Goal: Task Accomplishment & Management: Manage account settings

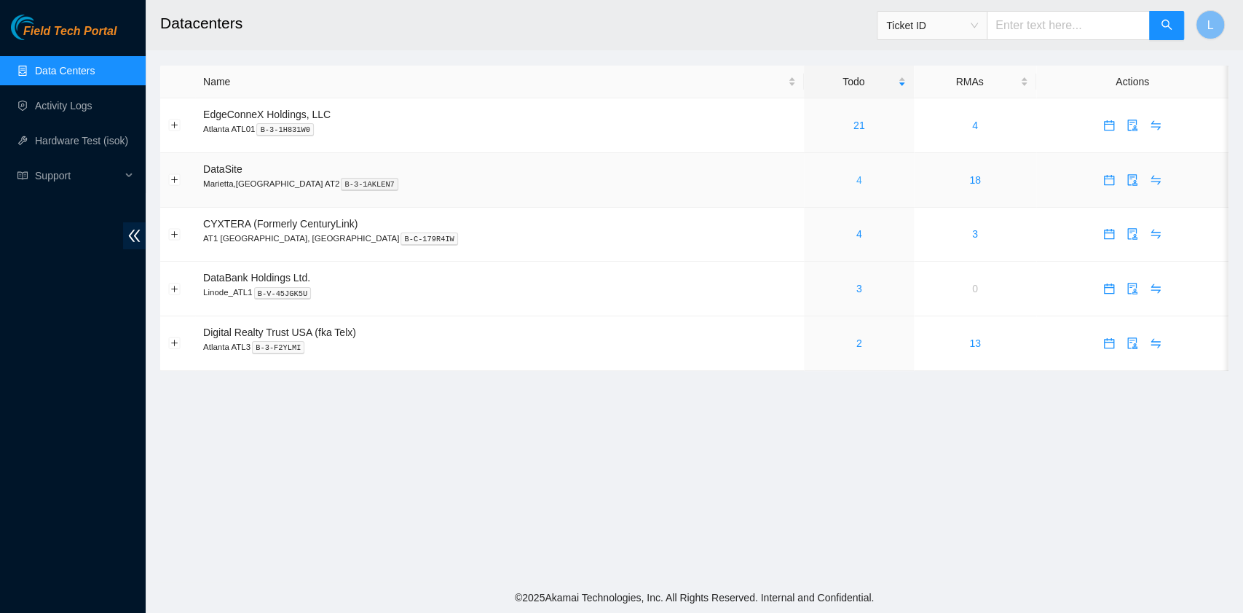
click at [857, 176] on link "4" at bounding box center [860, 180] width 6 height 12
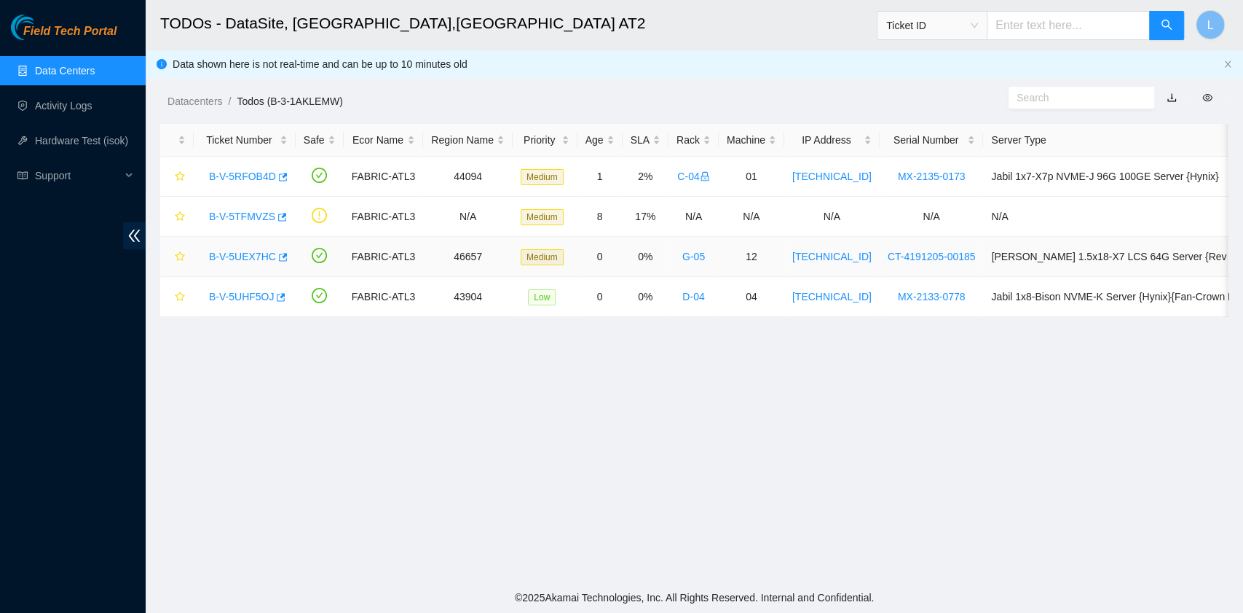
click at [239, 258] on link "B-V-5UEX7HC" at bounding box center [242, 257] width 67 height 12
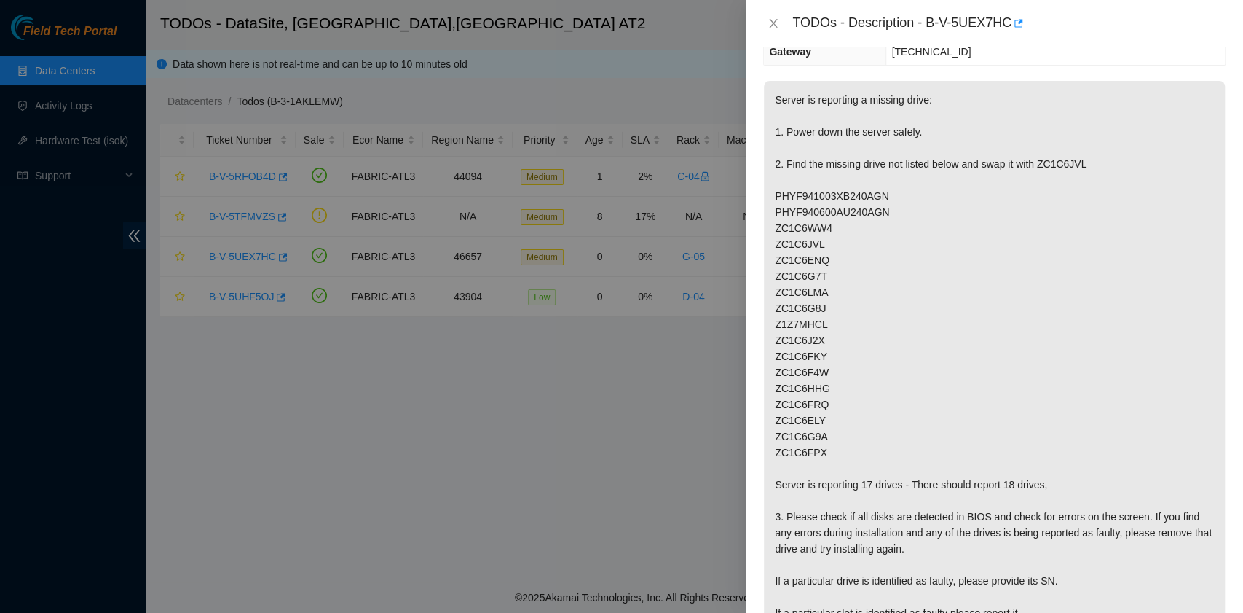
scroll to position [97, 0]
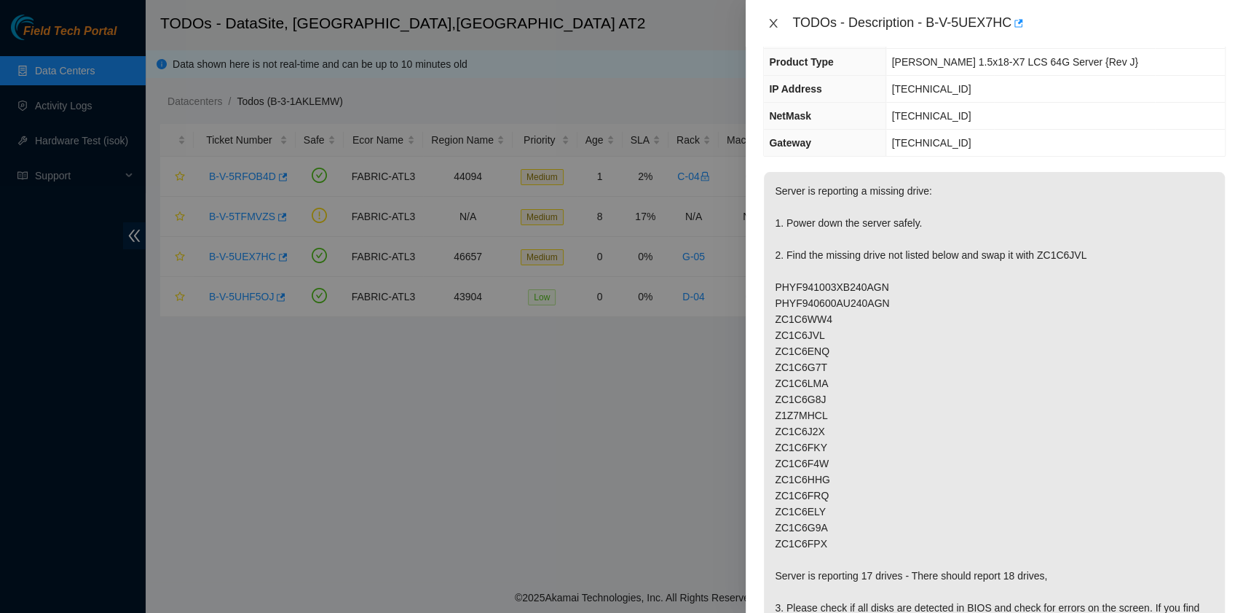
click at [775, 28] on icon "close" at bounding box center [774, 23] width 12 height 12
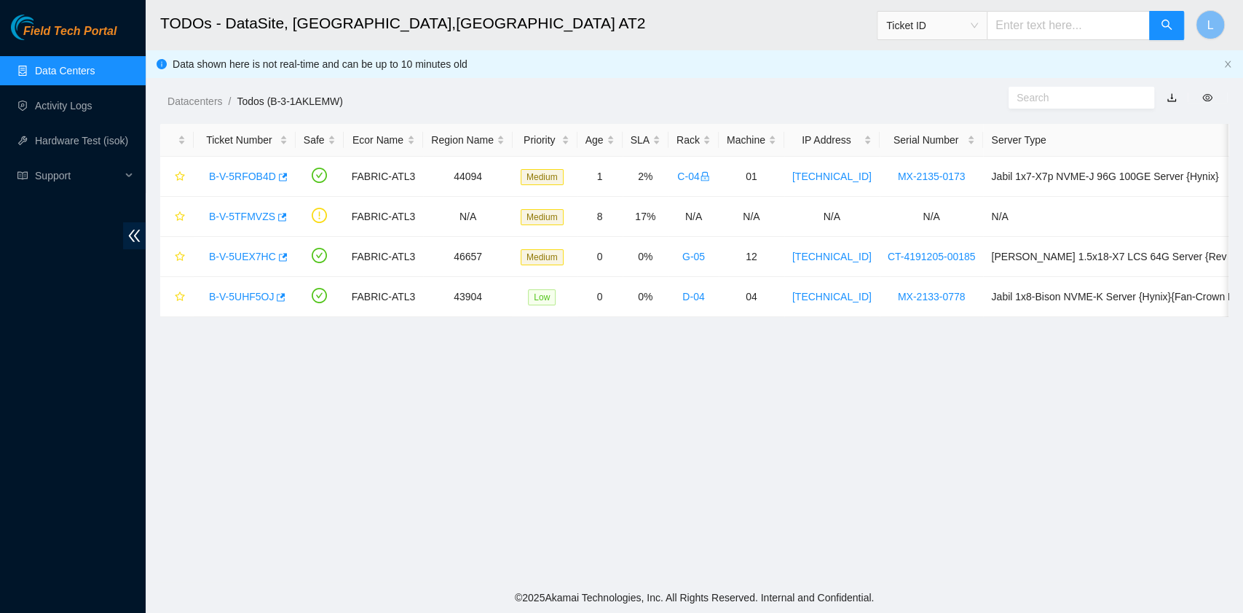
scroll to position [129, 0]
click at [254, 291] on link "B-V-5UHF5OJ" at bounding box center [241, 297] width 65 height 12
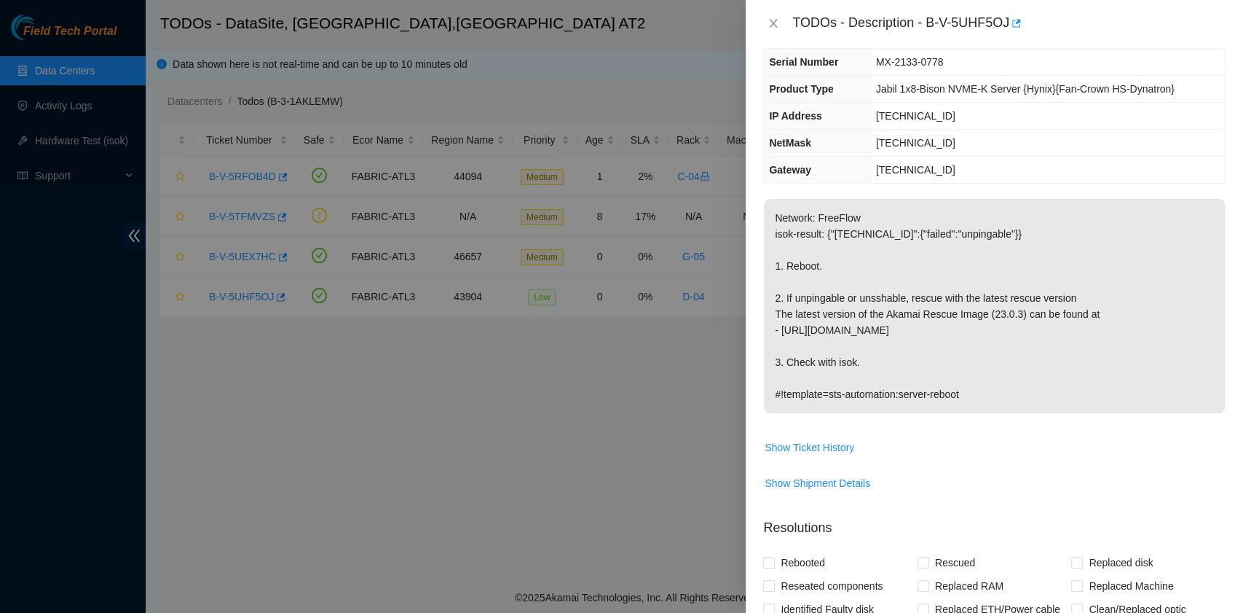
scroll to position [0, 0]
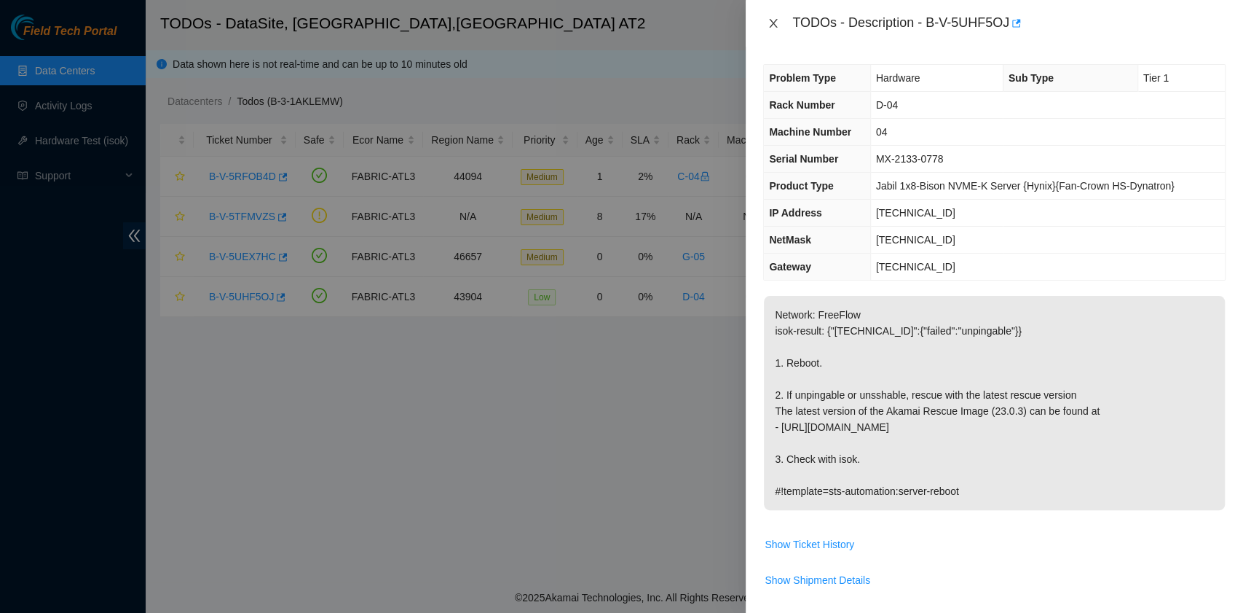
click at [777, 22] on icon "close" at bounding box center [774, 23] width 12 height 12
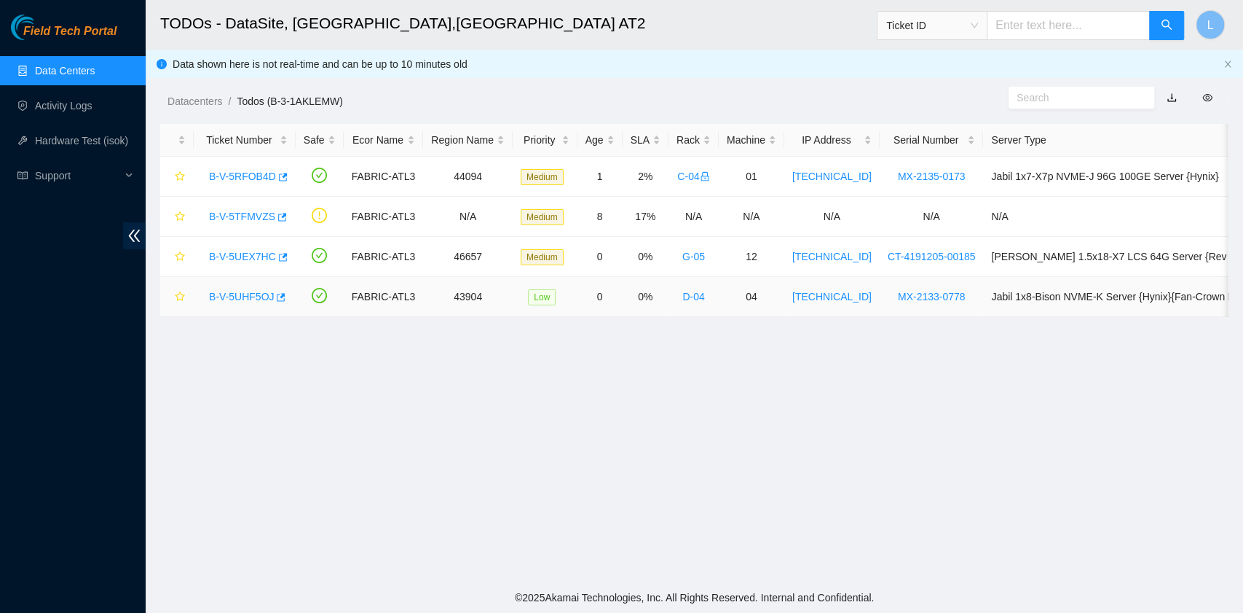
click at [235, 298] on link "B-V-5UHF5OJ" at bounding box center [241, 297] width 65 height 12
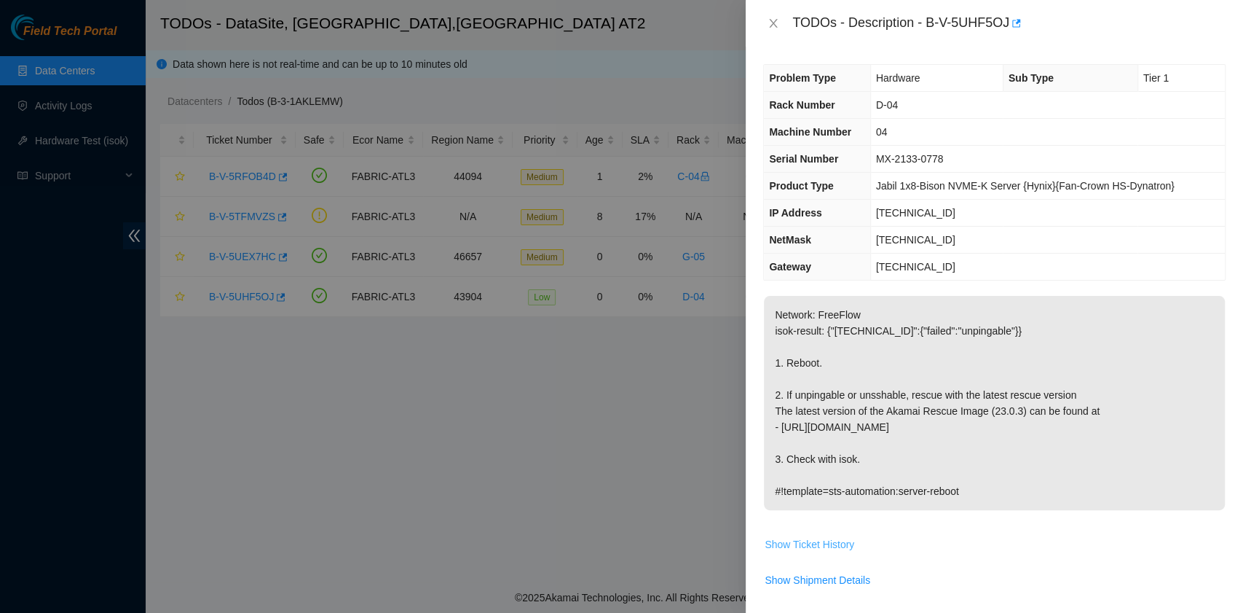
click at [834, 542] on span "Show Ticket History" at bounding box center [810, 544] width 90 height 16
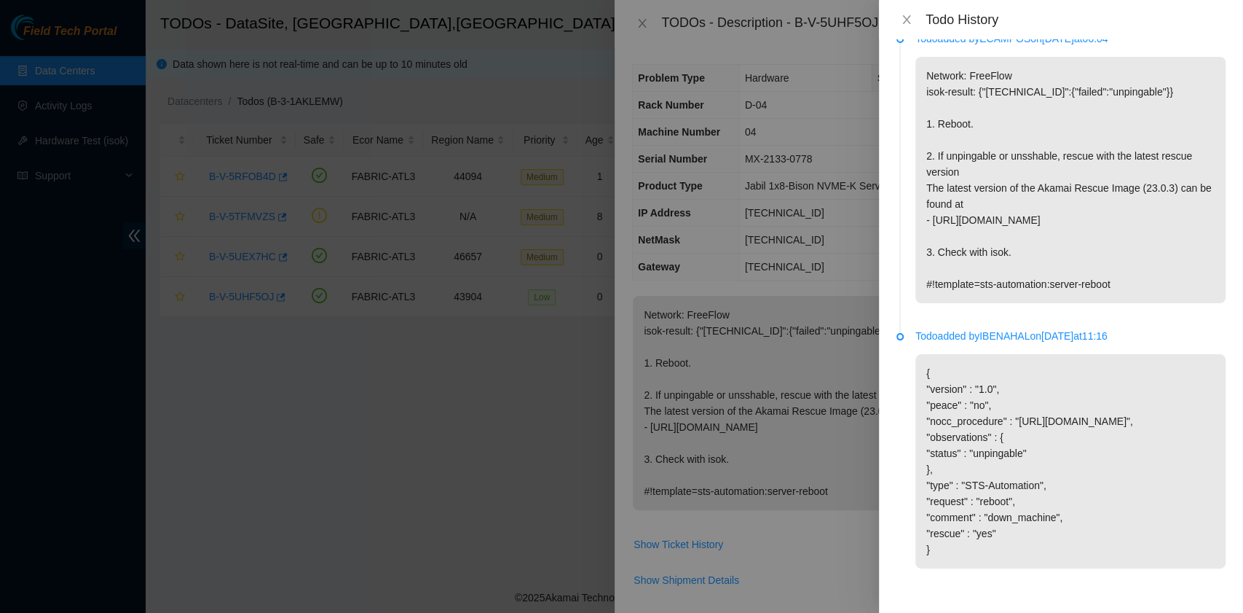
scroll to position [39, 0]
click at [913, 25] on button "Close" at bounding box center [907, 20] width 20 height 14
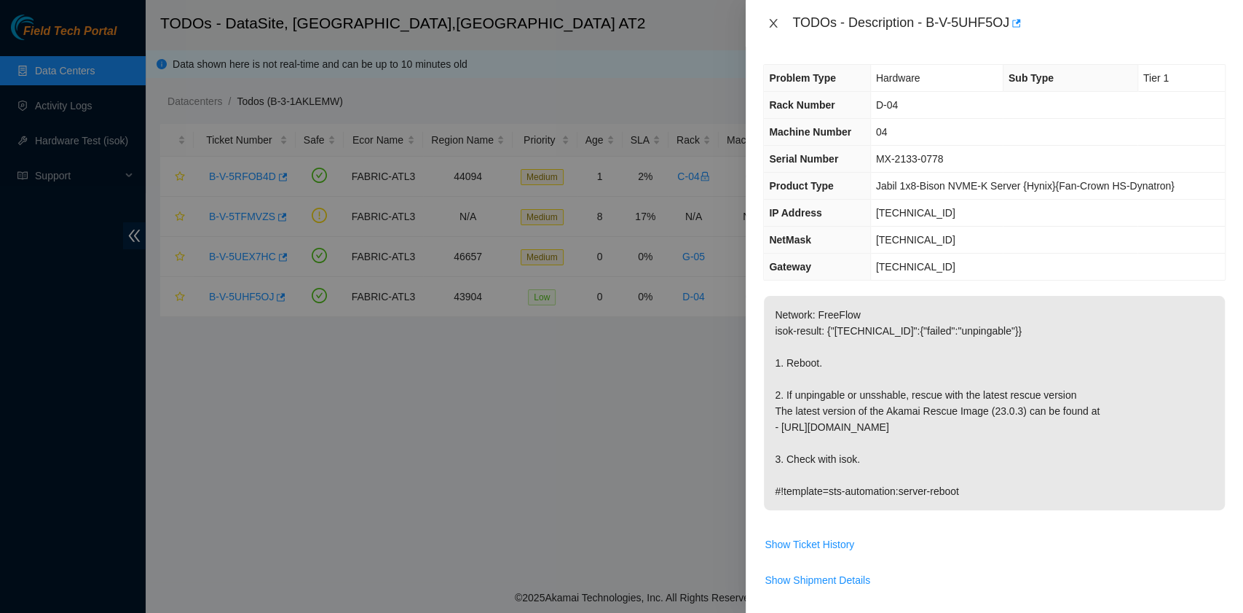
click at [773, 28] on icon "close" at bounding box center [774, 23] width 12 height 12
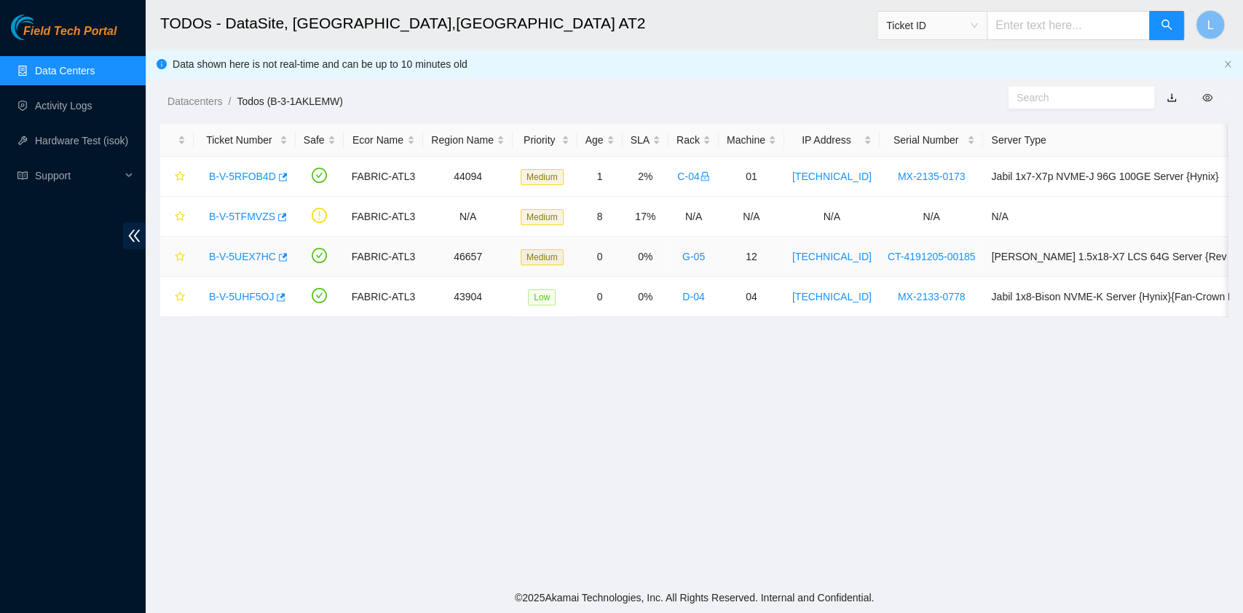
click at [255, 256] on link "B-V-5UEX7HC" at bounding box center [242, 257] width 67 height 12
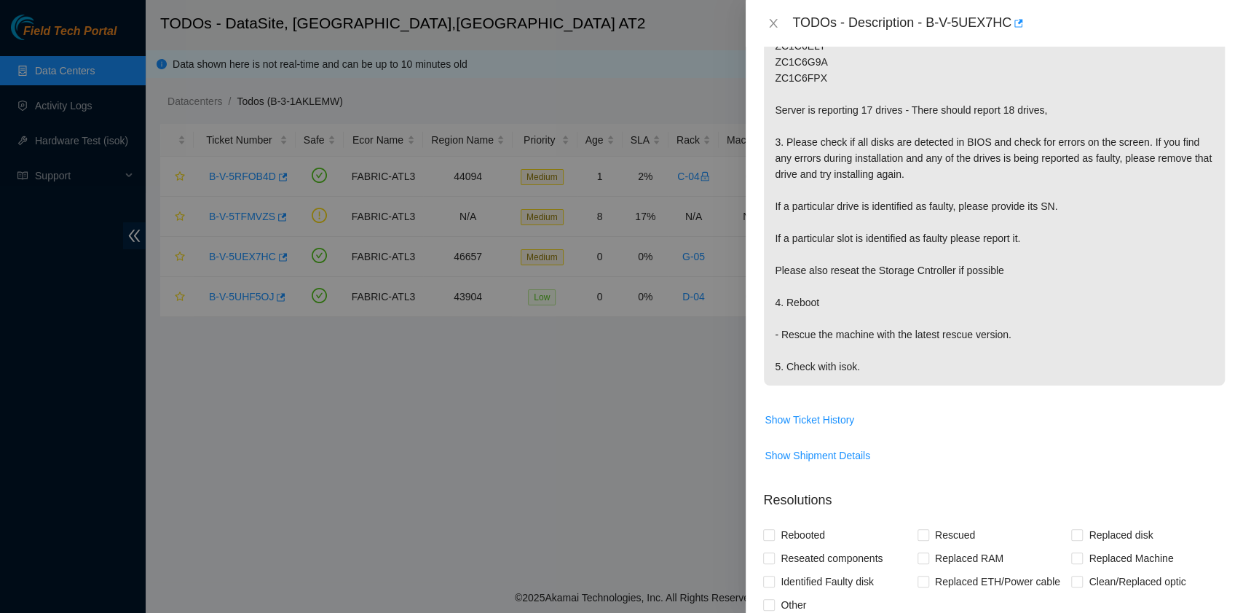
scroll to position [583, 0]
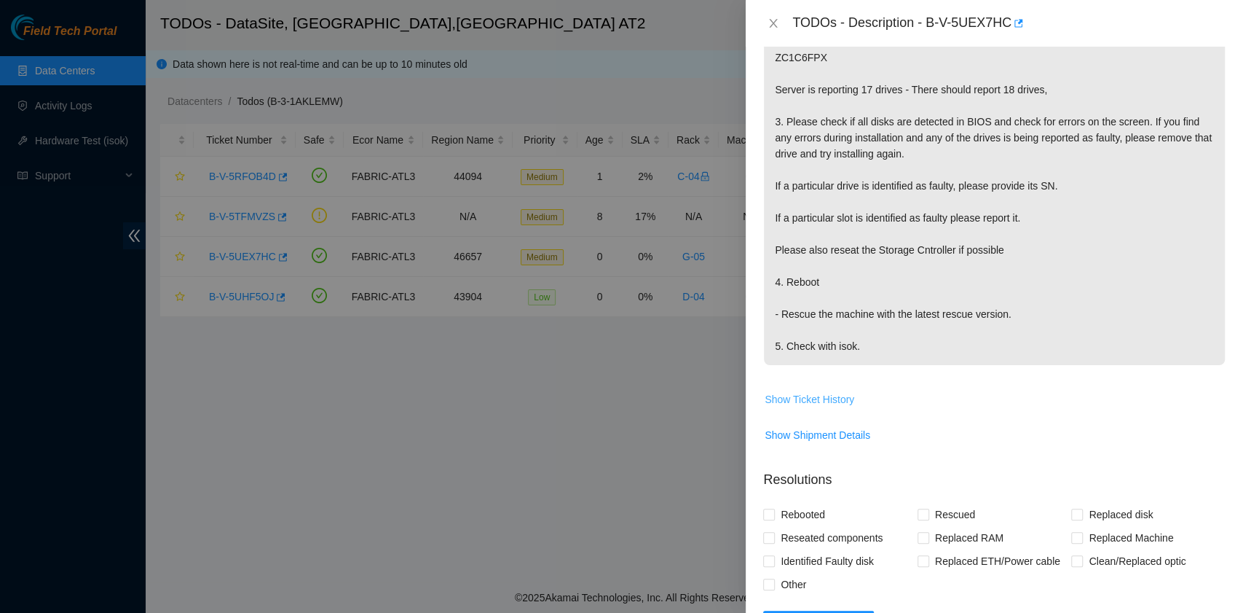
click at [835, 396] on span "Show Ticket History" at bounding box center [810, 399] width 90 height 16
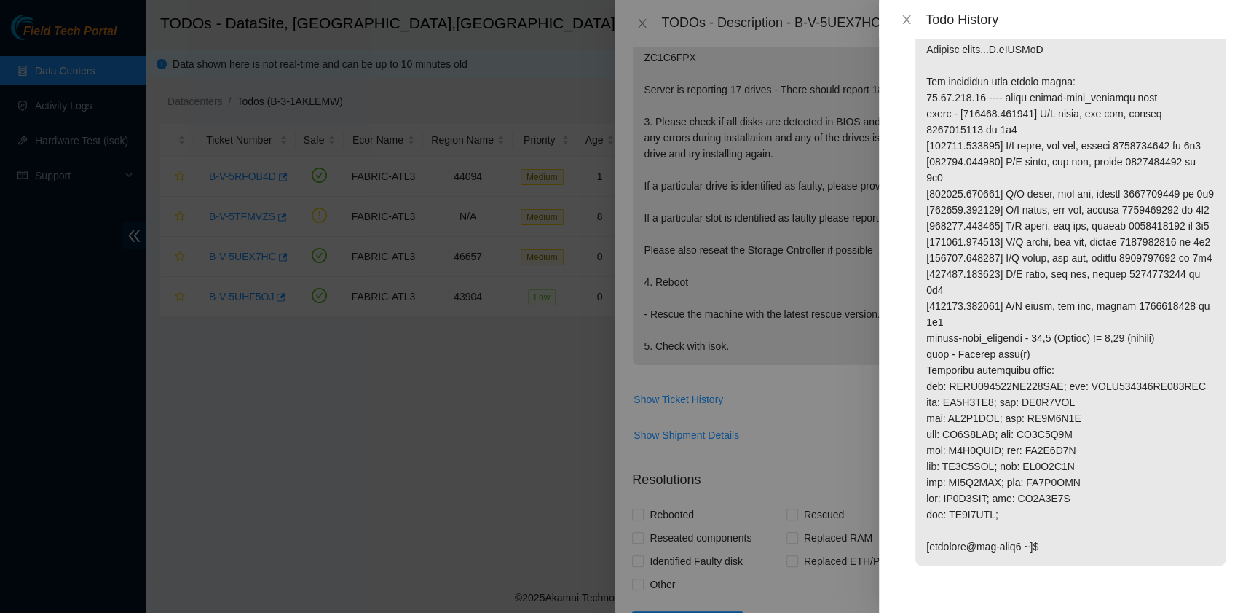
scroll to position [937, 0]
click at [905, 17] on icon "close" at bounding box center [907, 19] width 8 height 9
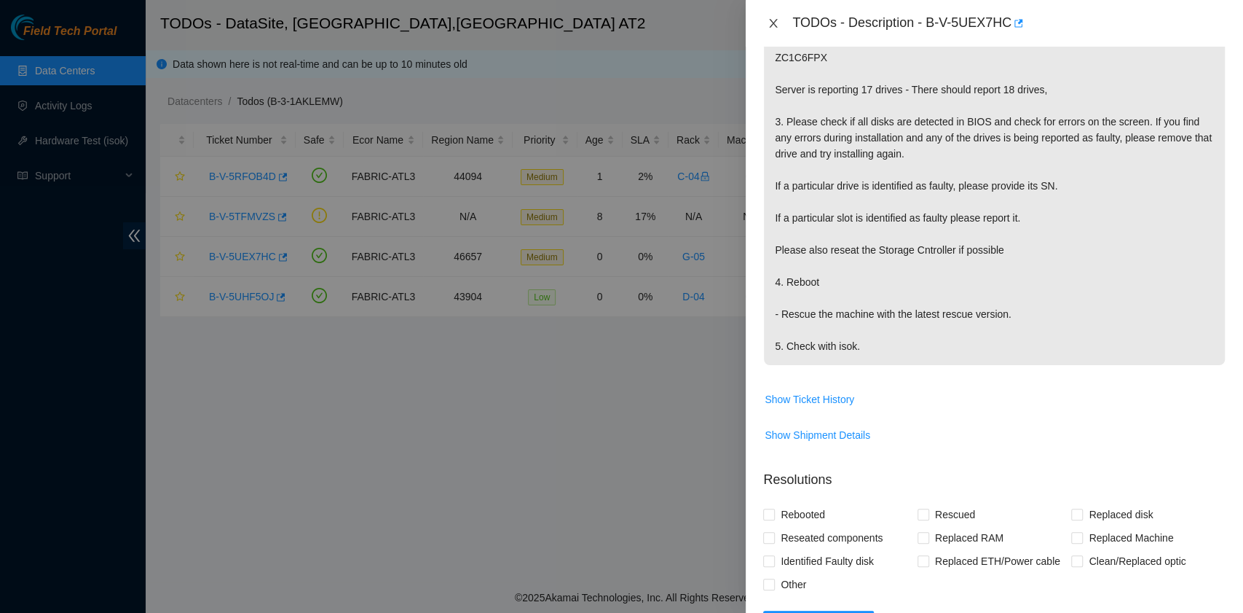
click at [778, 25] on icon "close" at bounding box center [774, 23] width 12 height 12
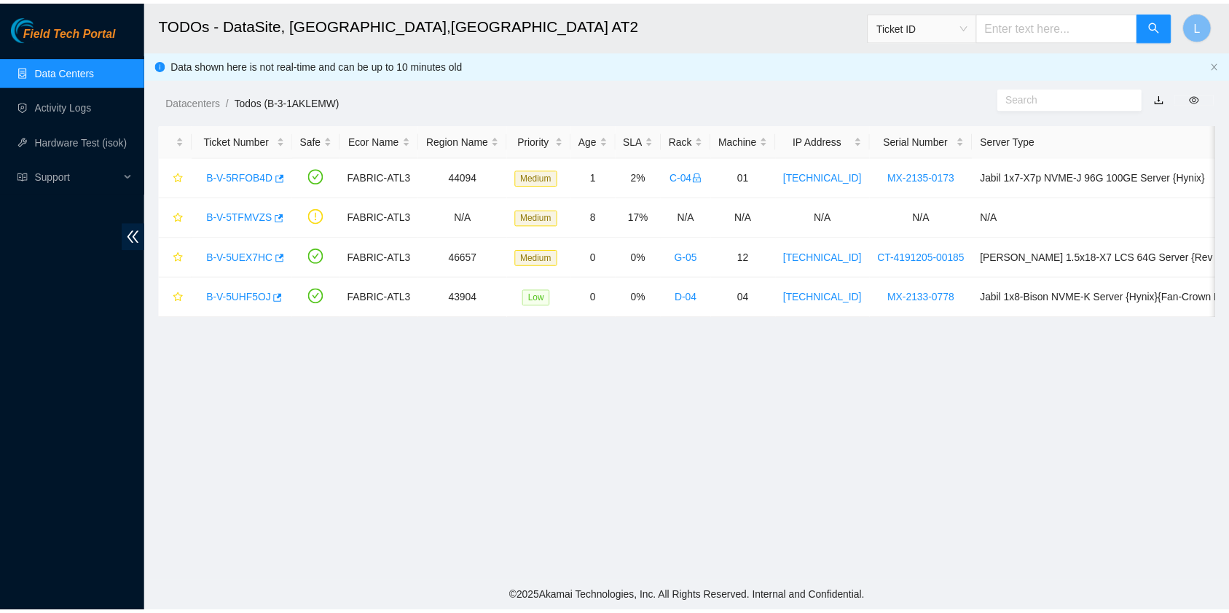
scroll to position [369, 0]
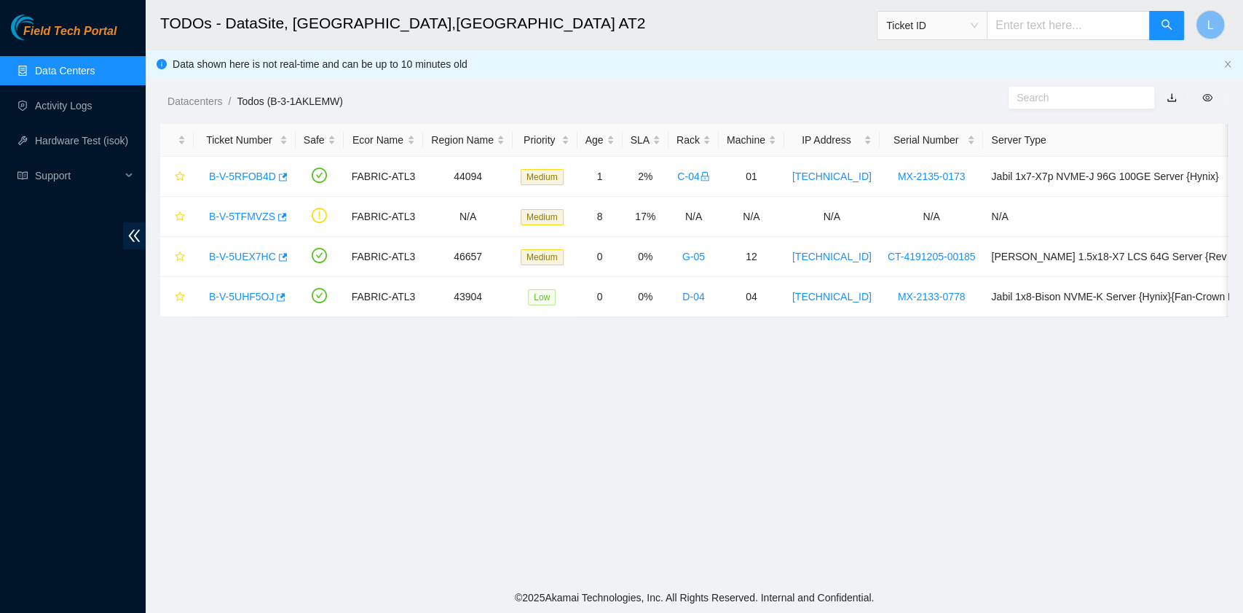
click at [90, 76] on link "Data Centers" at bounding box center [65, 71] width 60 height 12
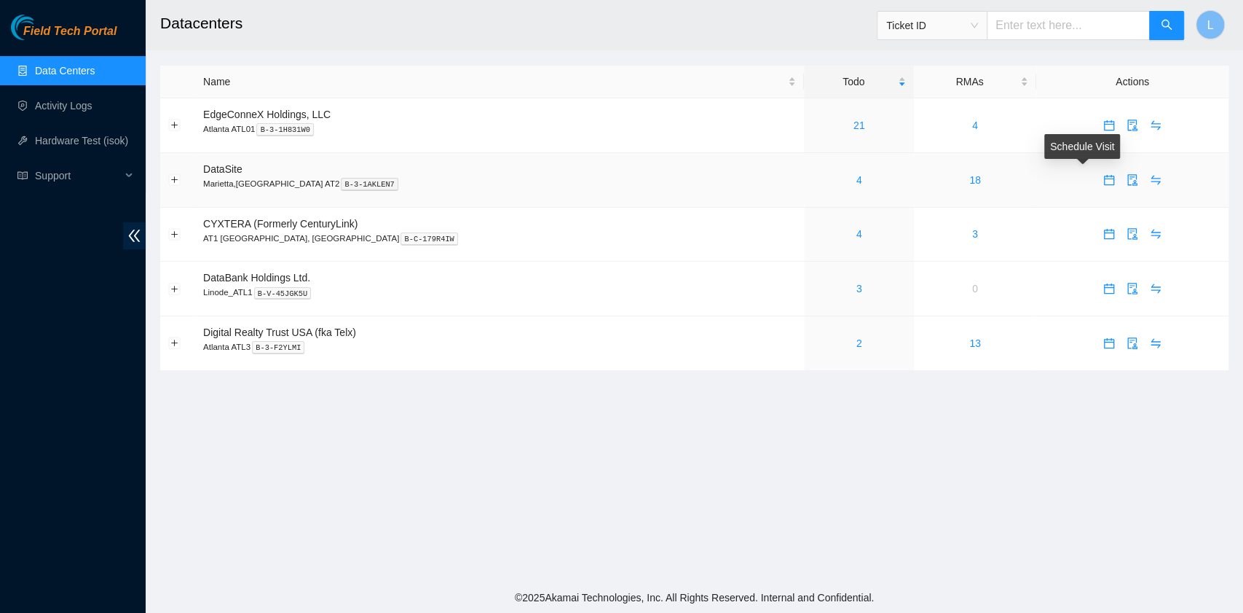
click at [1104, 181] on icon "calendar" at bounding box center [1110, 180] width 12 height 12
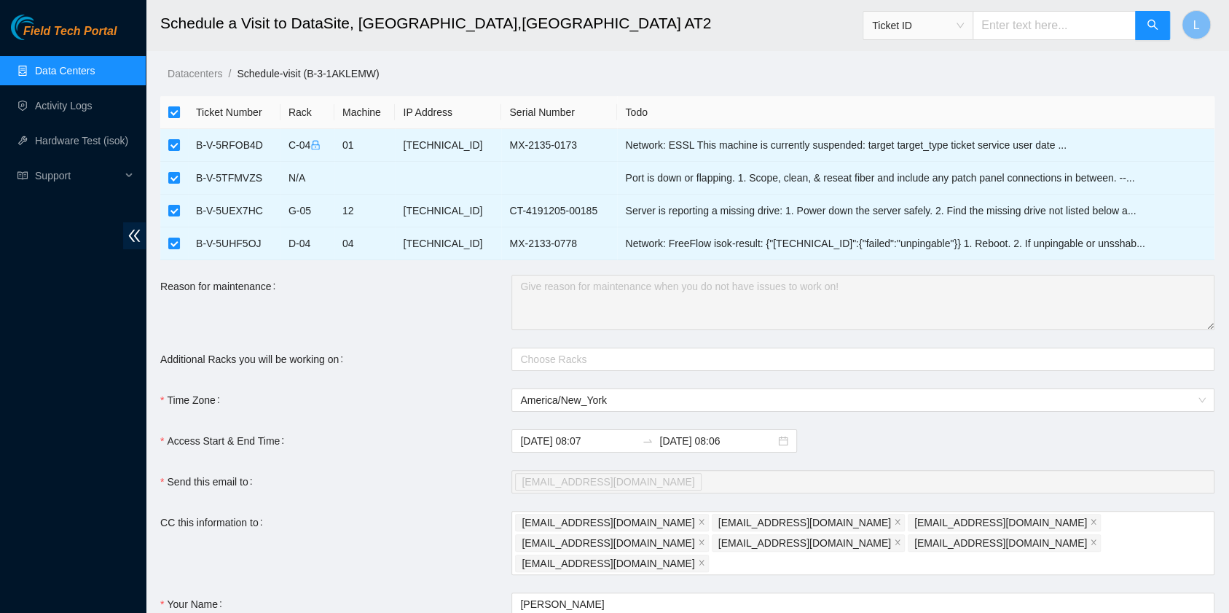
click at [177, 114] on input "checkbox" at bounding box center [174, 112] width 12 height 12
checkbox input "false"
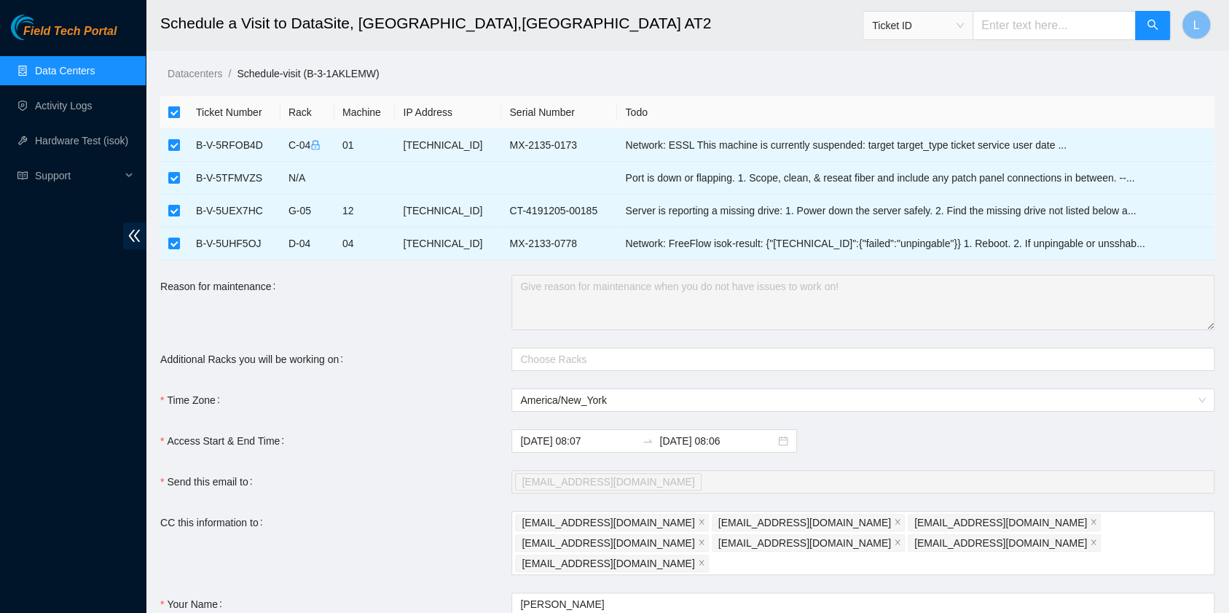
checkbox input "false"
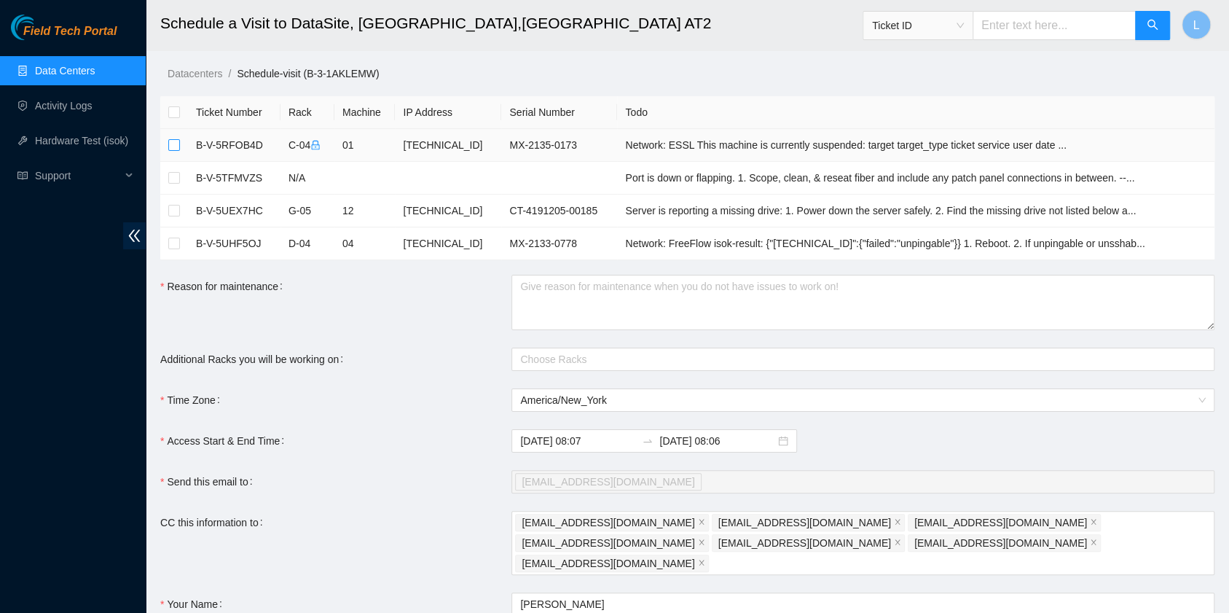
click at [177, 143] on input "checkbox" at bounding box center [174, 145] width 12 height 12
checkbox input "true"
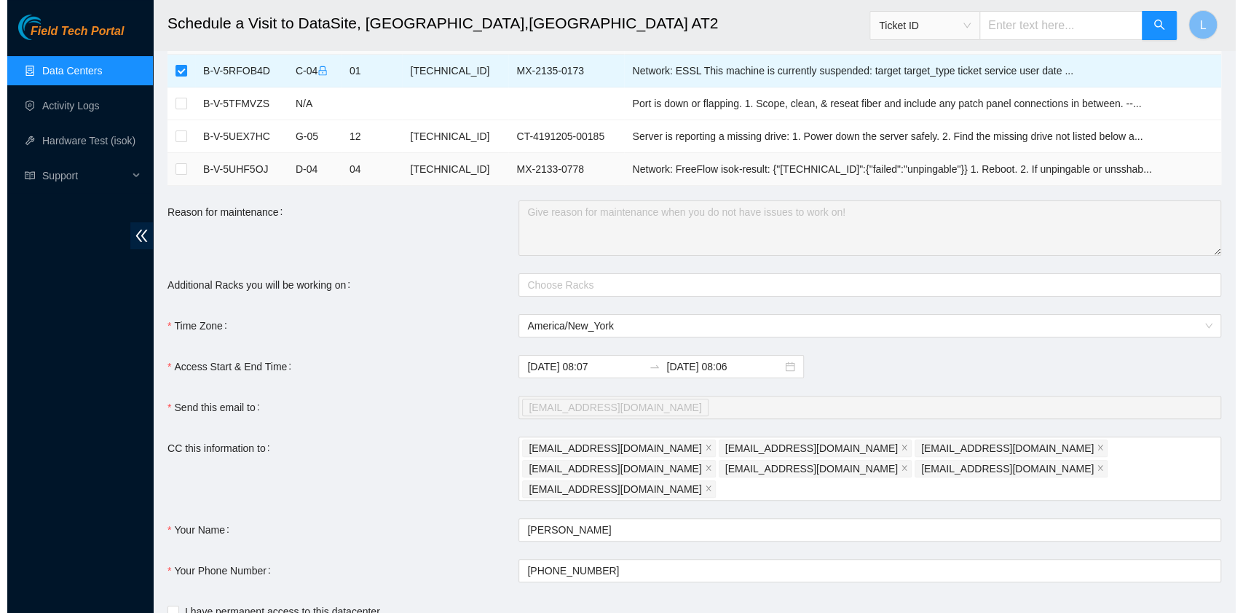
scroll to position [97, 0]
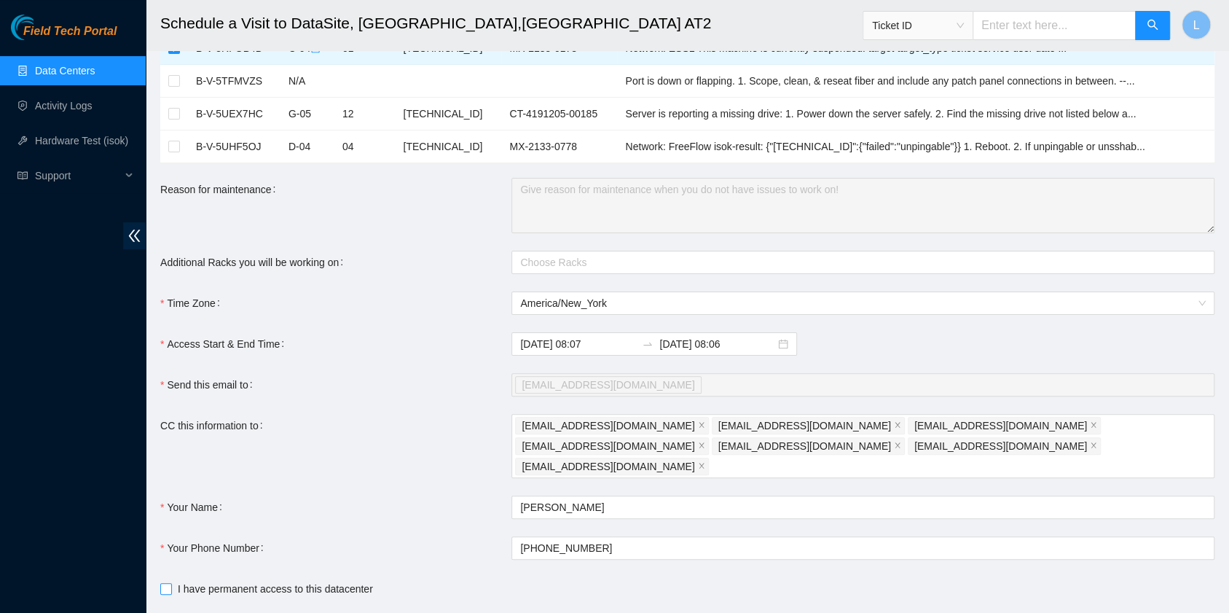
click at [165, 583] on input "I have permanent access to this datacenter" at bounding box center [165, 588] width 10 height 10
checkbox input "true"
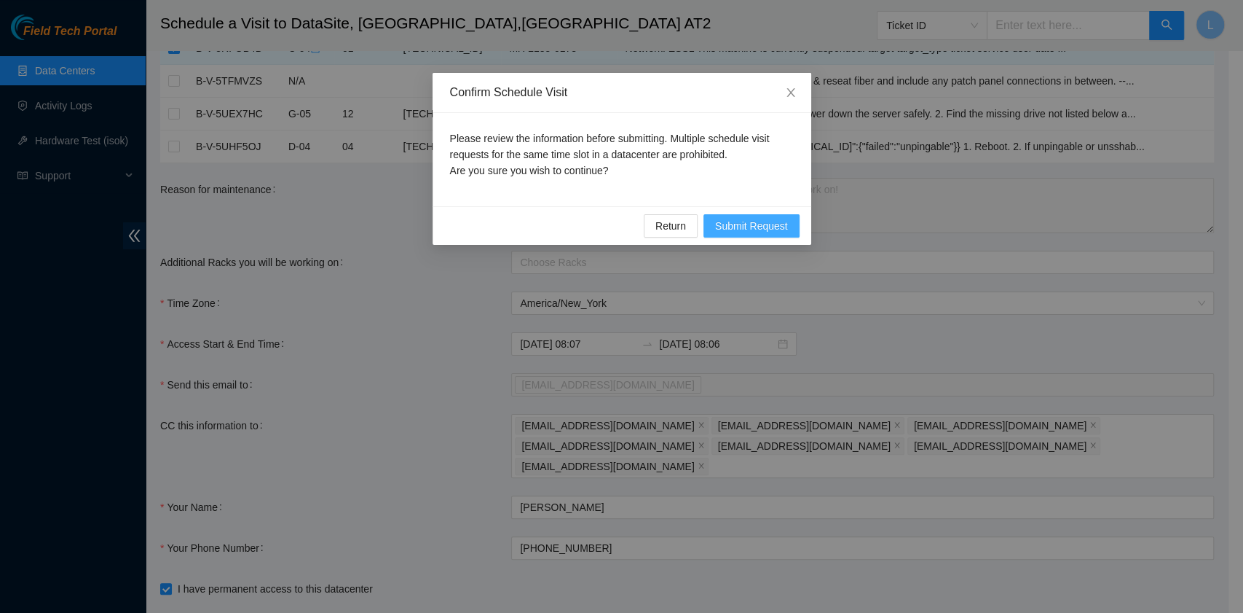
click at [763, 224] on span "Submit Request" at bounding box center [751, 226] width 73 height 16
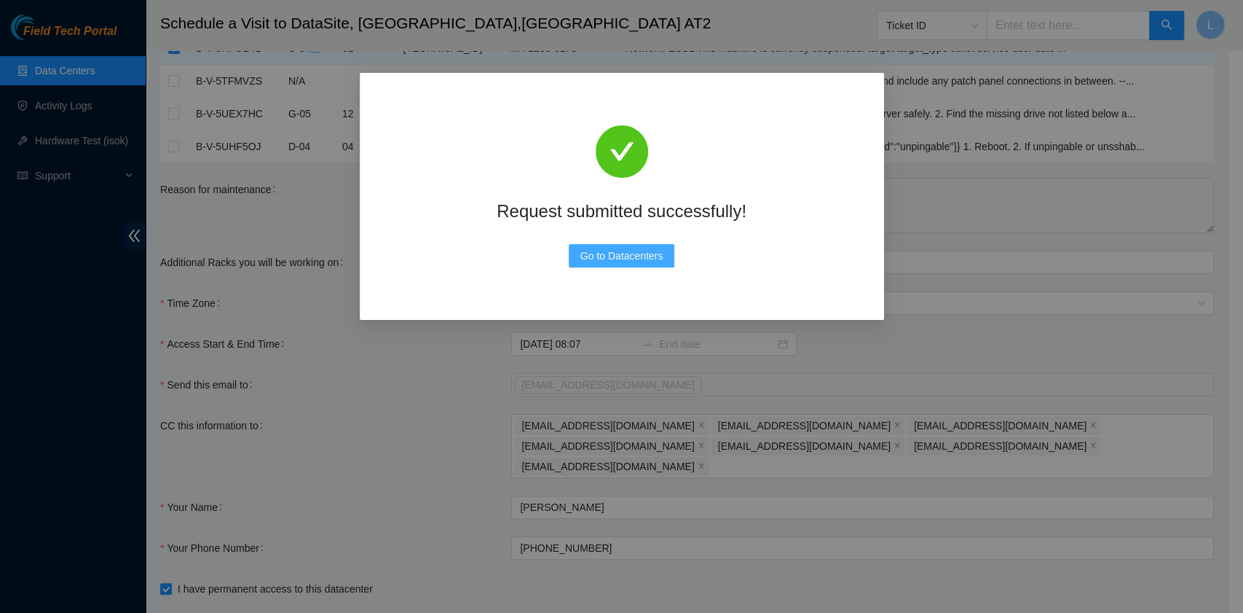
click at [634, 263] on span "Go to Datacenters" at bounding box center [622, 256] width 83 height 16
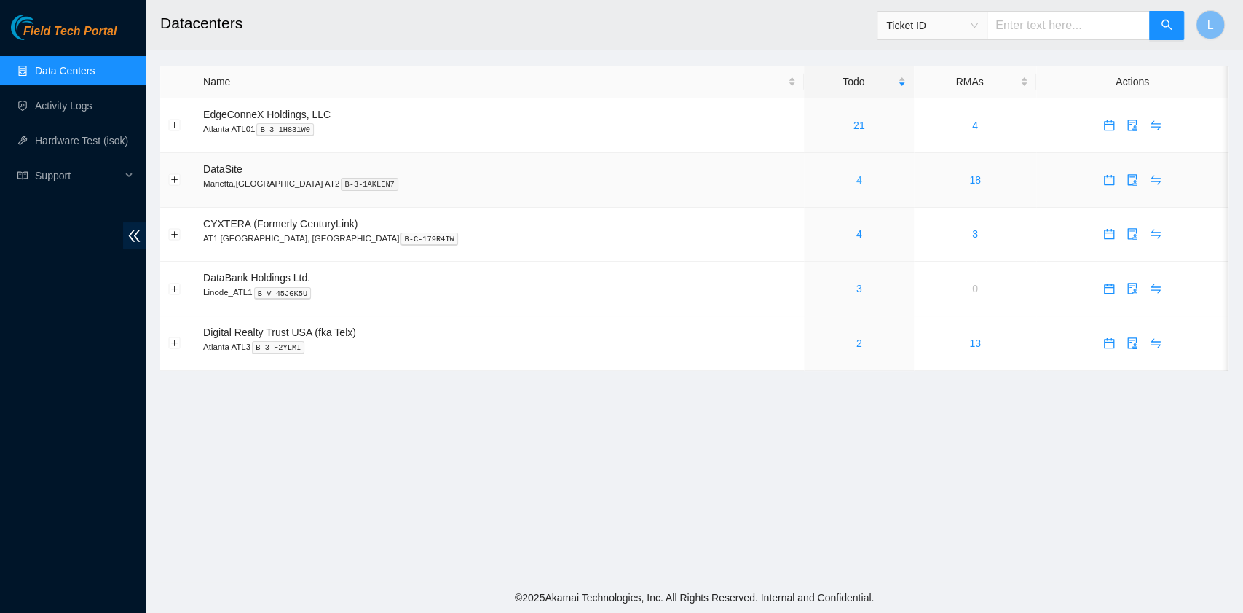
click at [857, 182] on link "4" at bounding box center [860, 180] width 6 height 12
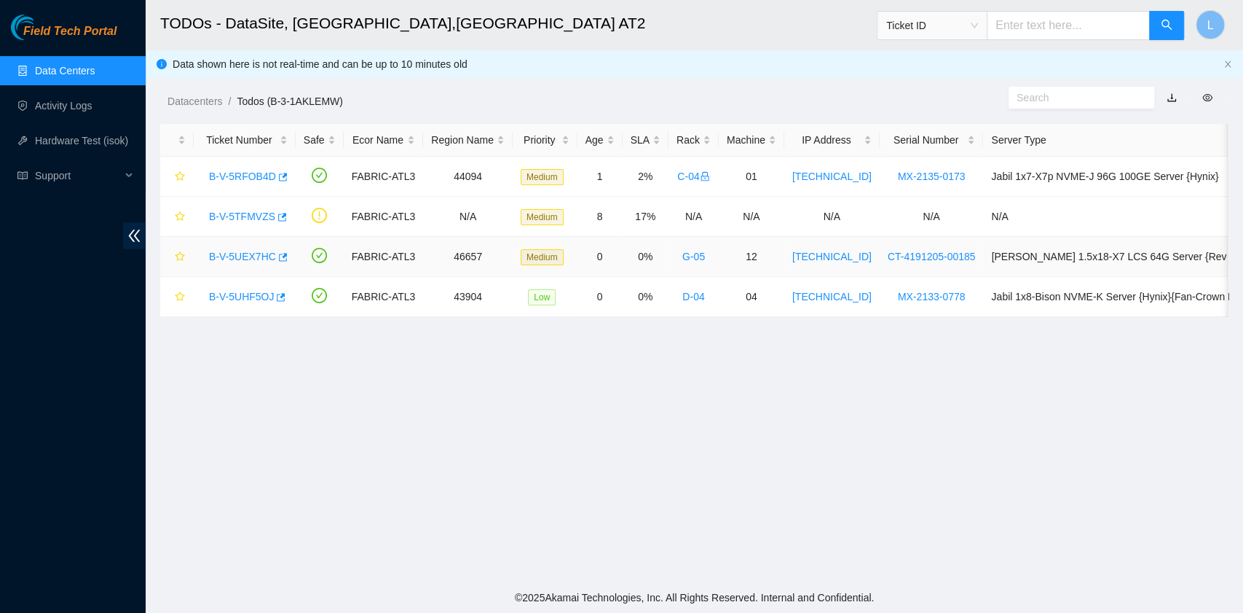
click at [256, 257] on link "B-V-5UEX7HC" at bounding box center [242, 257] width 67 height 12
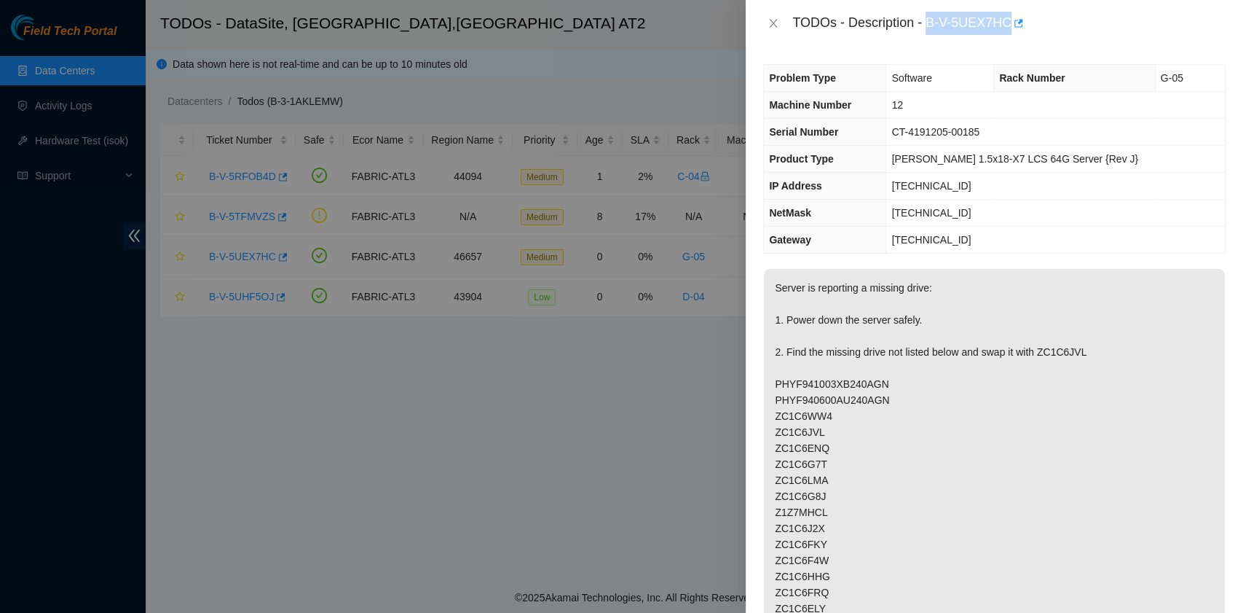
drag, startPoint x: 929, startPoint y: 27, endPoint x: 1007, endPoint y: 37, distance: 77.9
click at [1007, 37] on div "TODOs - Description - B-V-5UEX7HC" at bounding box center [995, 23] width 498 height 47
copy div "B-V-5UEX7HC"
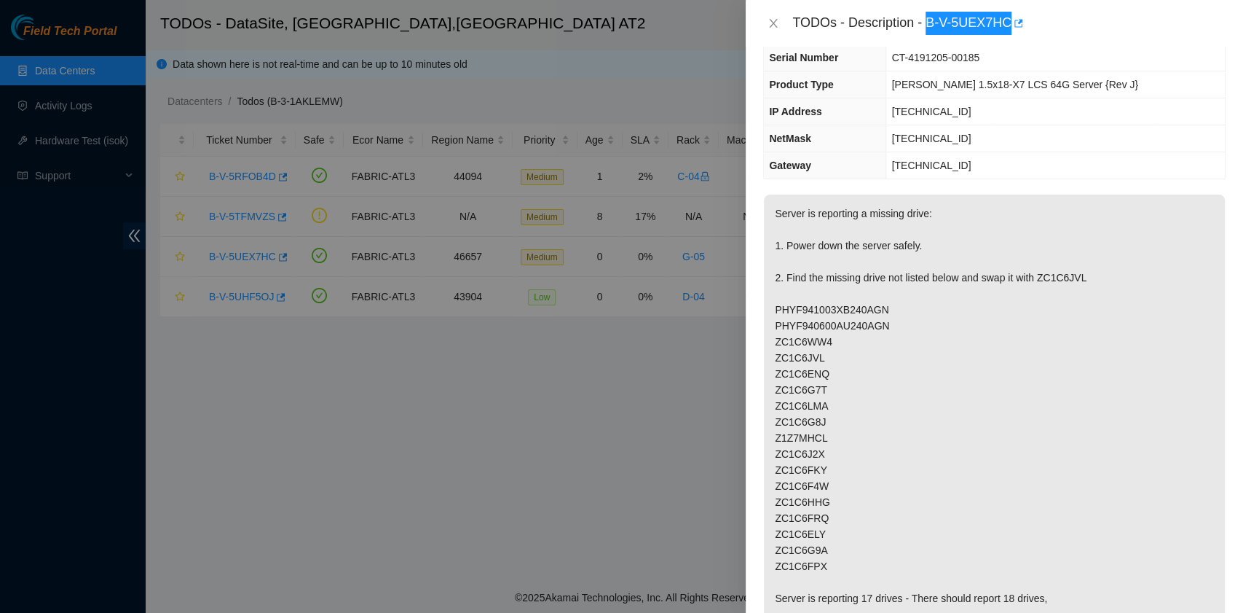
scroll to position [97, 0]
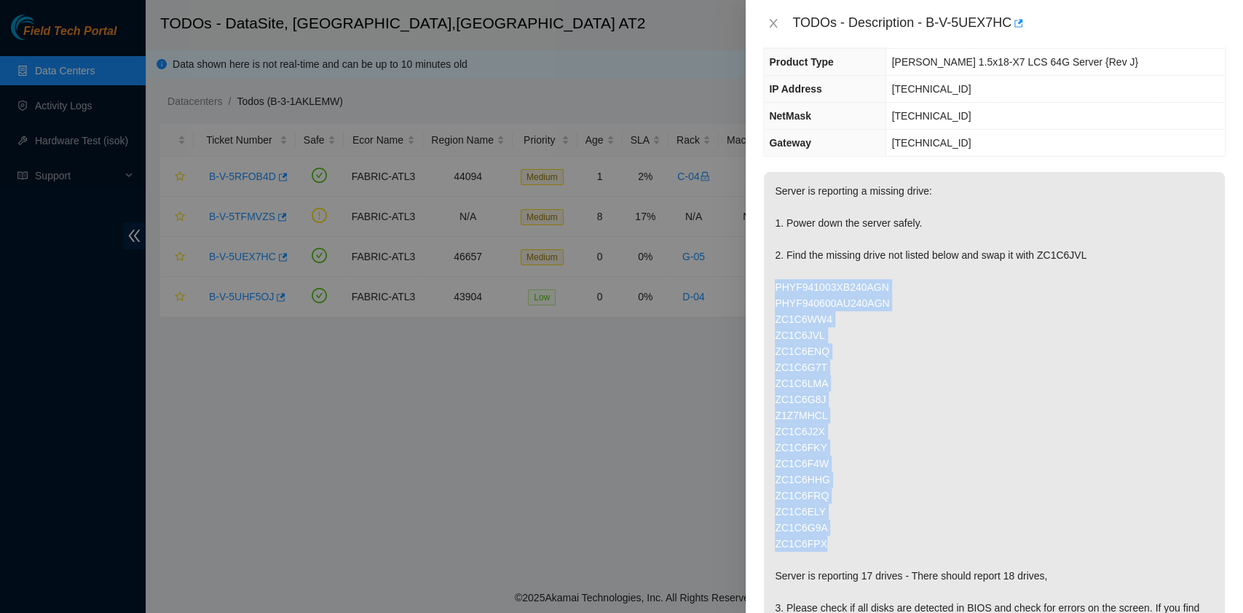
drag, startPoint x: 777, startPoint y: 280, endPoint x: 847, endPoint y: 544, distance: 273.0
click at [847, 544] on p "Server is reporting a missing drive: 1. Power down the server safely. 2. Find t…" at bounding box center [994, 511] width 461 height 679
copy p "PHYF941003XB240AGN PHYF940600AU240AGN ZC1C6WW4 ZC1C6JVL ZC1C6ENQ ZC1C6G7T ZC1C6…"
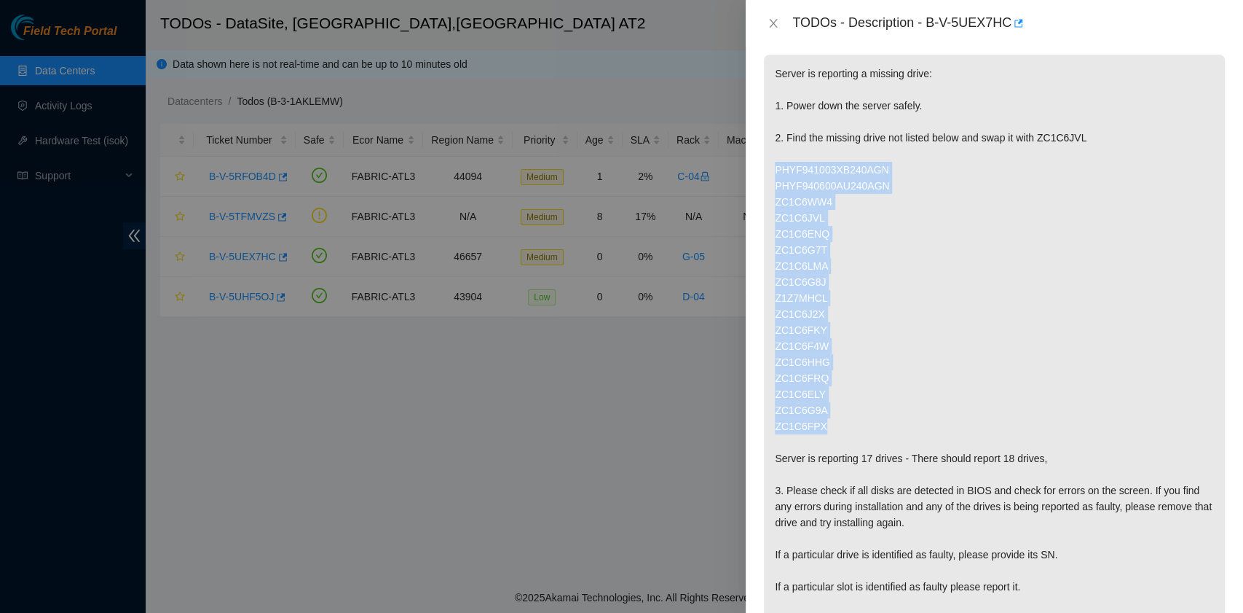
scroll to position [194, 0]
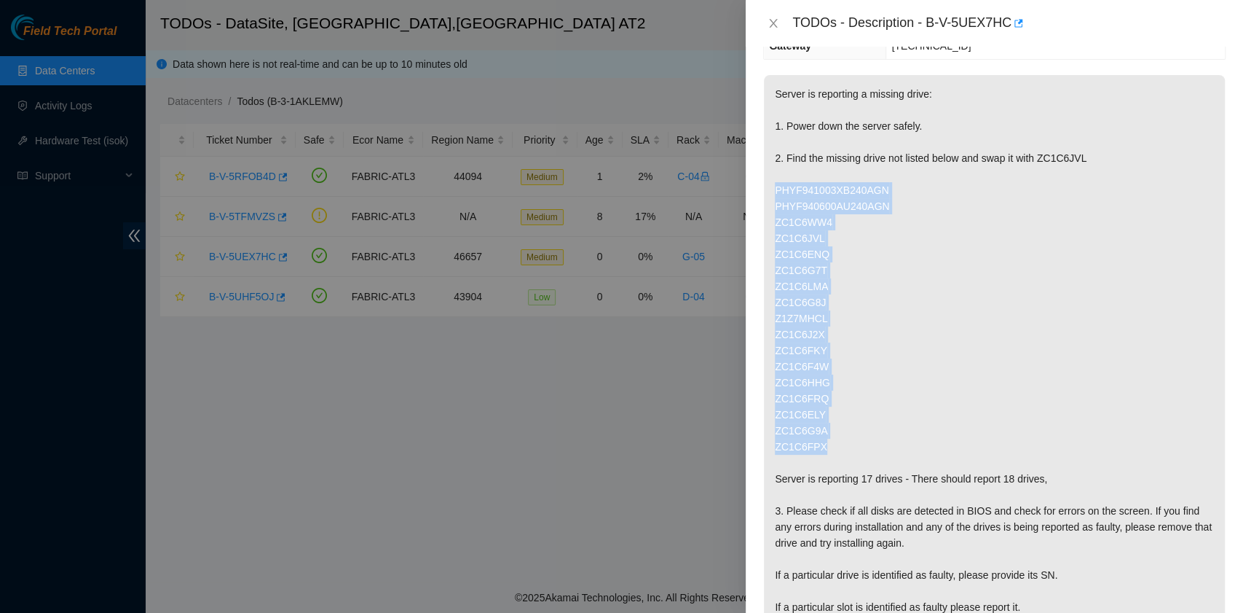
click at [956, 264] on p "Server is reporting a missing drive: 1. Power down the server safely. 2. Find t…" at bounding box center [994, 414] width 461 height 679
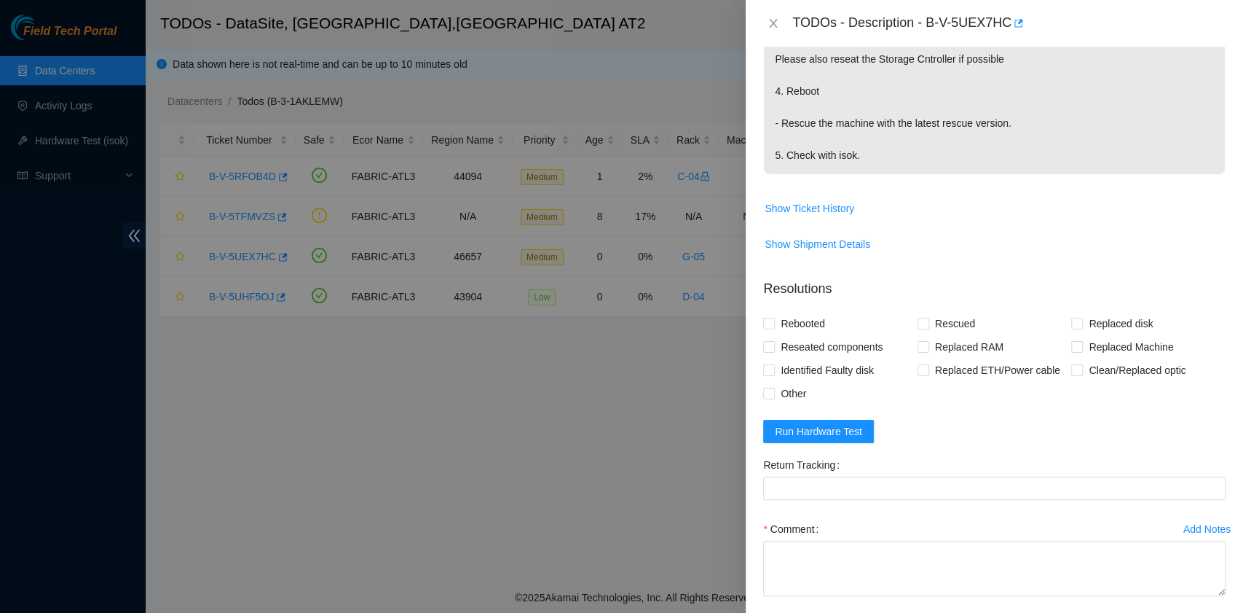
scroll to position [777, 0]
click at [817, 316] on span "Rebooted" at bounding box center [803, 320] width 56 height 23
click at [774, 316] on input "Rebooted" at bounding box center [768, 320] width 10 height 10
checkbox input "true"
click at [921, 323] on input "Rescued" at bounding box center [923, 320] width 10 height 10
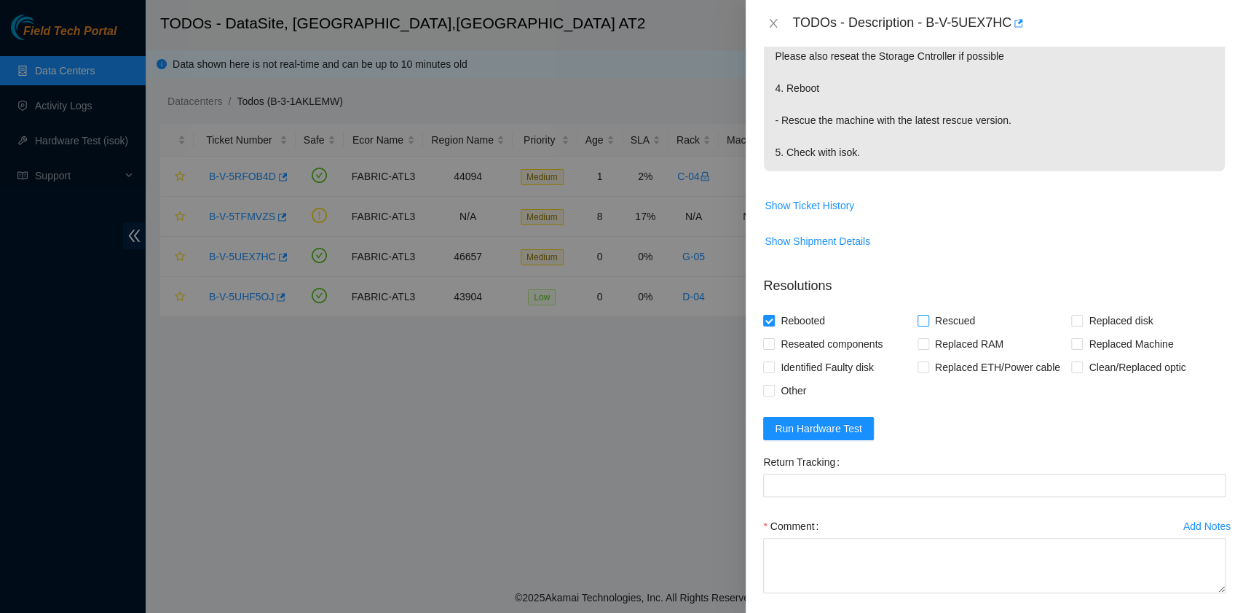
checkbox input "true"
click at [798, 395] on span "Other" at bounding box center [793, 390] width 37 height 23
click at [774, 395] on input "Other" at bounding box center [768, 390] width 10 height 10
checkbox input "true"
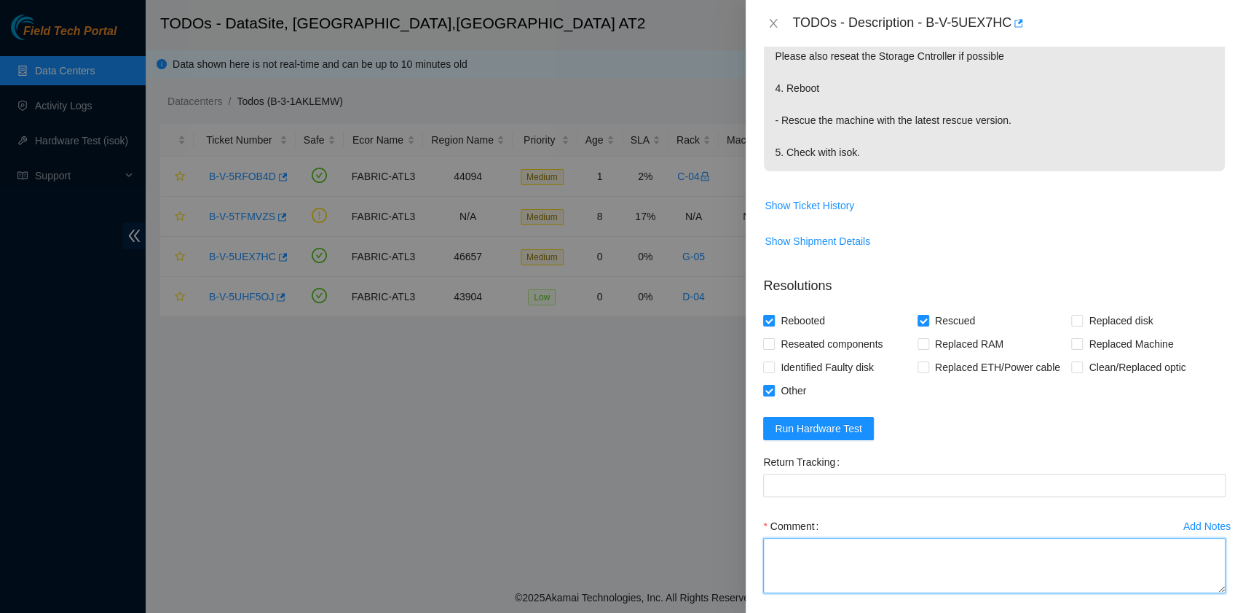
click at [855, 561] on textarea "Comment" at bounding box center [994, 565] width 463 height 55
paste textarea "B-V-5UEX7HC R:G-05 M:12 Identified missing drive ZC1C6ML in slot 0. Removed and…"
type textarea "B-V-5UEX7HC R:G-05 M:12 Identified missing drive ZC1C6ML in slot 0. Removed and…"
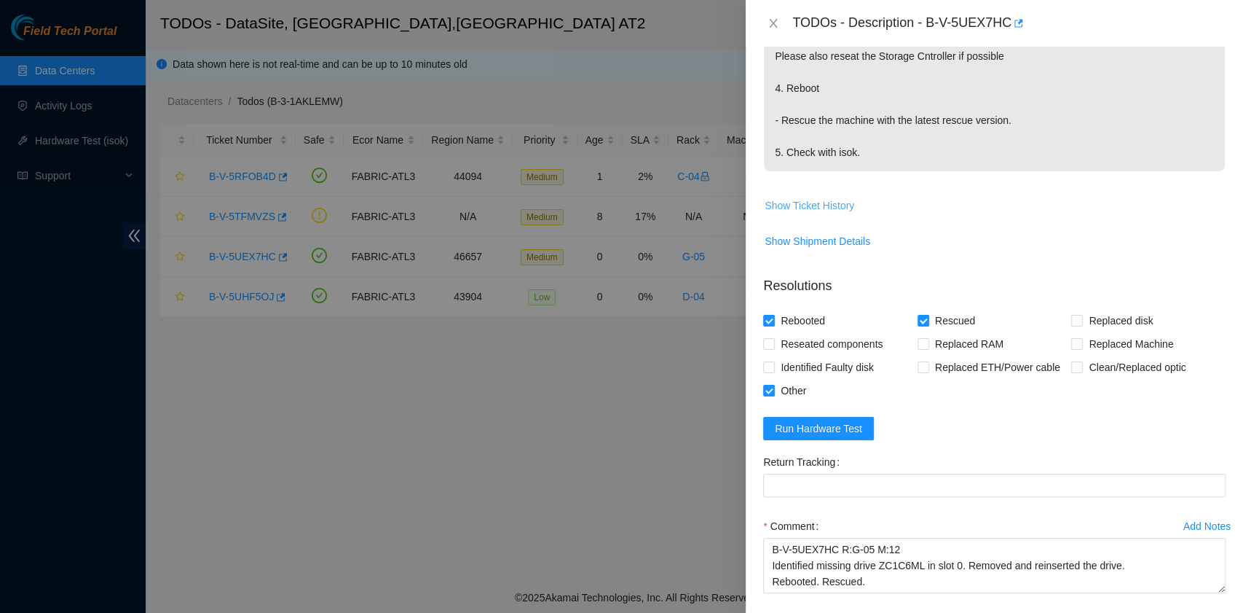
click at [841, 205] on span "Show Ticket History" at bounding box center [810, 205] width 90 height 16
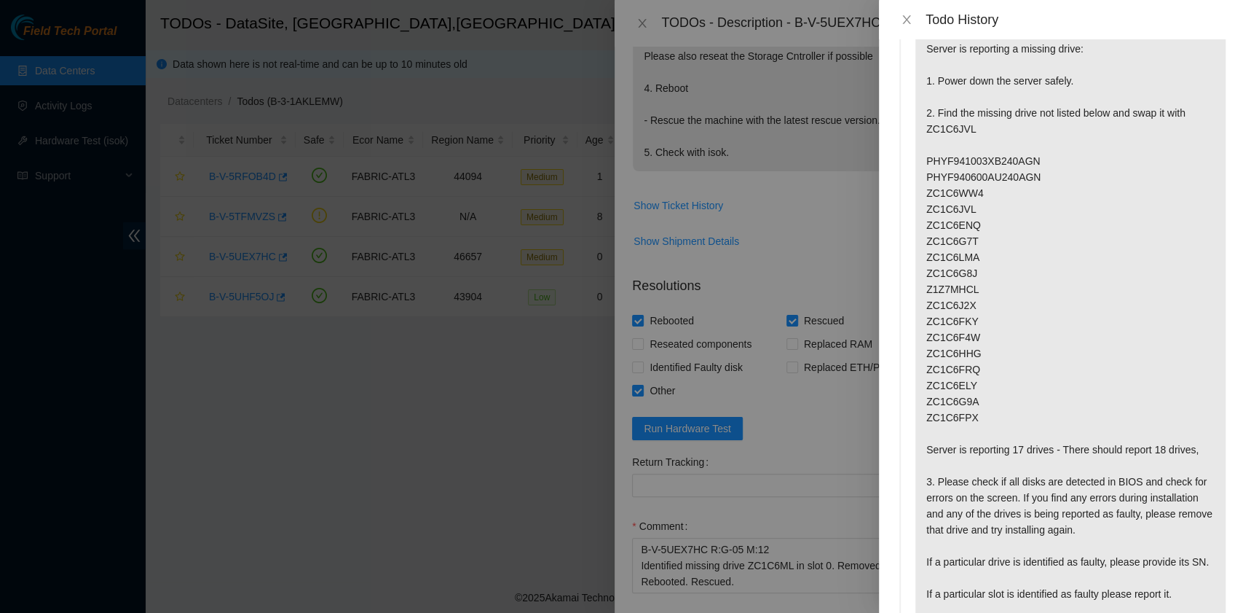
scroll to position [0, 0]
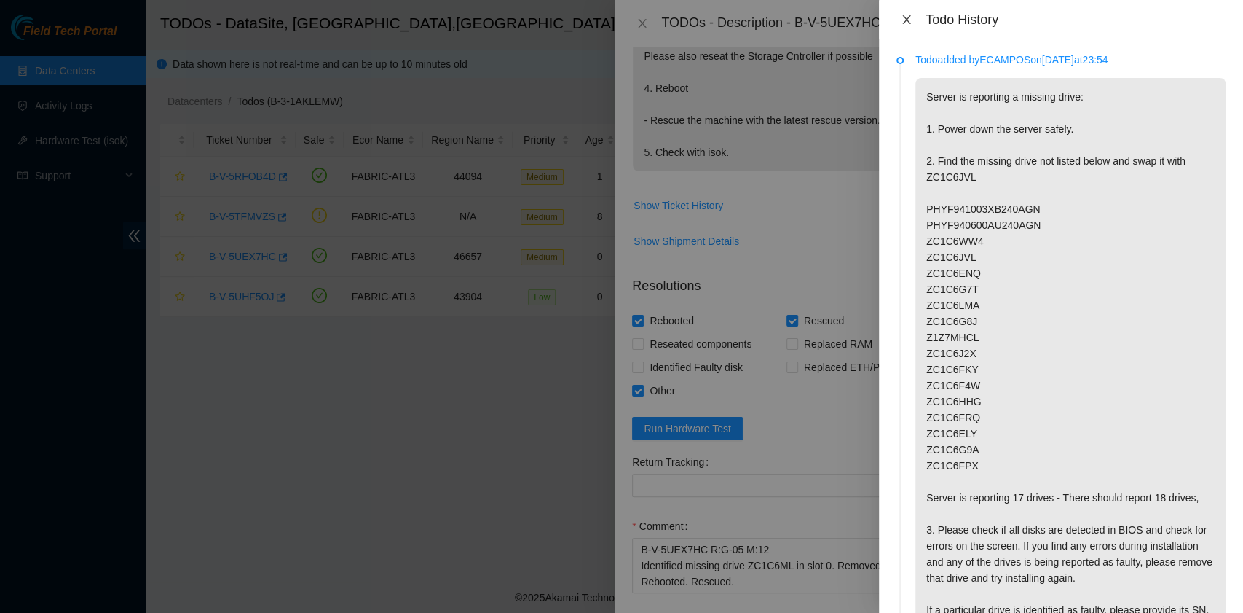
click at [901, 22] on icon "close" at bounding box center [907, 20] width 12 height 12
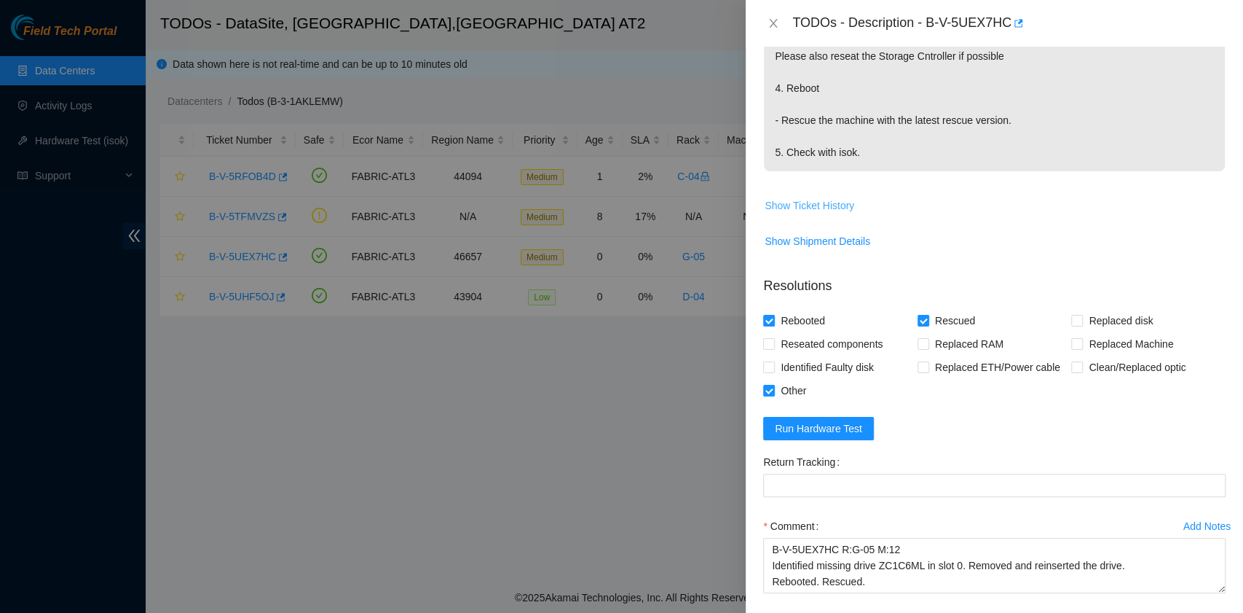
click at [822, 205] on span "Show Ticket History" at bounding box center [810, 205] width 90 height 16
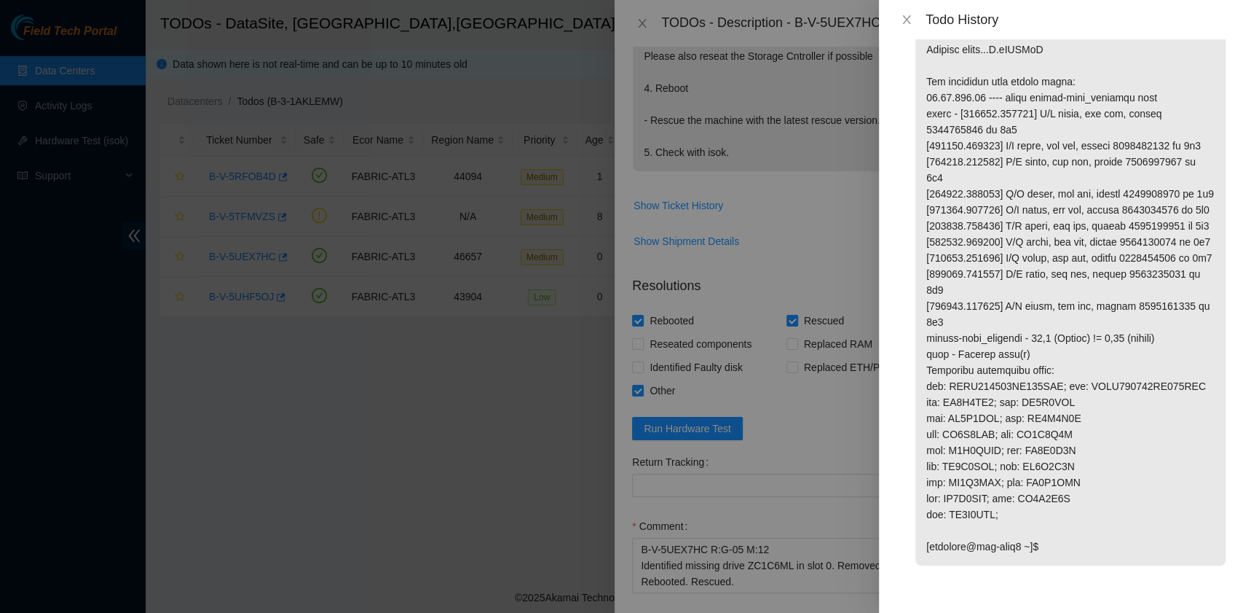
scroll to position [937, 0]
click at [1029, 497] on p at bounding box center [1071, 290] width 310 height 551
click at [905, 25] on icon "close" at bounding box center [907, 20] width 12 height 12
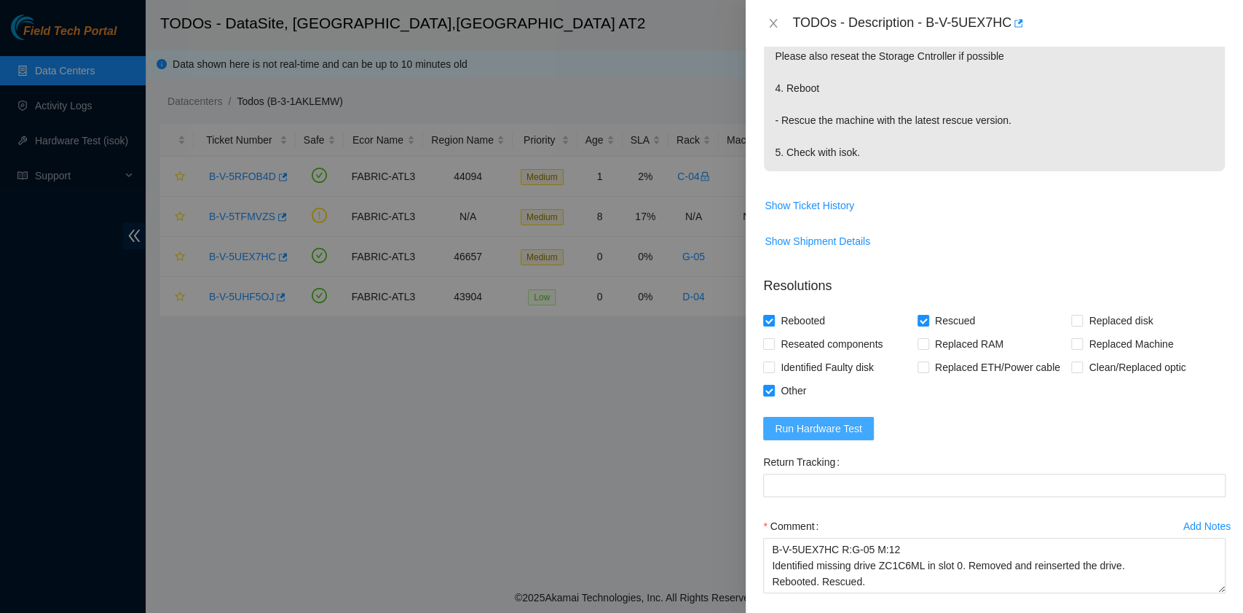
click at [833, 435] on button "Run Hardware Test" at bounding box center [818, 428] width 111 height 23
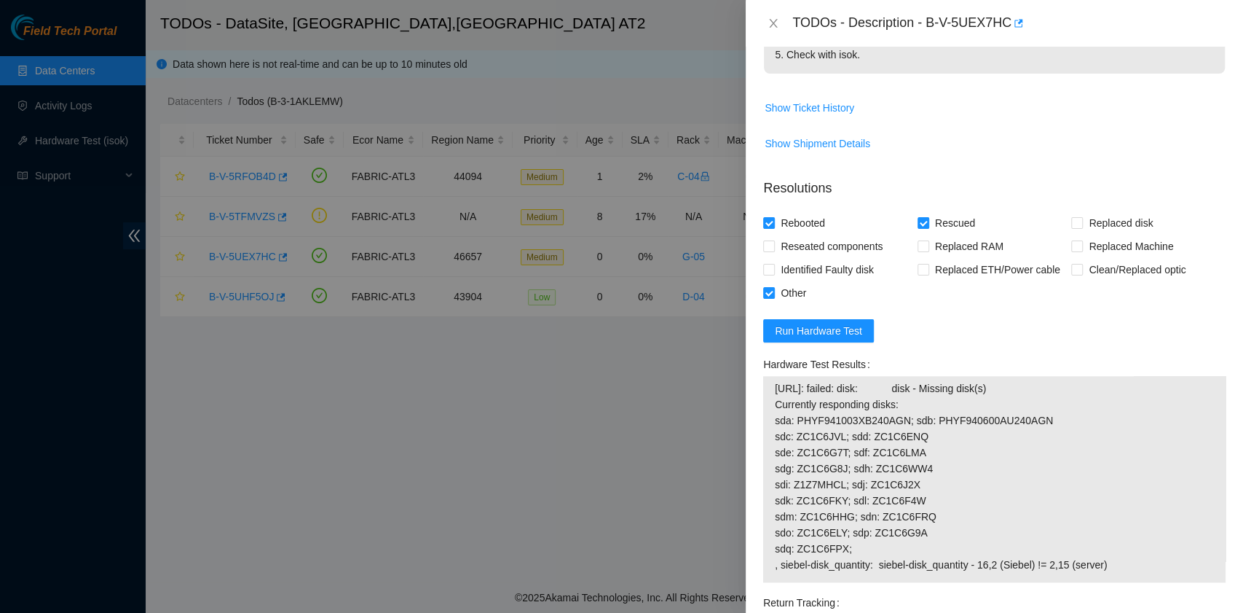
scroll to position [971, 0]
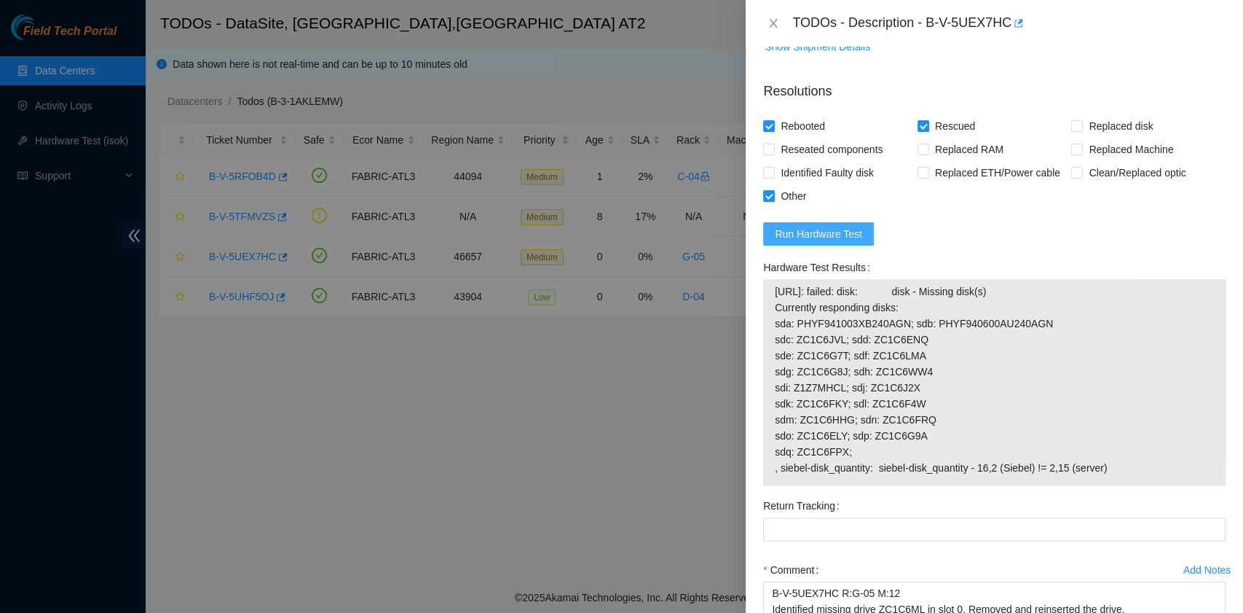
click at [857, 237] on span "Run Hardware Test" at bounding box center [818, 234] width 87 height 16
drag, startPoint x: 777, startPoint y: 293, endPoint x: 1149, endPoint y: 469, distance: 411.9
click at [1149, 469] on span "[URL]: failed: disk: disk - Missing disk(s) Currently responding disks: sda: PH…" at bounding box center [994, 379] width 439 height 192
copy span "[URL]: failed: disk: disk - Missing disk(s) Currently responding disks: sda: PH…"
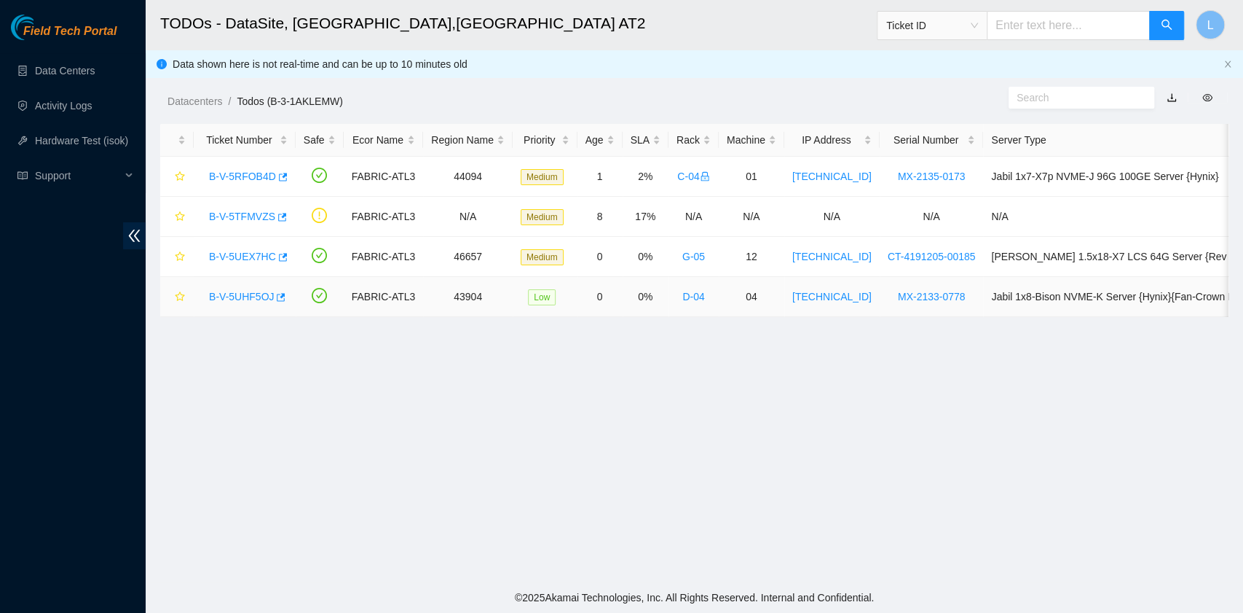
click at [249, 291] on link "B-V-5UHF5OJ" at bounding box center [241, 297] width 65 height 12
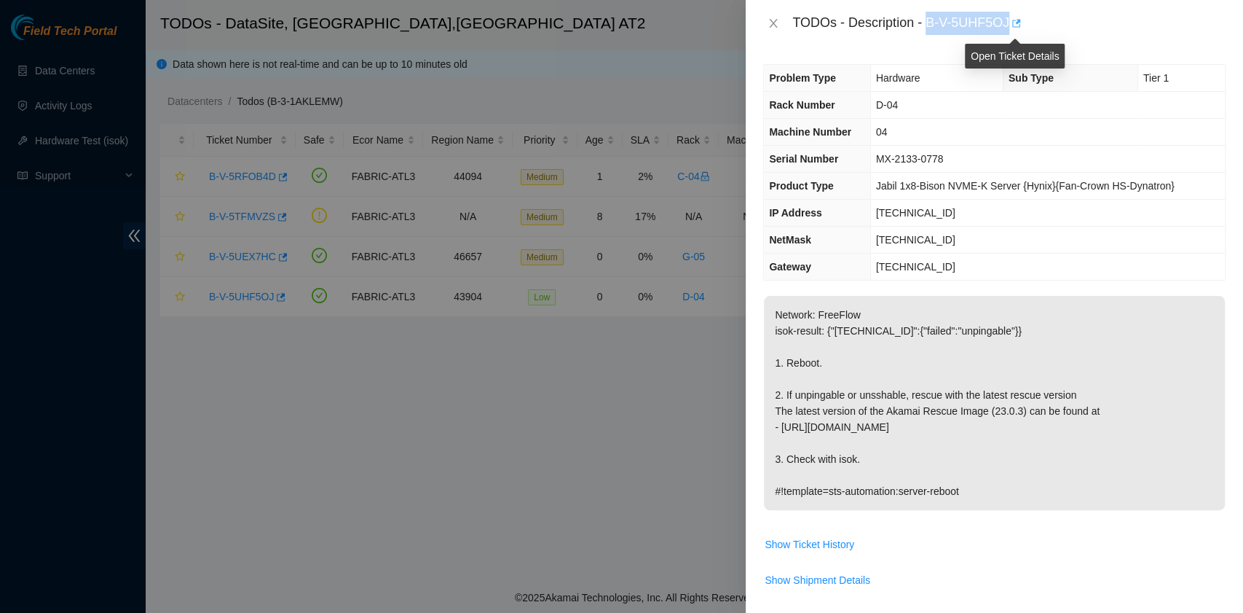
drag, startPoint x: 928, startPoint y: 25, endPoint x: 1009, endPoint y: 27, distance: 80.9
click at [1009, 27] on div "TODOs - Description - B-V-5UHF5OJ" at bounding box center [1009, 23] width 433 height 23
copy div "B-V-5UHF5OJ"
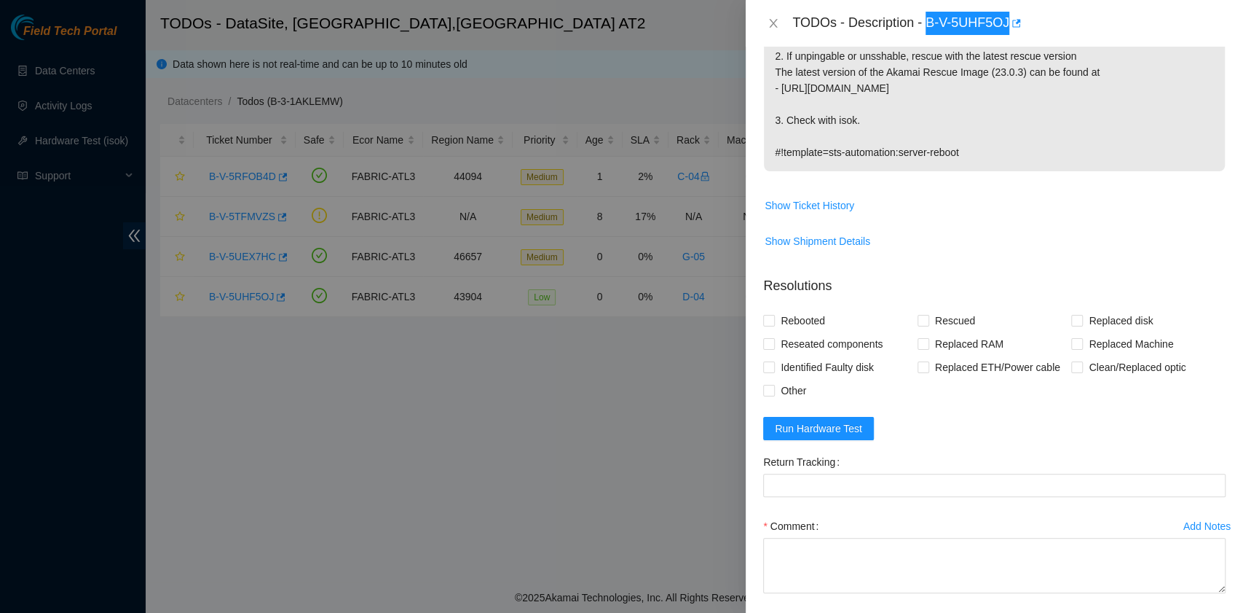
scroll to position [388, 0]
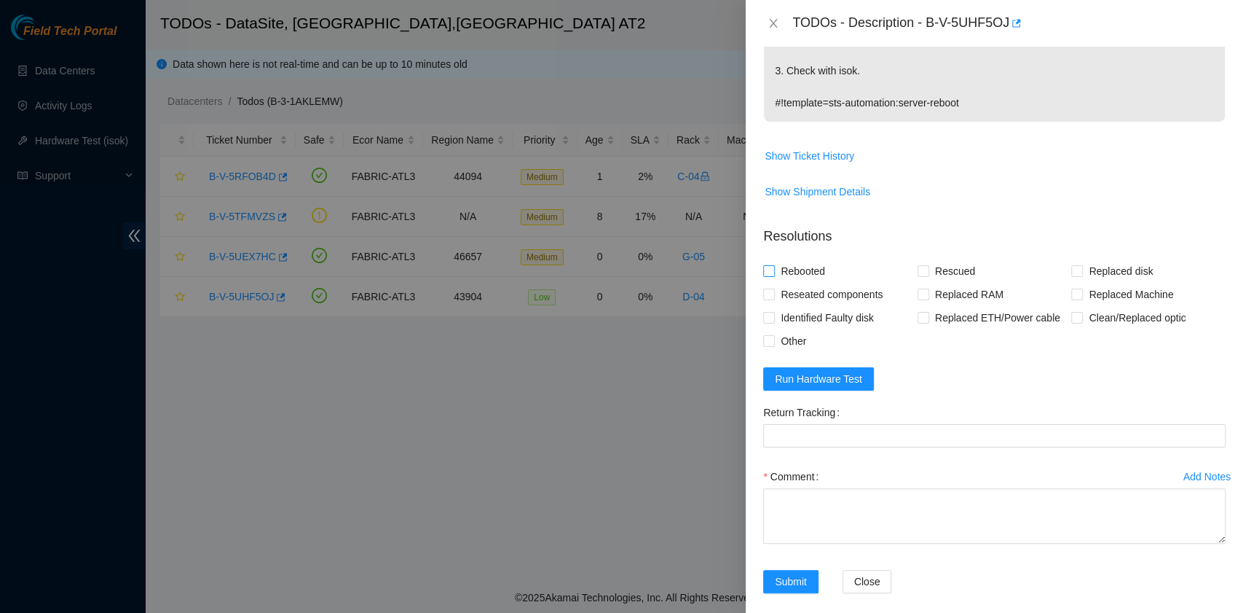
click at [792, 271] on span "Rebooted" at bounding box center [803, 270] width 56 height 23
click at [774, 271] on input "Rebooted" at bounding box center [768, 270] width 10 height 10
checkbox input "true"
click at [924, 273] on span at bounding box center [924, 271] width 12 height 12
click at [924, 273] on input "Rescued" at bounding box center [923, 270] width 10 height 10
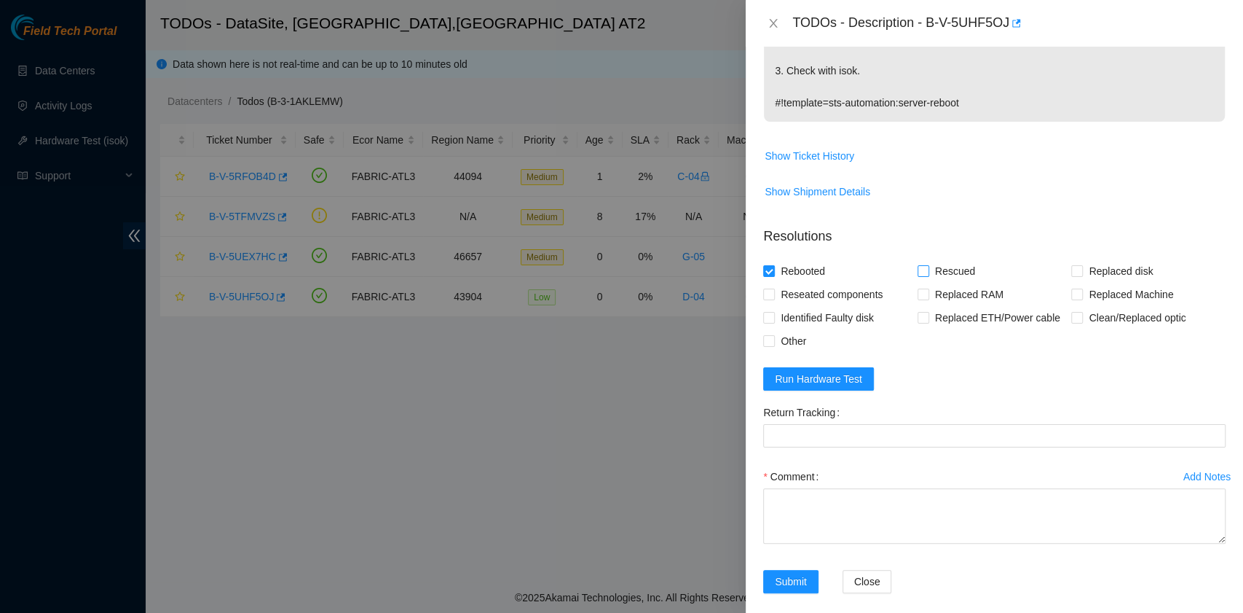
checkbox input "true"
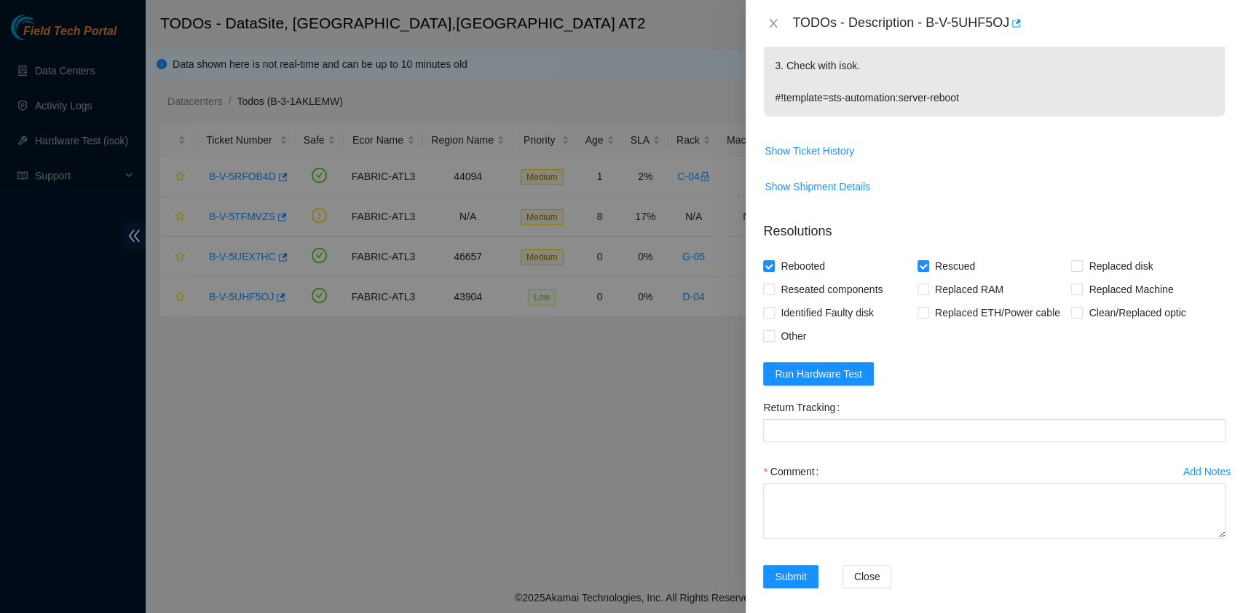
scroll to position [401, 0]
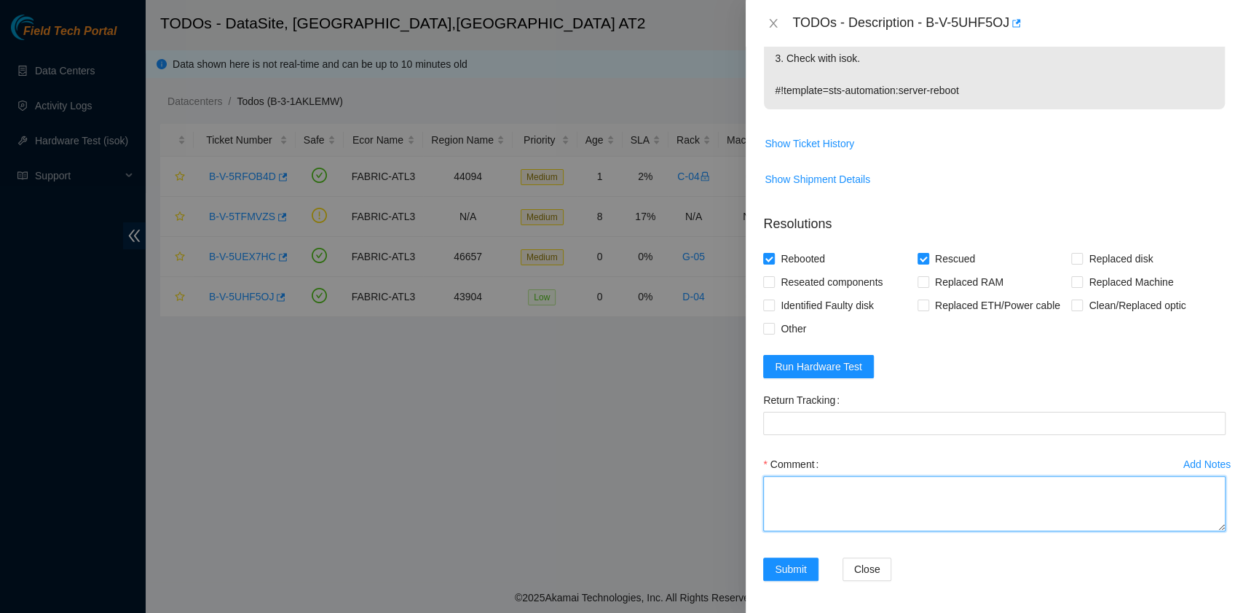
click at [795, 487] on textarea "Comment" at bounding box center [994, 503] width 463 height 55
paste textarea "B-V-5UHF5OJ R:D-04 M:04 Rebooted. Rescued."
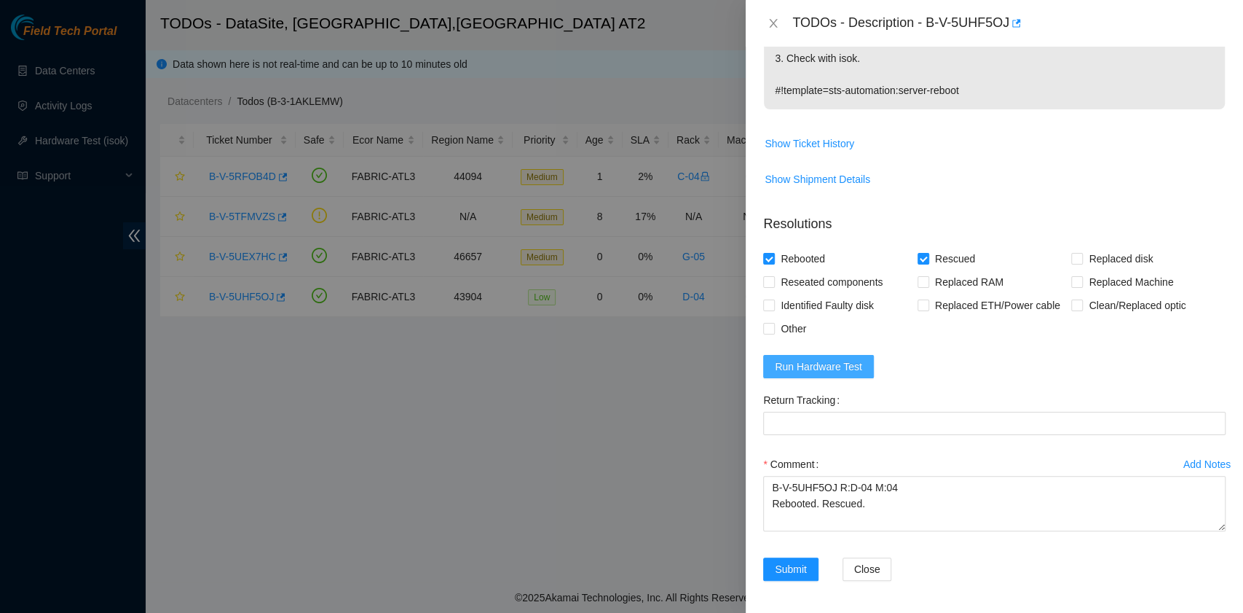
click at [848, 369] on span "Run Hardware Test" at bounding box center [818, 366] width 87 height 16
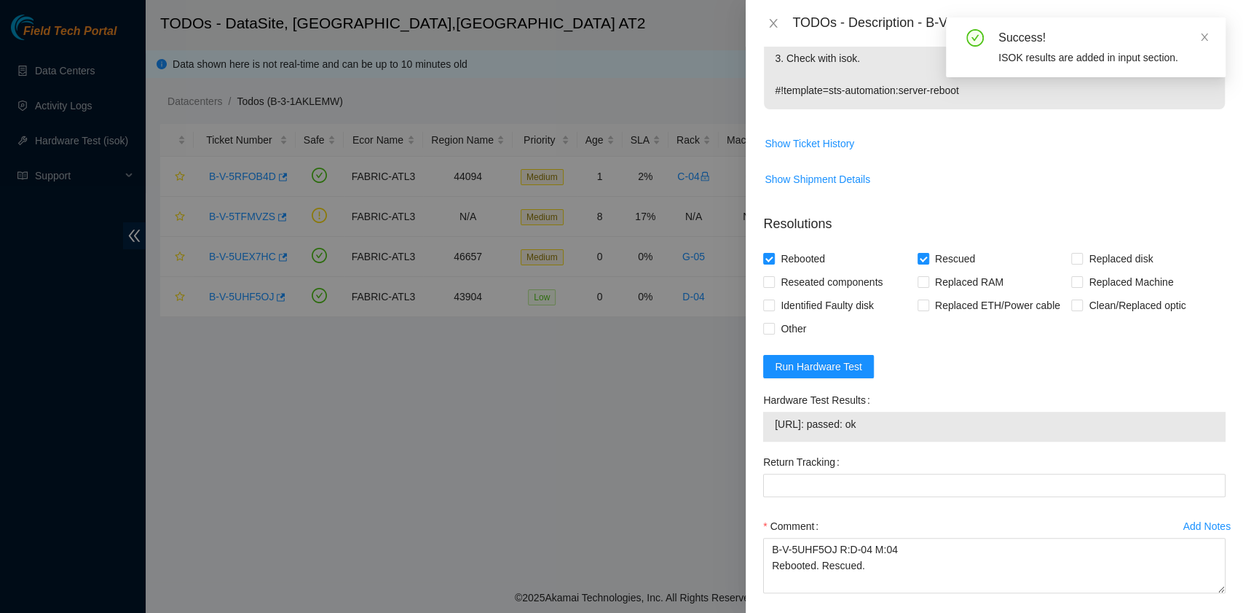
drag, startPoint x: 913, startPoint y: 420, endPoint x: 772, endPoint y: 428, distance: 141.6
click at [772, 428] on div "23.219.171.135: passed: ok" at bounding box center [994, 427] width 463 height 30
copy tbody "23.219.171.135: passed: ok"
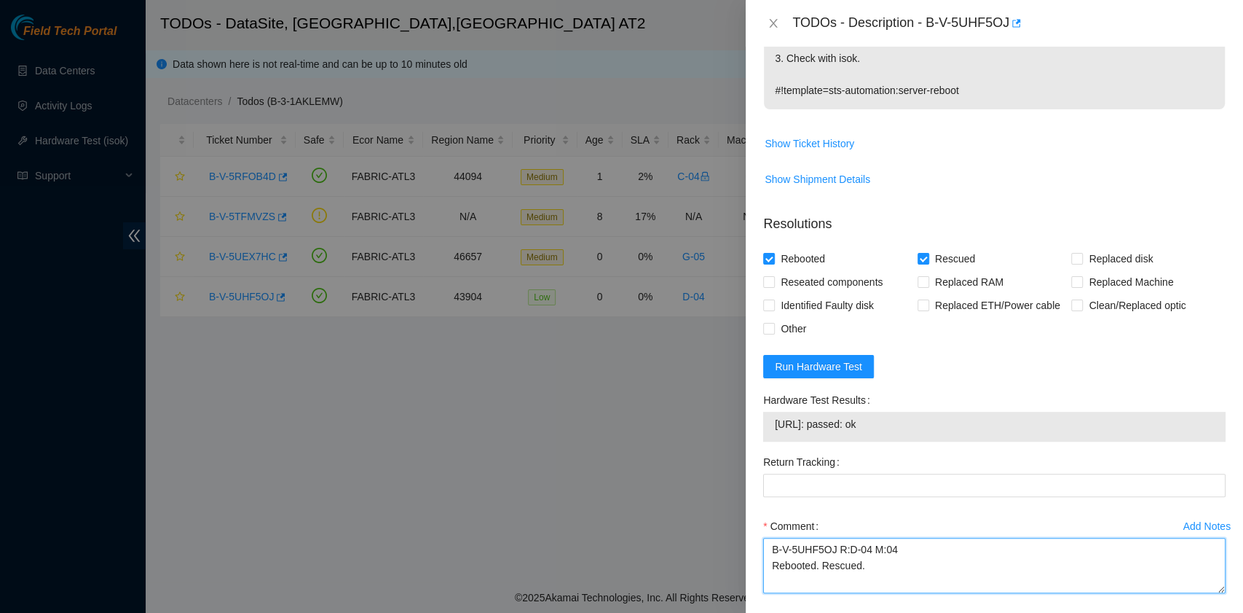
click at [825, 583] on textarea "B-V-5UHF5OJ R:D-04 M:04 Rebooted. Rescued." at bounding box center [994, 565] width 463 height 55
paste textarea "23.219.171.135: passed: ok"
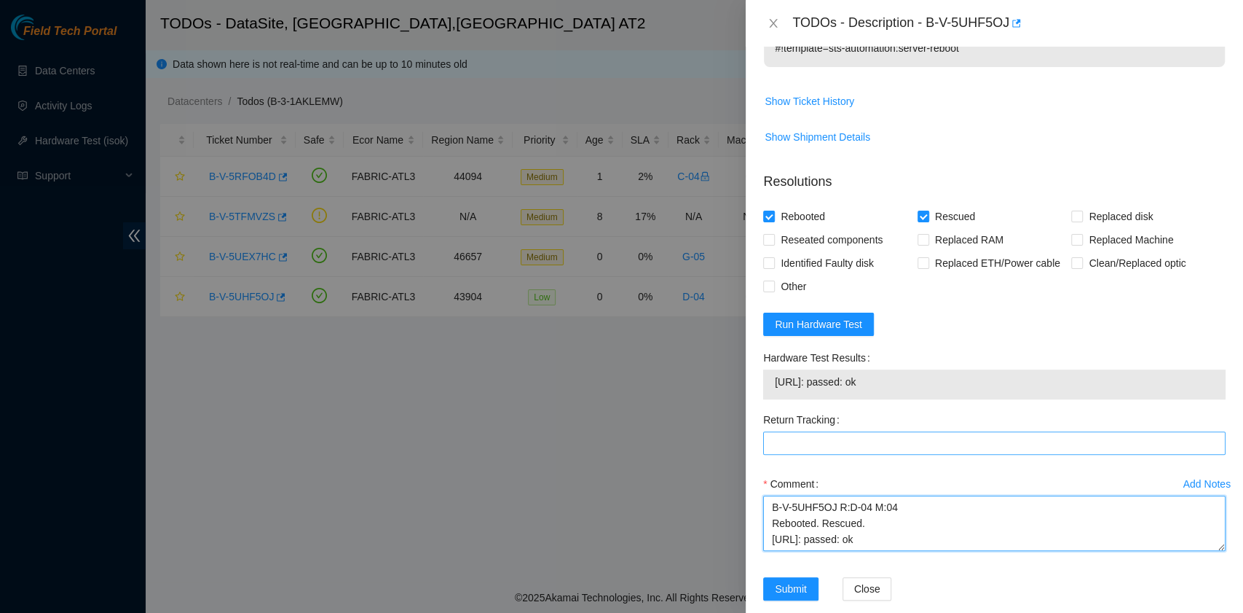
scroll to position [463, 0]
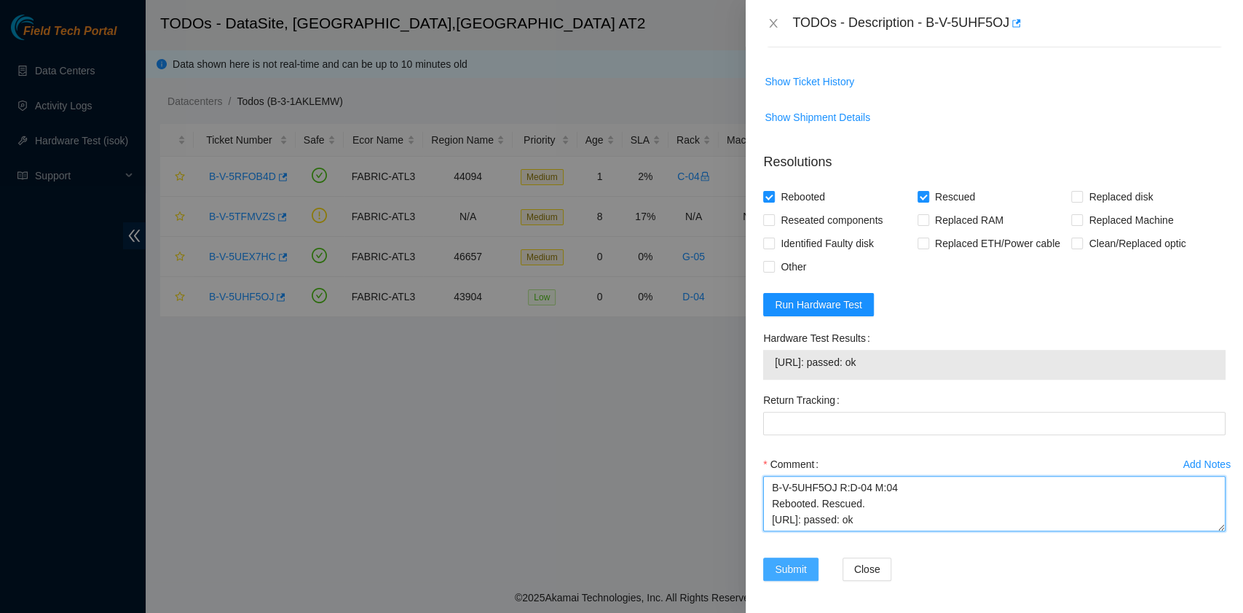
type textarea "B-V-5UHF5OJ R:D-04 M:04 Rebooted. Rescued. 23.219.171.135: passed: ok"
click at [789, 567] on span "Submit" at bounding box center [791, 569] width 32 height 16
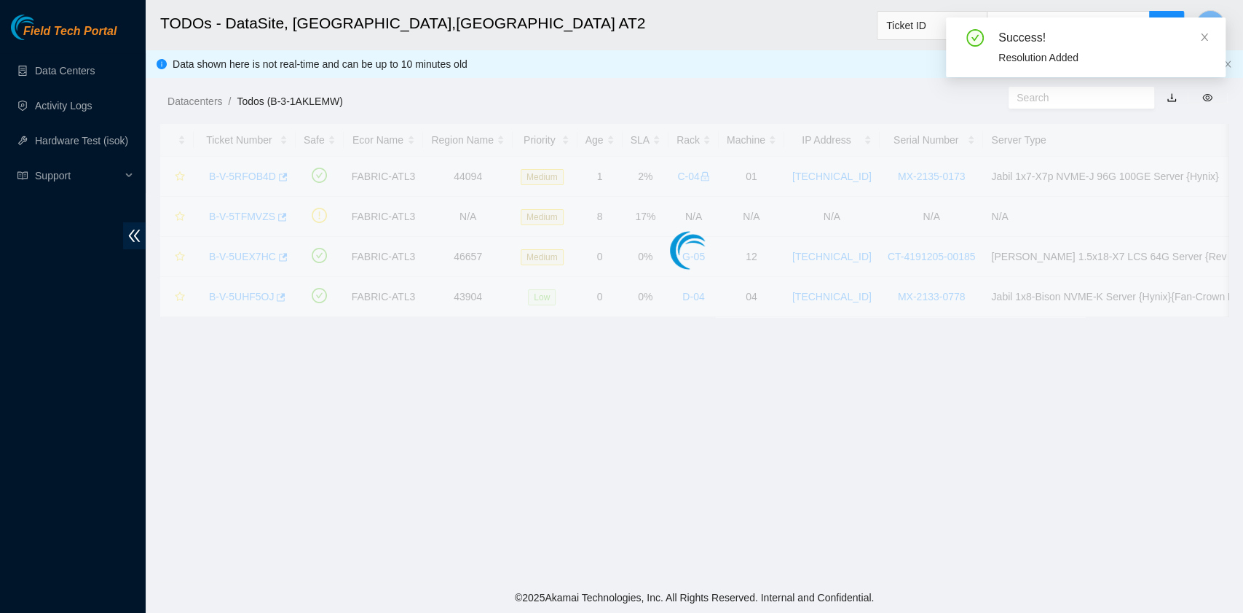
scroll to position [369, 0]
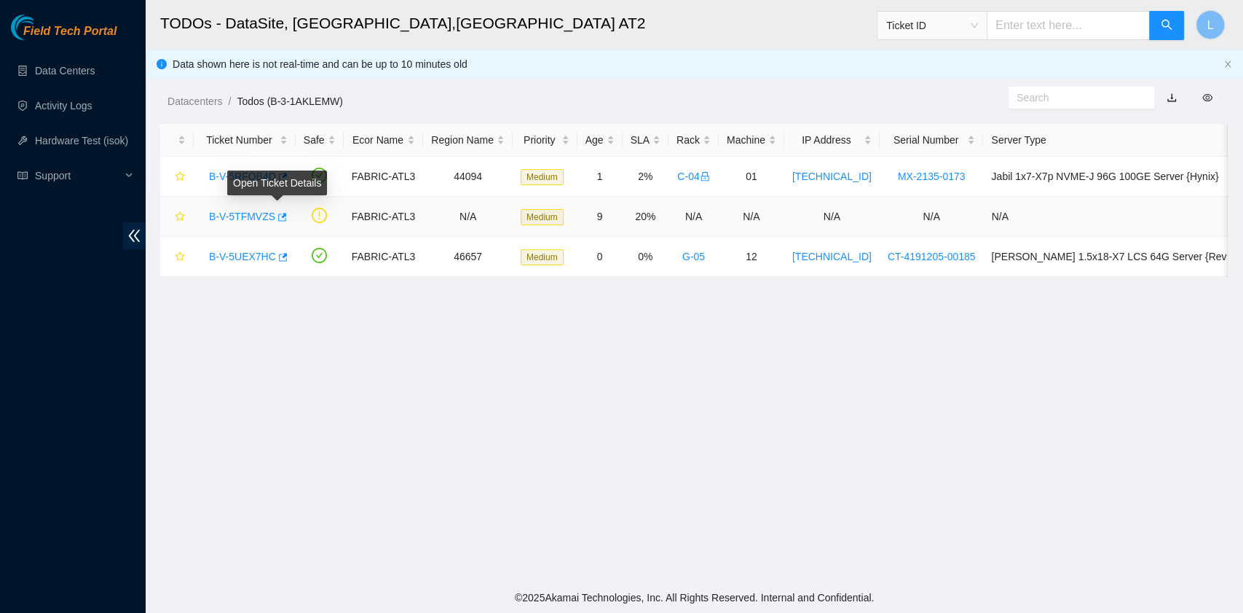
click at [230, 175] on div "Open Ticket Details" at bounding box center [277, 182] width 100 height 25
click at [261, 176] on link "B-V-5RFOB4D" at bounding box center [242, 176] width 67 height 12
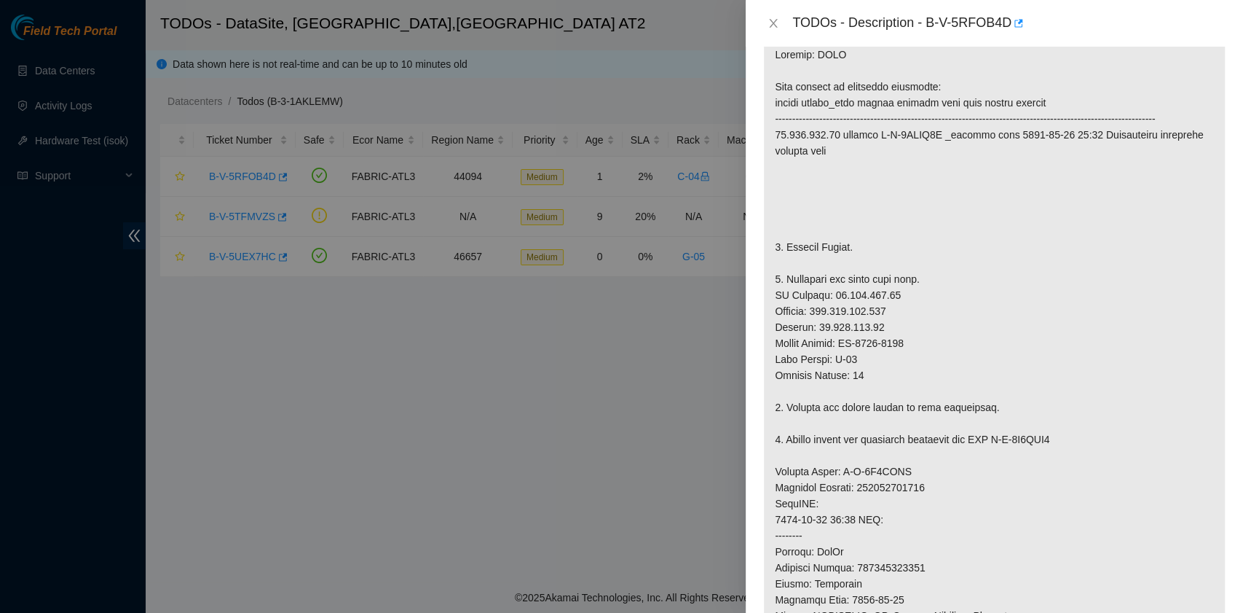
scroll to position [0, 0]
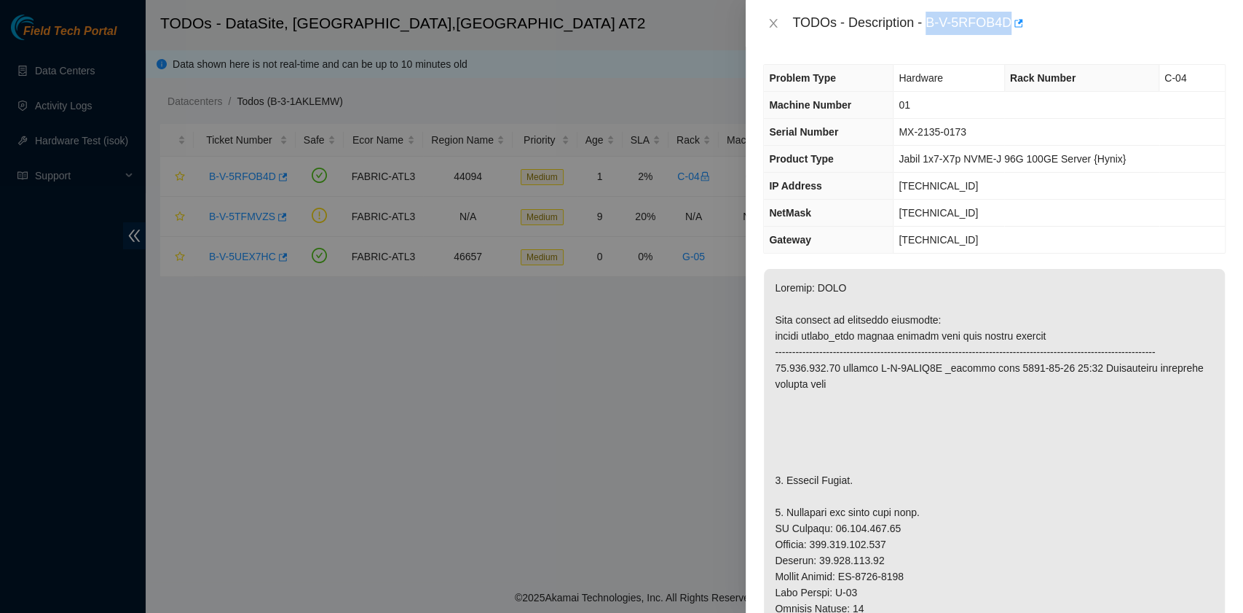
drag, startPoint x: 929, startPoint y: 25, endPoint x: 1007, endPoint y: 28, distance: 78.0
click at [1007, 28] on div "TODOs - Description - B-V-5RFOB4D" at bounding box center [1009, 23] width 433 height 23
copy div "B-V-5RFOB4D"
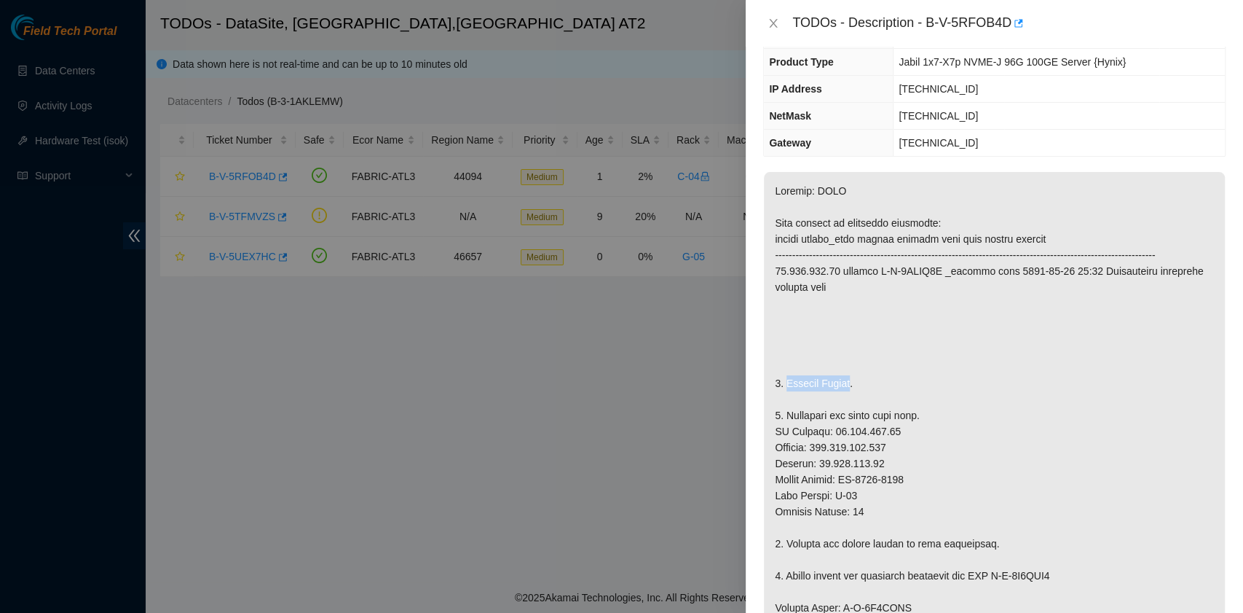
drag, startPoint x: 787, startPoint y: 398, endPoint x: 852, endPoint y: 398, distance: 65.6
click at [852, 398] on p at bounding box center [994, 599] width 461 height 855
copy p "Replace Server"
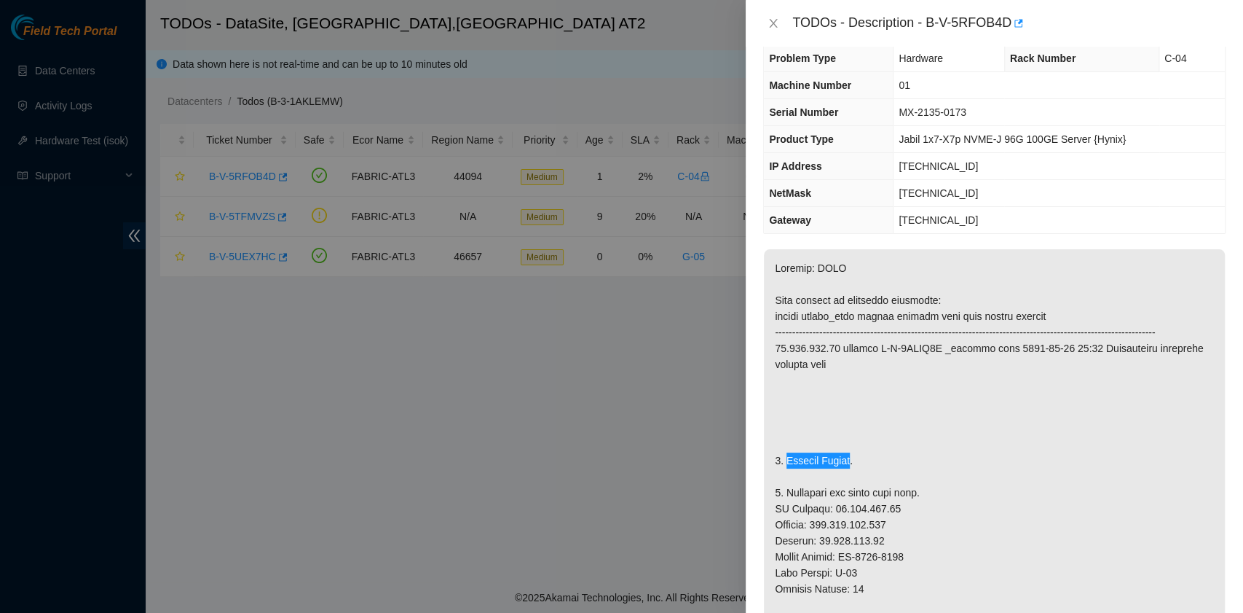
scroll to position [0, 0]
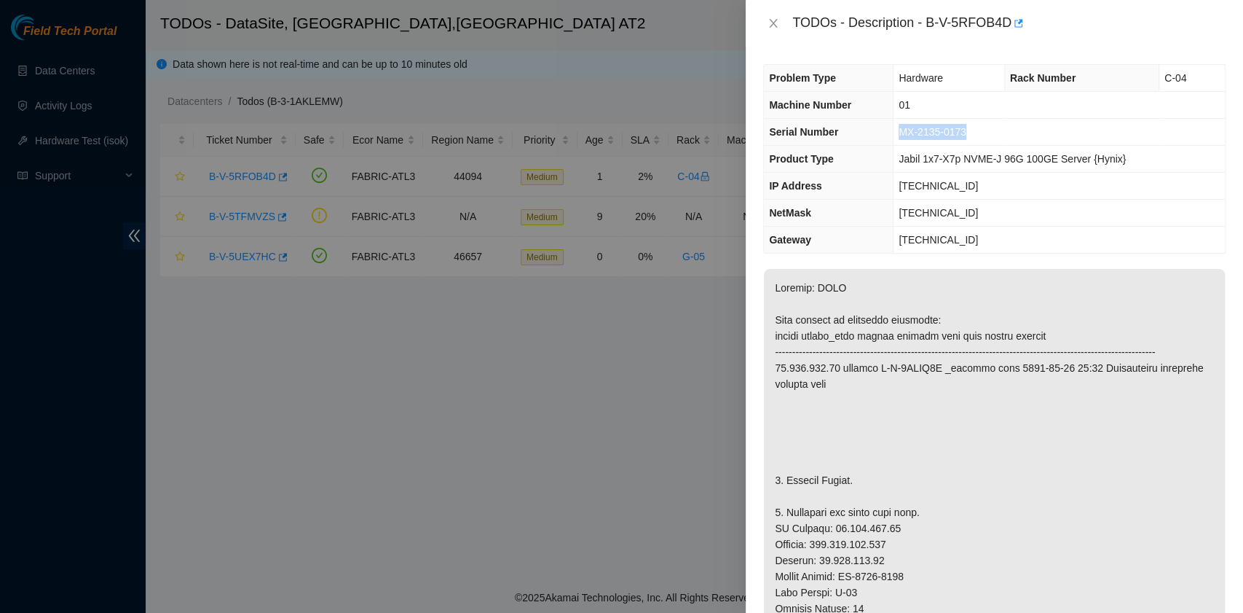
drag, startPoint x: 902, startPoint y: 129, endPoint x: 966, endPoint y: 137, distance: 64.6
click at [966, 137] on span "MX-2135-0173" at bounding box center [933, 132] width 68 height 12
copy span "MX-2135-0173"
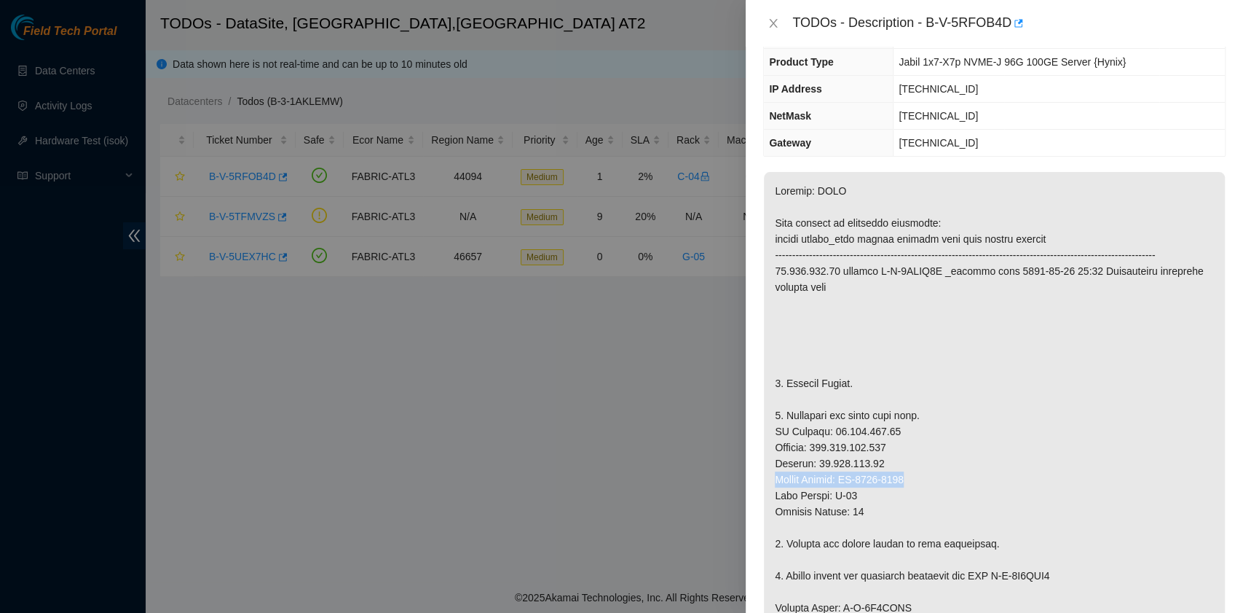
drag, startPoint x: 915, startPoint y: 497, endPoint x: 773, endPoint y: 499, distance: 142.1
click at [773, 499] on p at bounding box center [994, 599] width 461 height 855
copy p "Serial Number: MX-2134-0535"
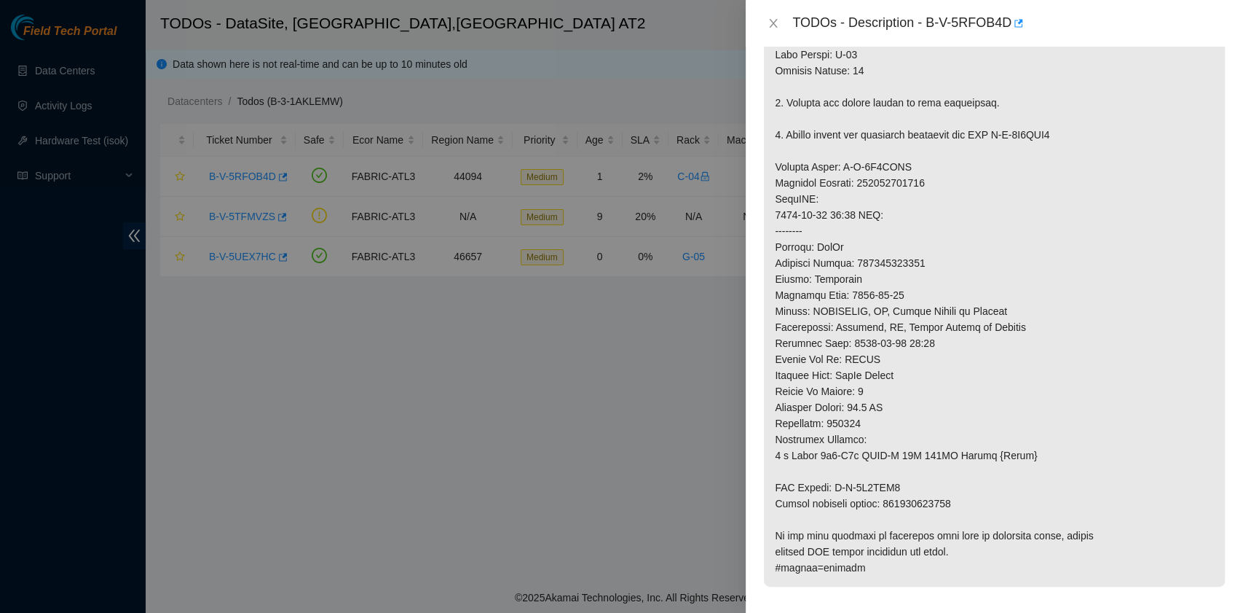
scroll to position [583, 0]
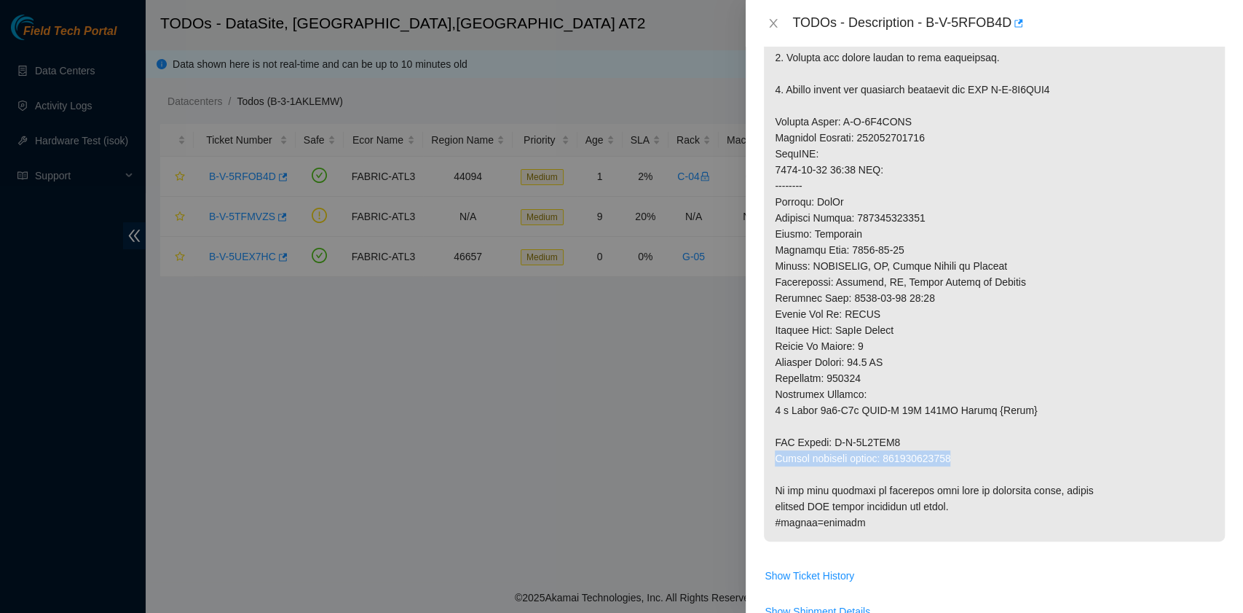
drag, startPoint x: 775, startPoint y: 471, endPoint x: 959, endPoint y: 473, distance: 184.3
click at [959, 473] on p at bounding box center [994, 113] width 461 height 855
copy p "Return tracking number: 417328422860"
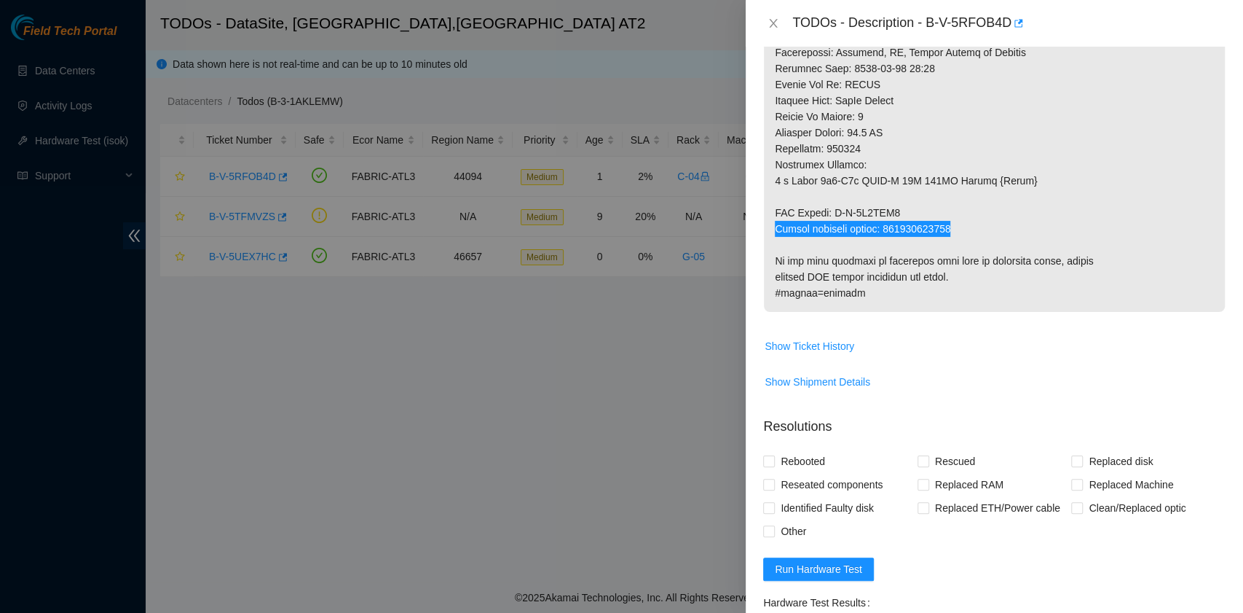
scroll to position [1068, 0]
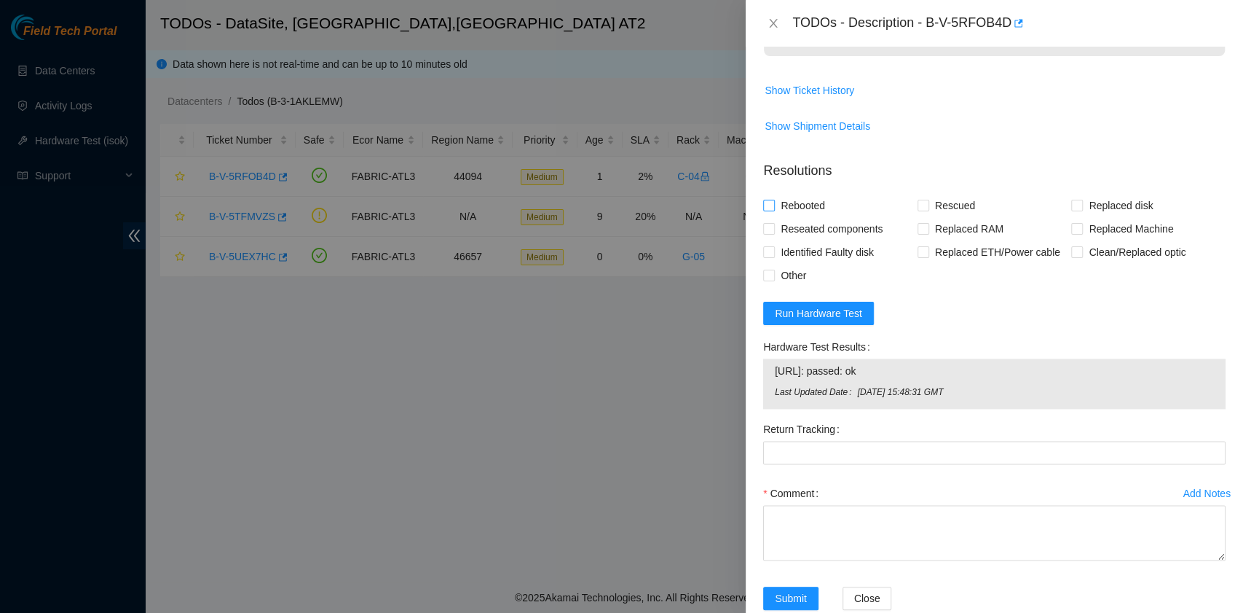
click at [807, 217] on span "Rebooted" at bounding box center [803, 205] width 56 height 23
click at [774, 210] on input "Rebooted" at bounding box center [768, 205] width 10 height 10
checkbox input "true"
click at [1073, 235] on span at bounding box center [1078, 229] width 12 height 12
click at [1073, 233] on input "Replaced Machine" at bounding box center [1077, 228] width 10 height 10
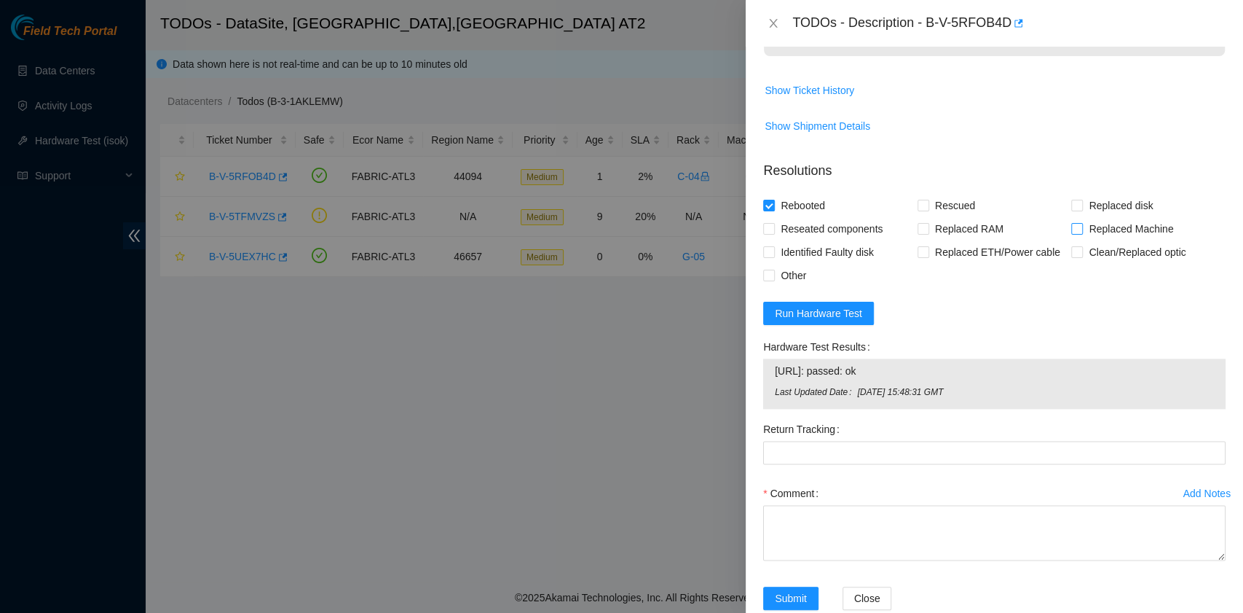
checkbox input "true"
click at [836, 321] on span "Run Hardware Test" at bounding box center [818, 313] width 87 height 16
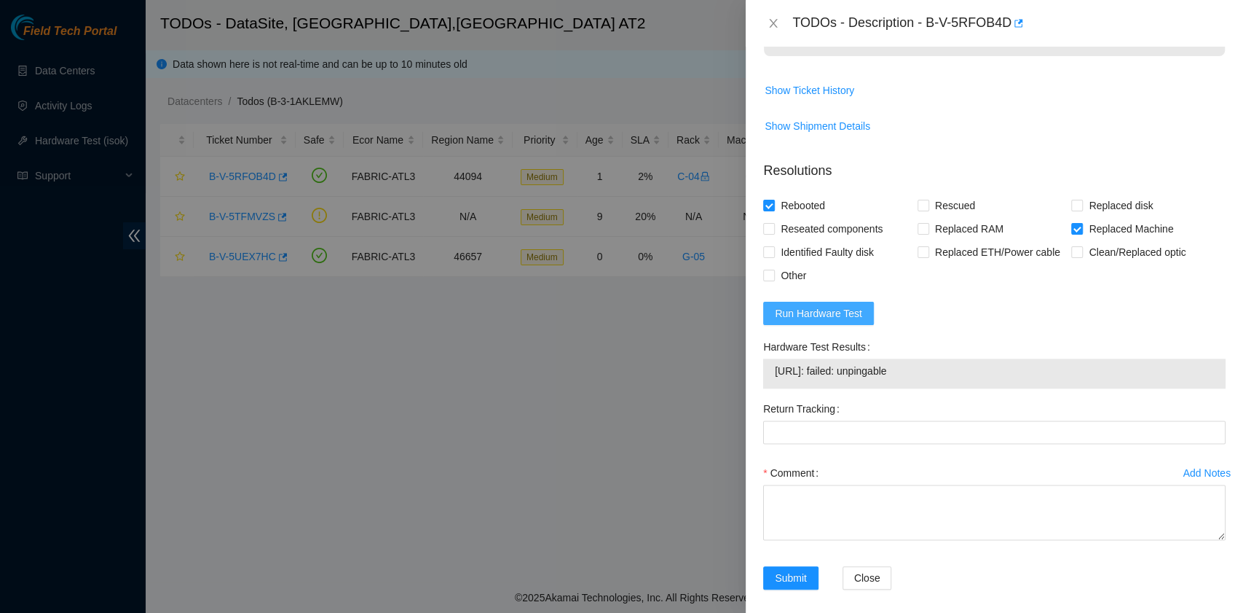
click at [815, 321] on span "Run Hardware Test" at bounding box center [818, 313] width 87 height 16
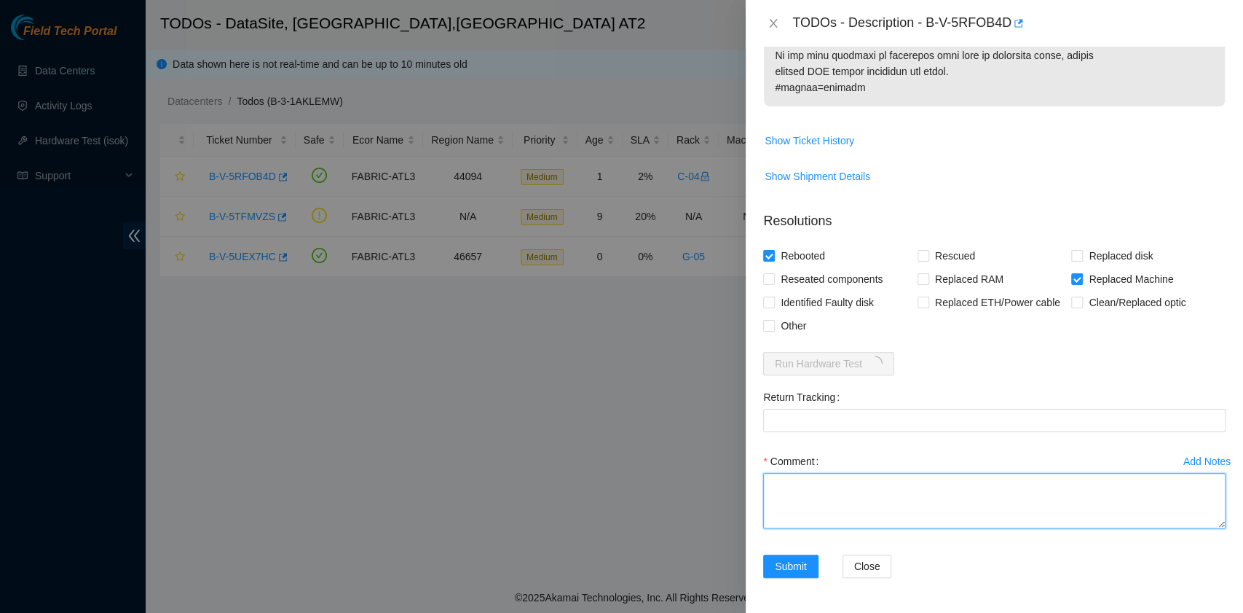
click at [816, 489] on textarea "Comment" at bounding box center [994, 500] width 463 height 55
paste textarea "B-V-5RFOB4D R:C-04 M:01 ESSL Security rack Replaced server S/N MX-2135-0173 wit…"
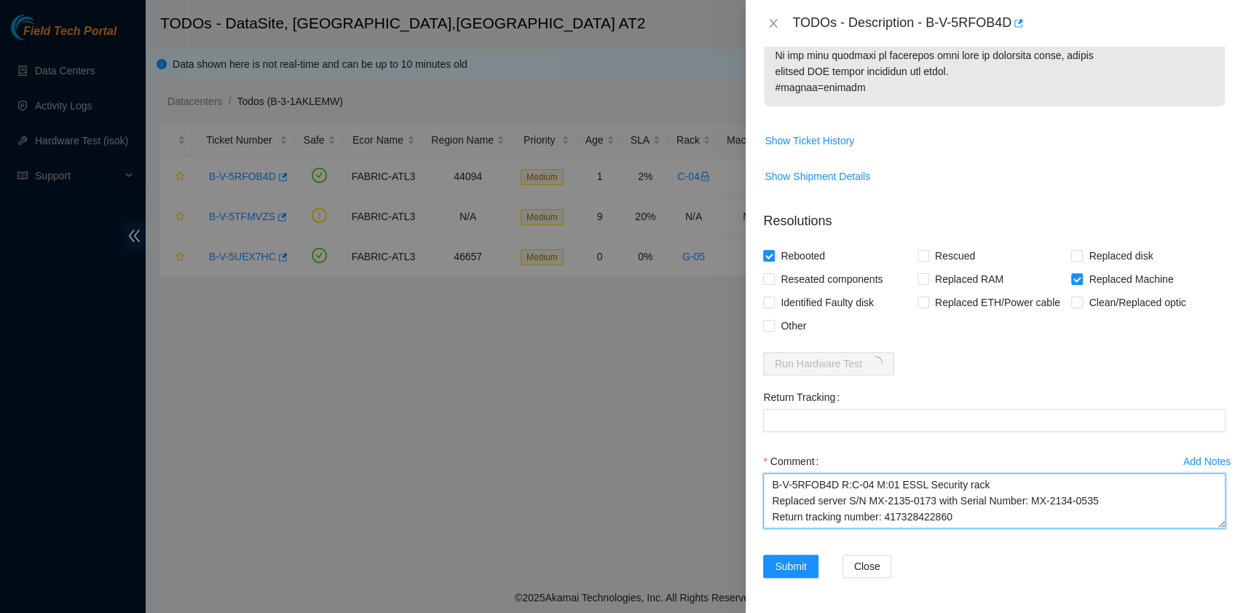
scroll to position [12, 0]
drag, startPoint x: 959, startPoint y: 503, endPoint x: 884, endPoint y: 501, distance: 74.3
click at [884, 501] on textarea "B-V-5RFOB4D R:C-04 M:01 ESSL Security rack Replaced server S/N MX-2135-0173 wit…" at bounding box center [994, 500] width 463 height 55
type textarea "B-V-5RFOB4D R:C-04 M:01 ESSL Security rack Replaced server S/N MX-2135-0173 wit…"
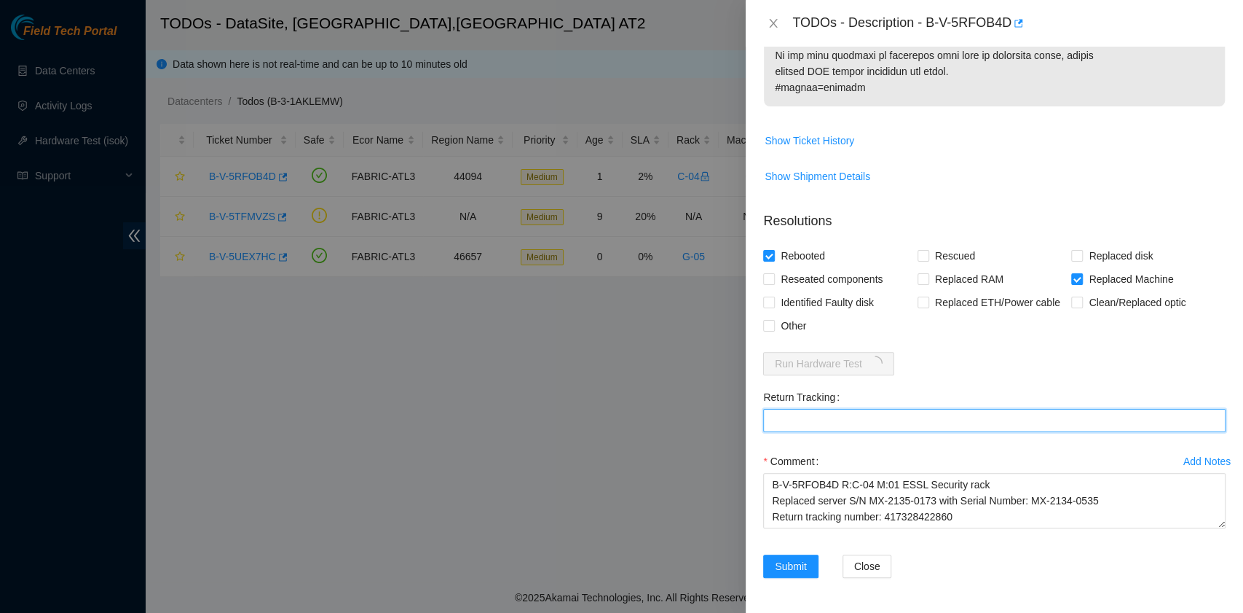
click at [864, 419] on Tracking "Return Tracking" at bounding box center [994, 420] width 463 height 23
paste Tracking "417328422860"
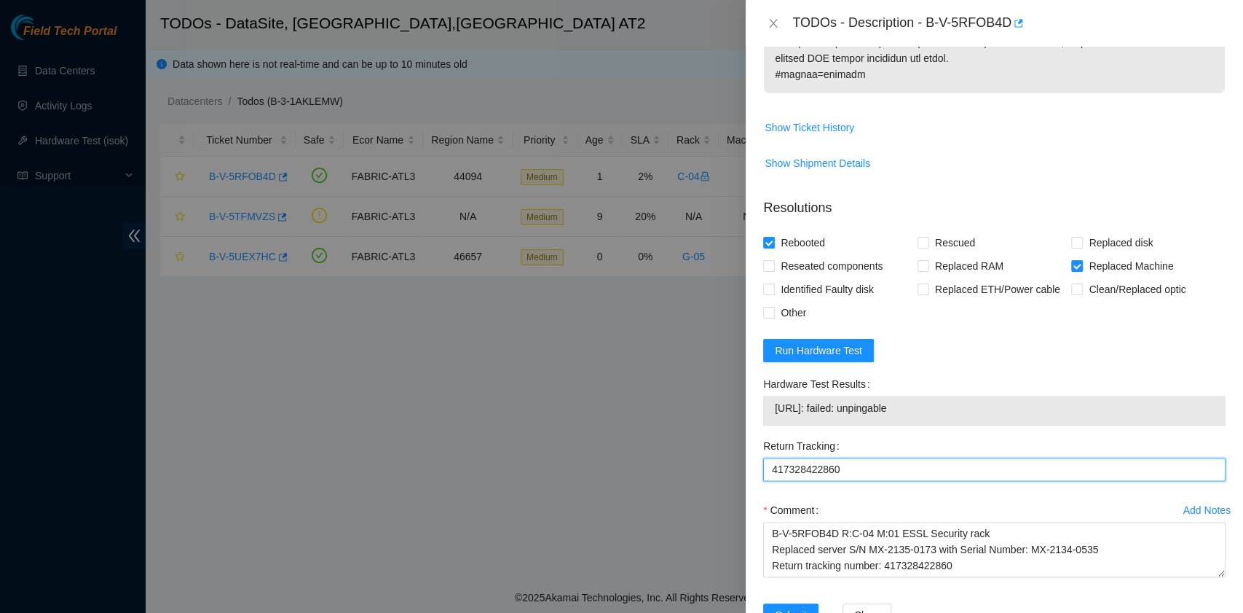
type Tracking "417328422860"
click at [846, 362] on button "Run Hardware Test" at bounding box center [818, 350] width 111 height 23
click at [858, 358] on span "Run Hardware Test" at bounding box center [818, 350] width 87 height 16
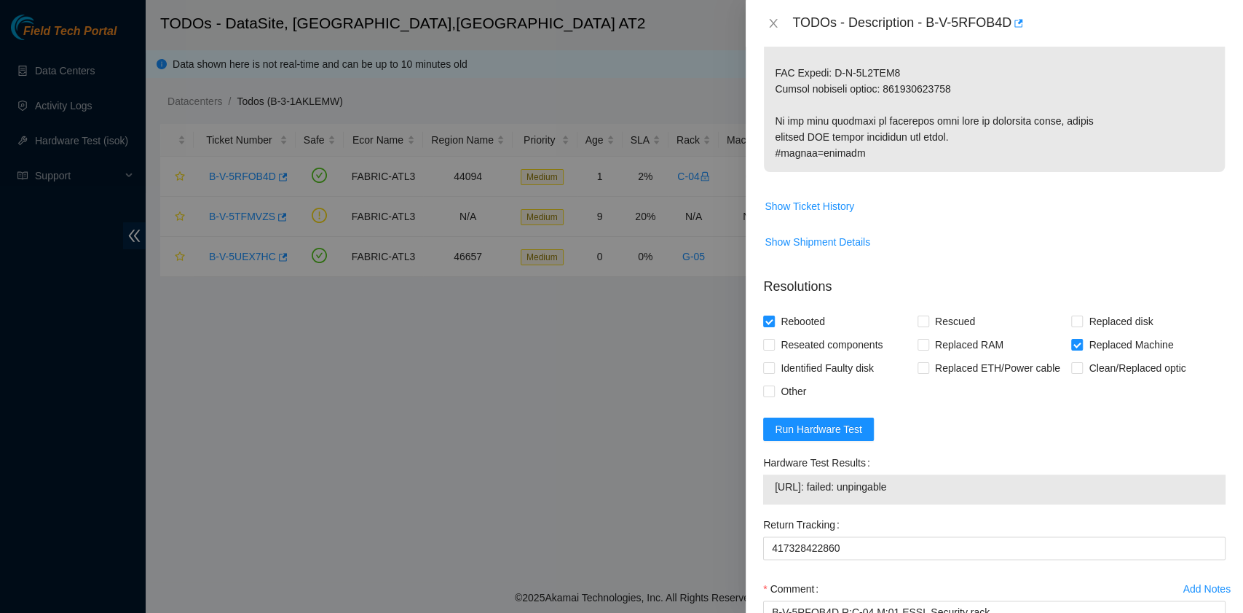
scroll to position [971, 0]
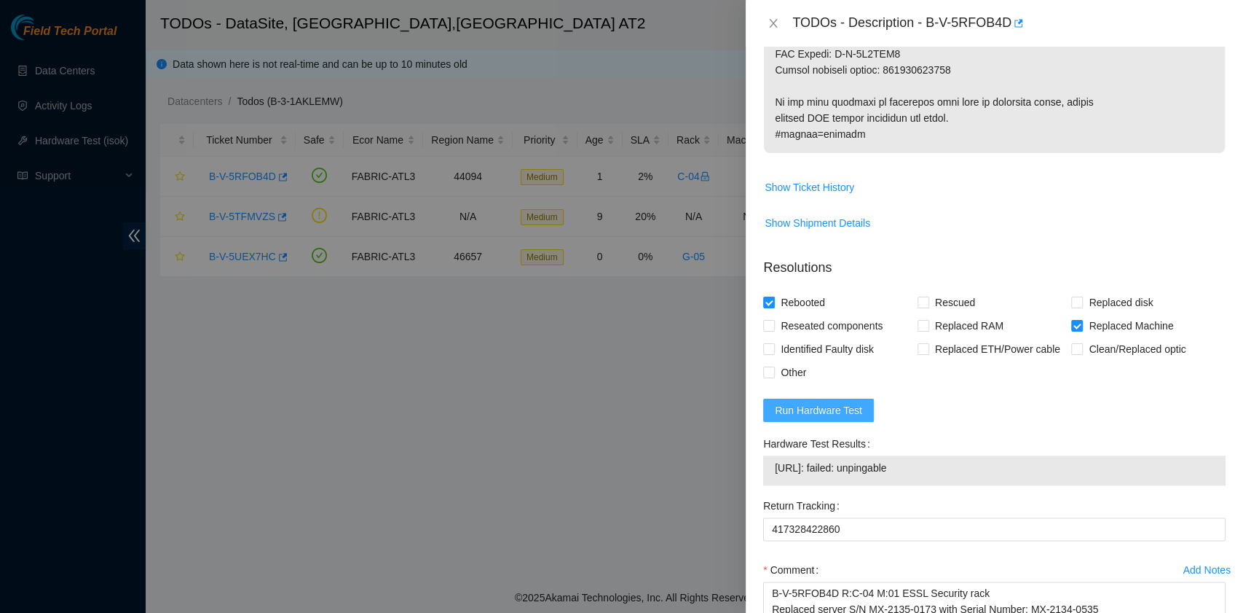
click at [843, 418] on span "Run Hardware Test" at bounding box center [818, 410] width 87 height 16
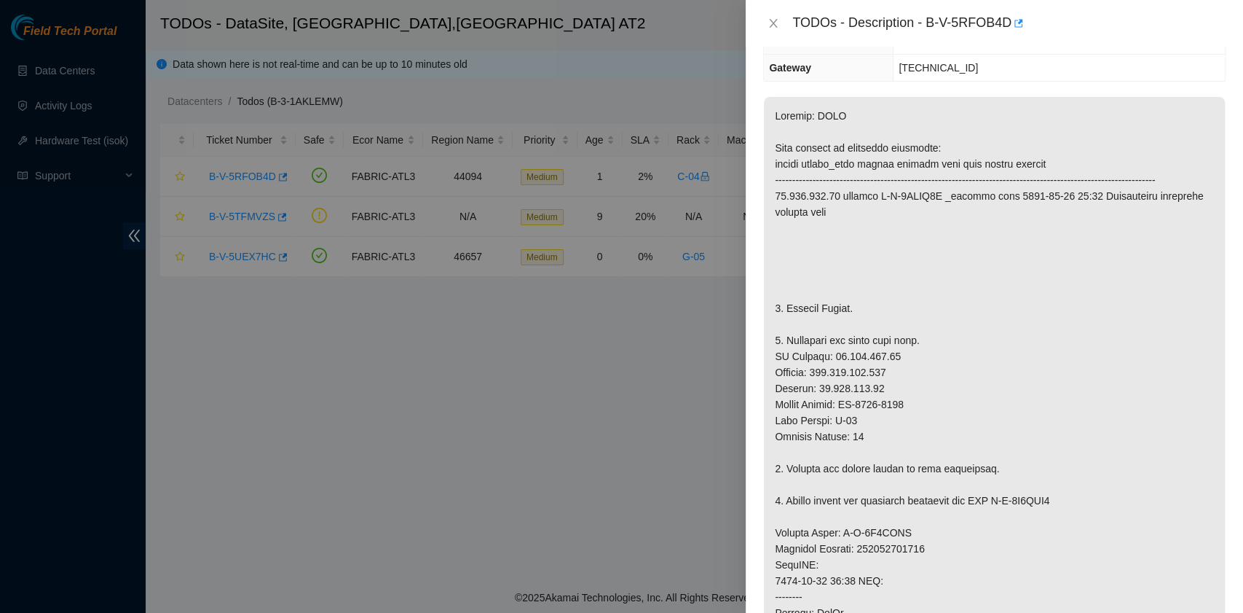
scroll to position [194, 0]
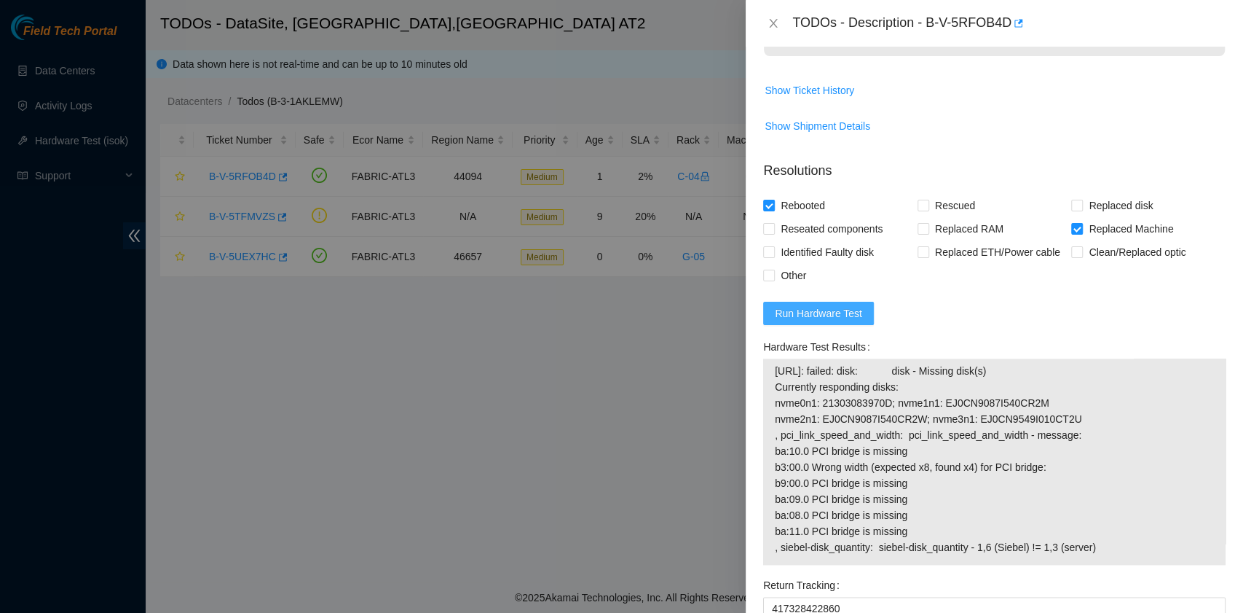
click at [852, 321] on span "Run Hardware Test" at bounding box center [818, 313] width 87 height 16
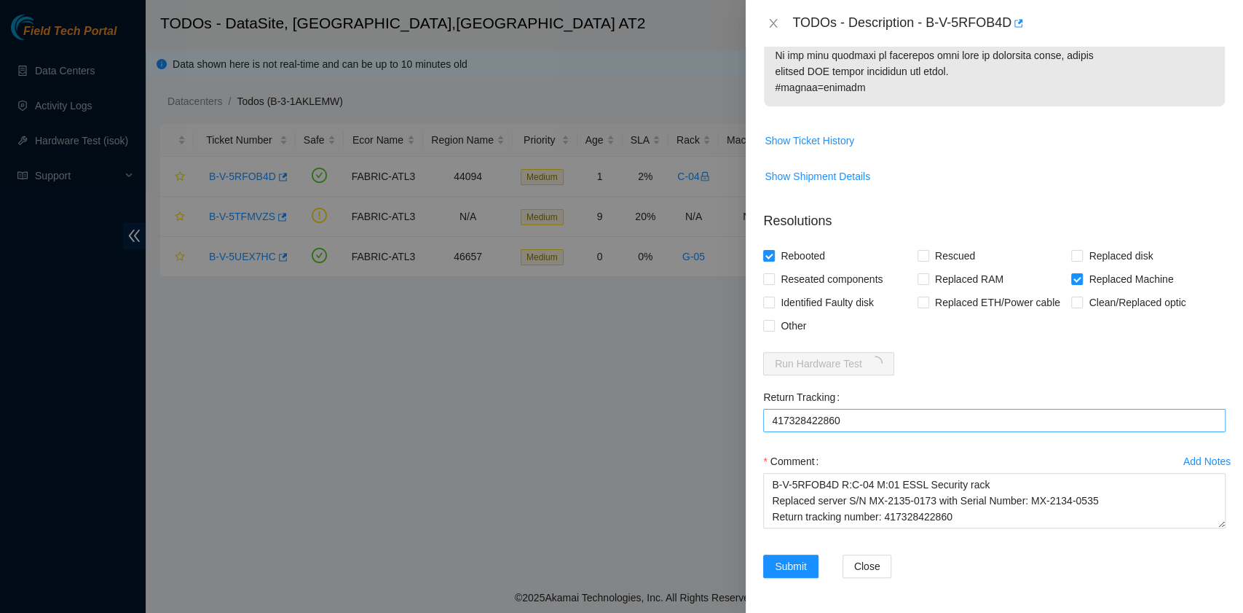
scroll to position [1068, 0]
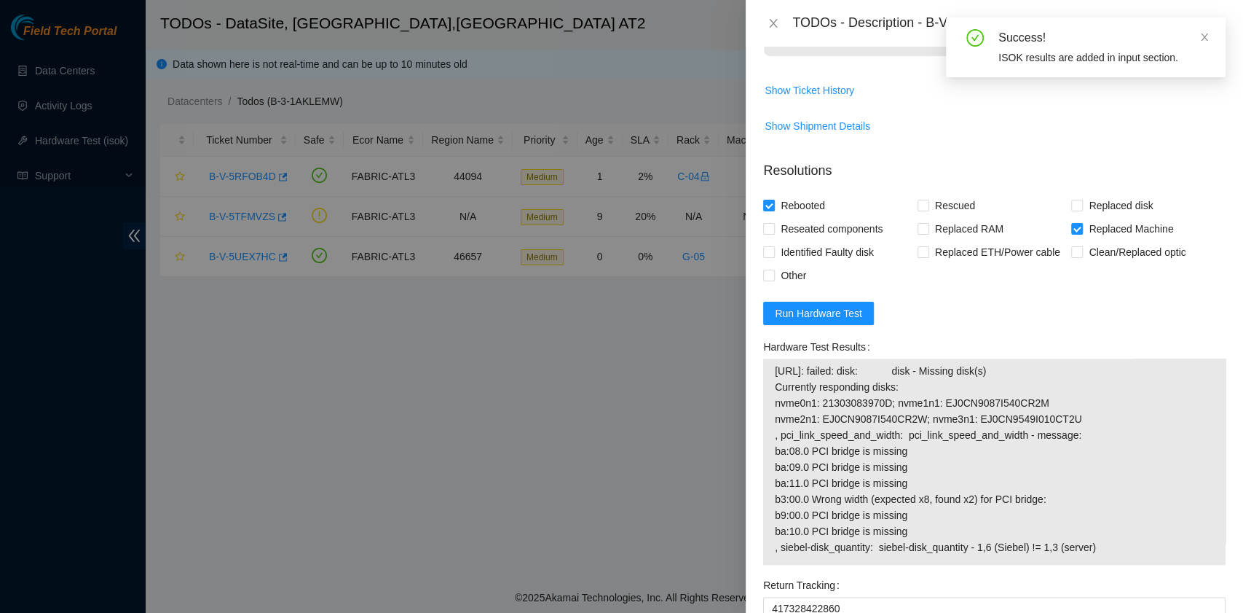
drag, startPoint x: 1101, startPoint y: 567, endPoint x: 775, endPoint y: 389, distance: 371.6
click at [775, 389] on span "23.219.171.68: failed: disk: disk - Missing disk(s) Currently responding disks:…" at bounding box center [994, 459] width 439 height 192
copy span "23.219.171.68: failed: disk: disk - Missing disk(s) Currently responding disks:…"
click at [927, 479] on span "23.219.171.68: failed: disk: disk - Missing disk(s) Currently responding disks:…" at bounding box center [994, 459] width 439 height 192
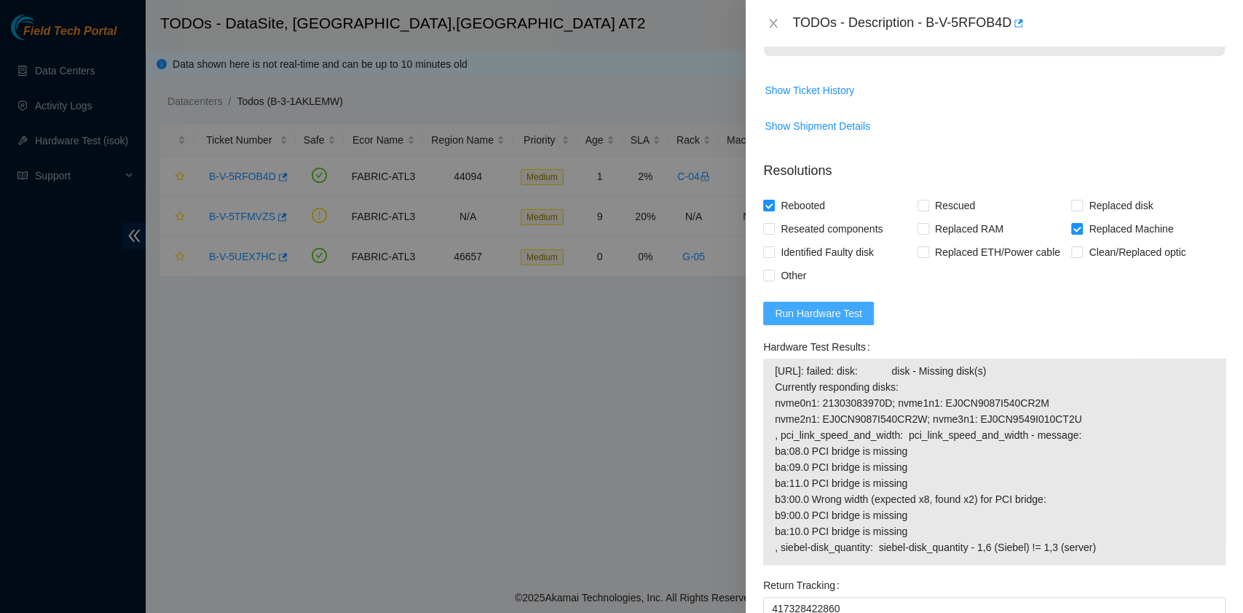
click at [852, 321] on span "Run Hardware Test" at bounding box center [818, 313] width 87 height 16
drag, startPoint x: 777, startPoint y: 382, endPoint x: 1101, endPoint y: 562, distance: 371.7
click at [1101, 555] on span "23.219.171.68: failed: disk: disk - Missing disk(s) Currently responding disks:…" at bounding box center [994, 459] width 439 height 192
copy span "23.219.171.68: failed: disk: disk - Missing disk(s) Currently responding disks:…"
click at [838, 98] on span "Show Ticket History" at bounding box center [810, 90] width 90 height 16
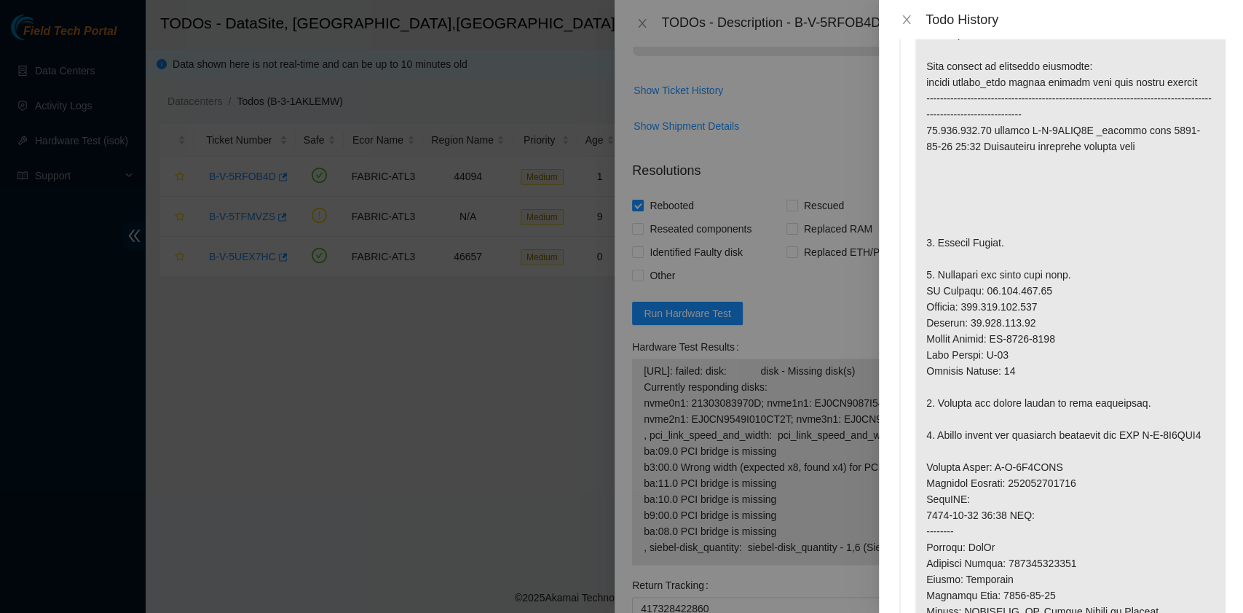
scroll to position [0, 0]
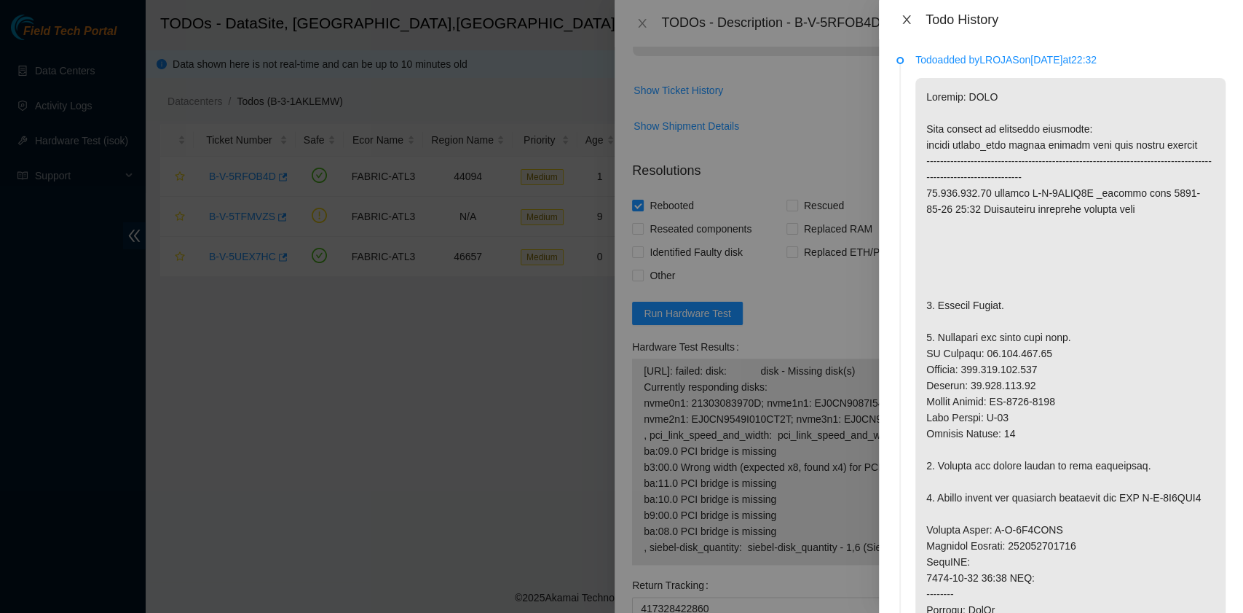
click at [904, 17] on icon "close" at bounding box center [907, 19] width 8 height 9
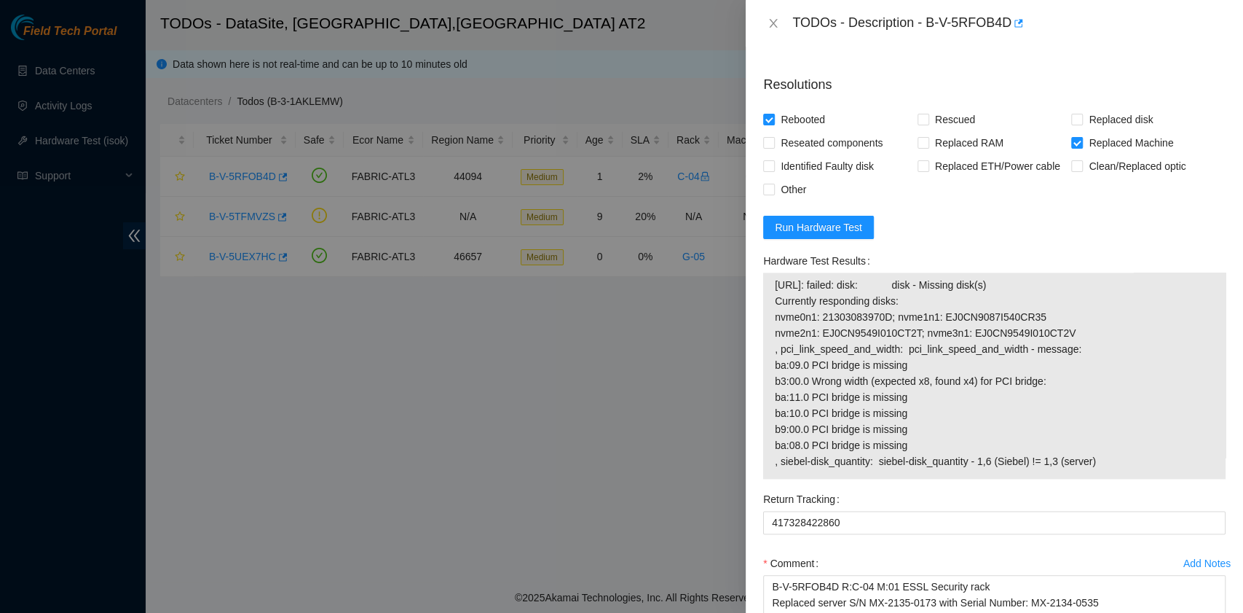
scroll to position [1269, 0]
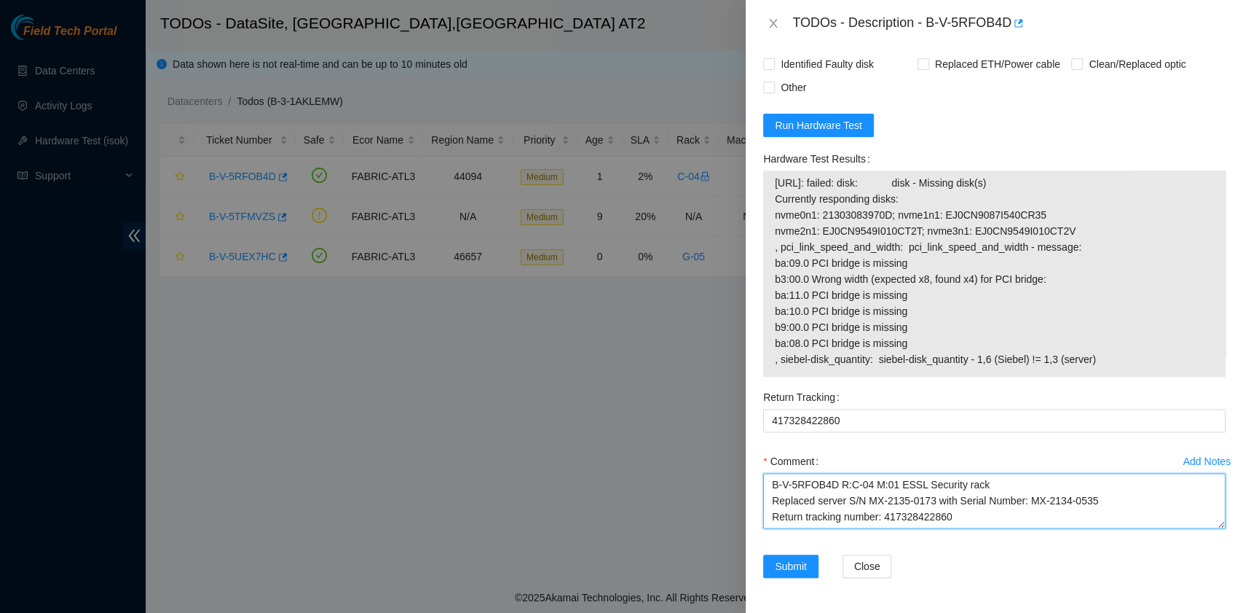
click at [1005, 512] on textarea "B-V-5RFOB4D R:C-04 M:01 ESSL Security rack Replaced server S/N MX-2135-0173 wit…" at bounding box center [994, 500] width 463 height 55
paste textarea "Jorge Villalobos 8/20/2025 10:03 AM • please swap detected drives listed below …"
drag, startPoint x: 772, startPoint y: 520, endPoint x: 1008, endPoint y: 519, distance: 236.0
click at [1008, 519] on textarea "B-V-5RFOB4D R:C-04 M:01 ESSL Security rack Replaced server S/N MX-2135-0173 wit…" at bounding box center [994, 500] width 463 height 55
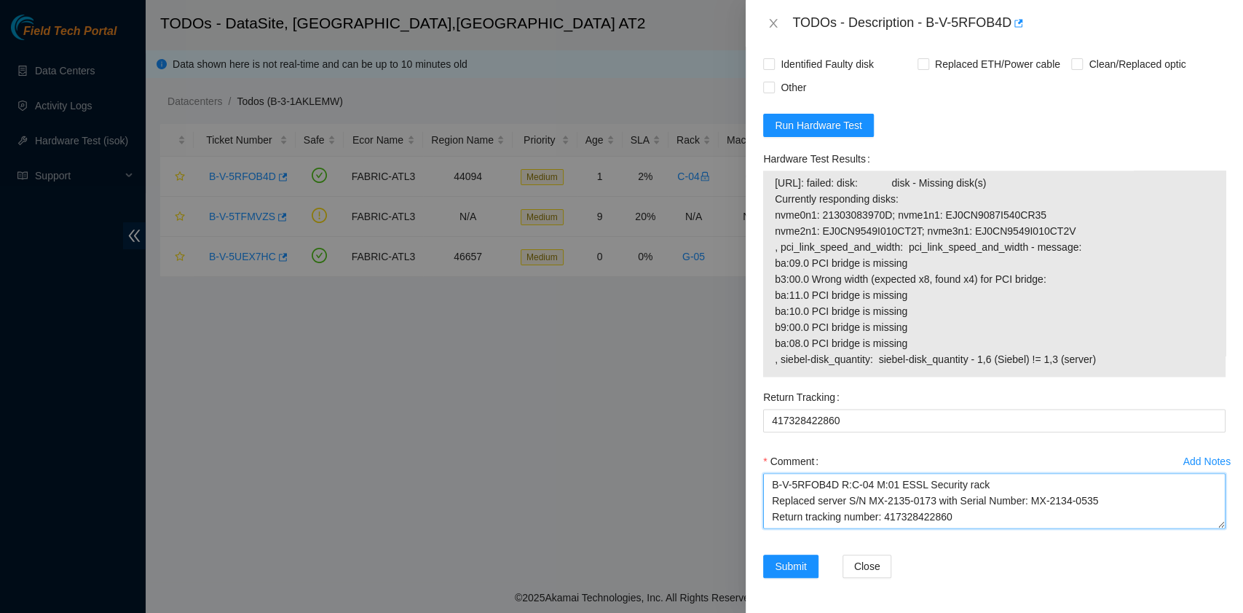
scroll to position [0, 0]
click at [774, 484] on textarea "B-V-5RFOB4D R:C-04 M:01 ESSL Security rack Replaced server S/N MX-2135-0173 wit…" at bounding box center [994, 500] width 463 height 55
paste textarea "requesting to replace server for faulty disk controller"
type textarea "Requesting to replace server for faulty disk controller. B-V-5RFOB4D R:C-04 M:0…"
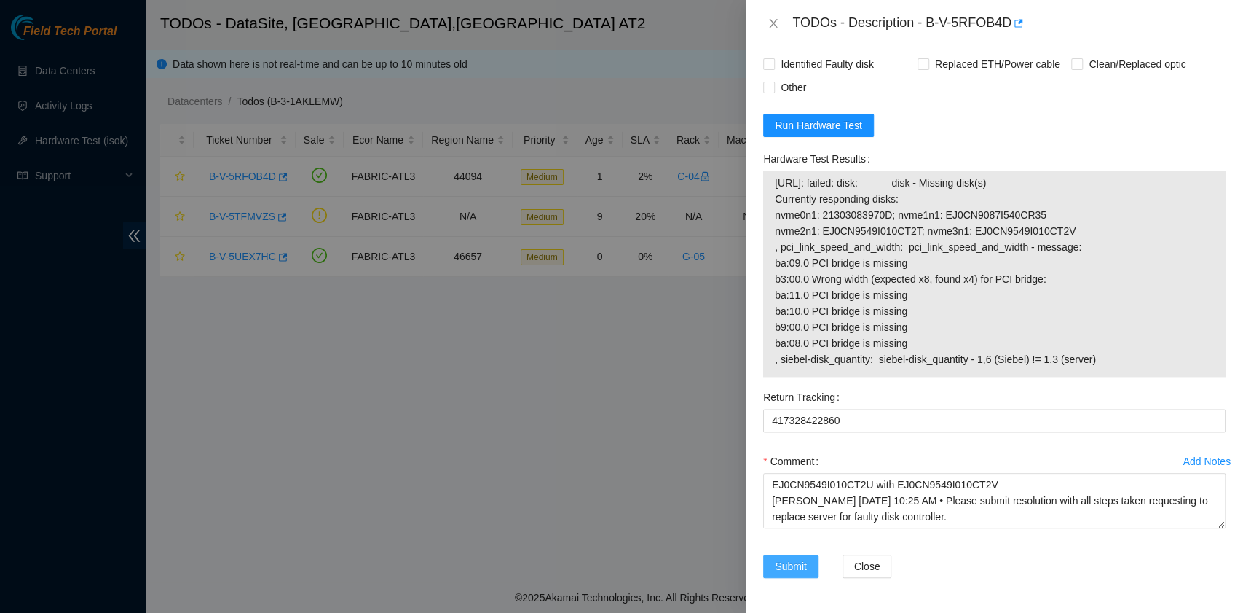
click at [797, 565] on span "Submit" at bounding box center [791, 566] width 32 height 16
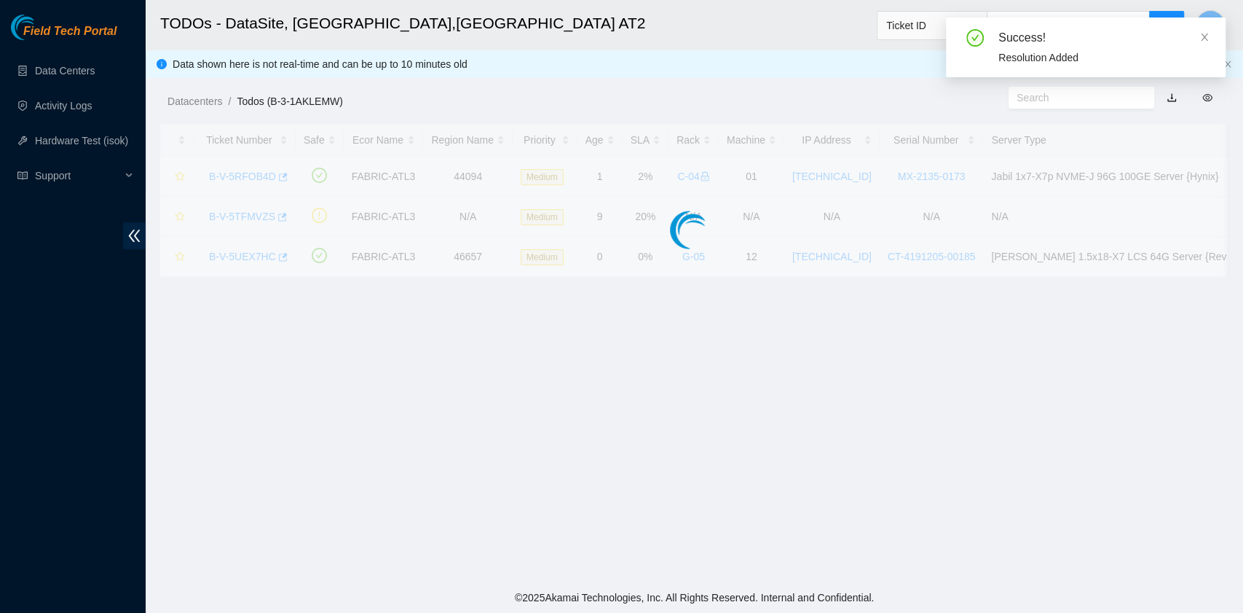
scroll to position [308, 0]
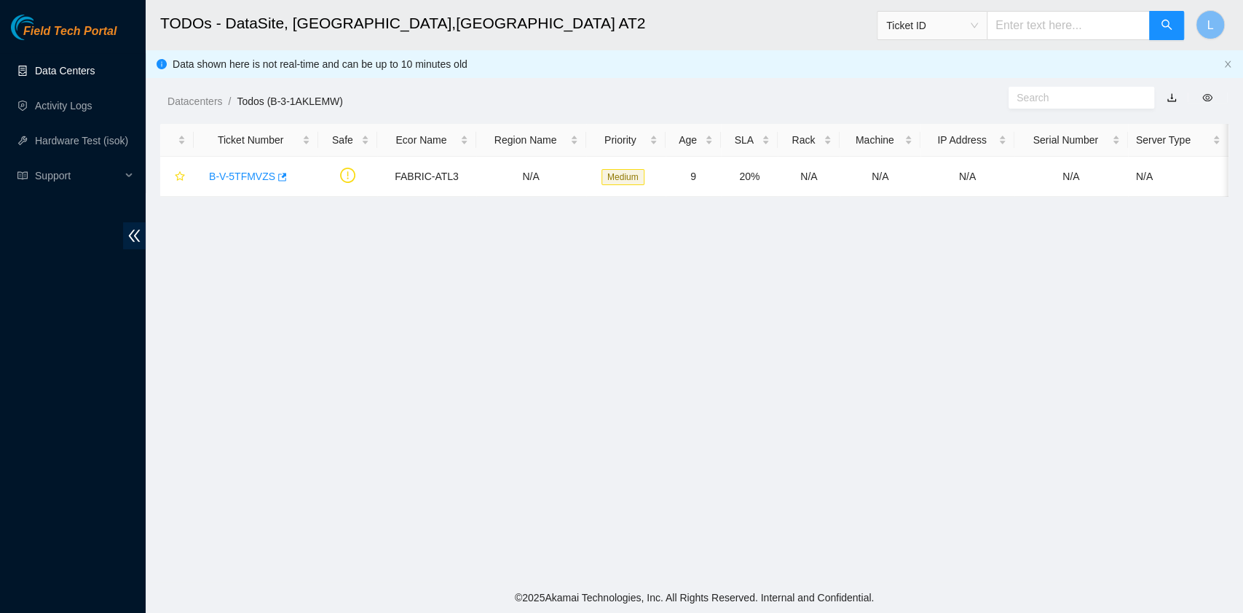
click at [93, 70] on link "Data Centers" at bounding box center [65, 71] width 60 height 12
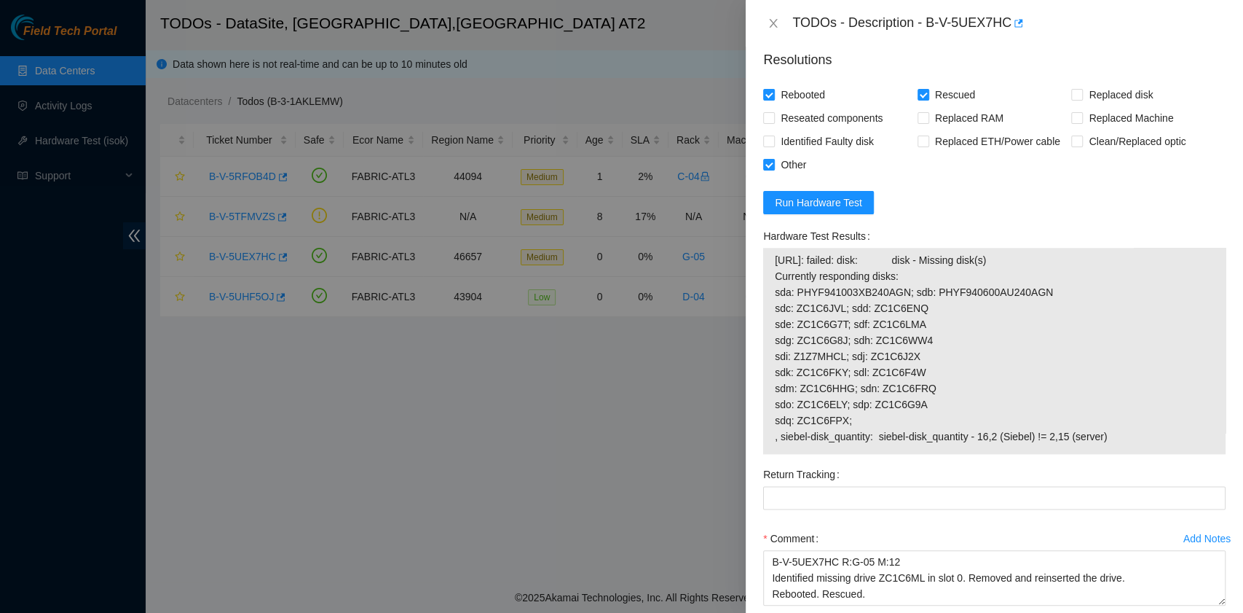
scroll to position [980, 0]
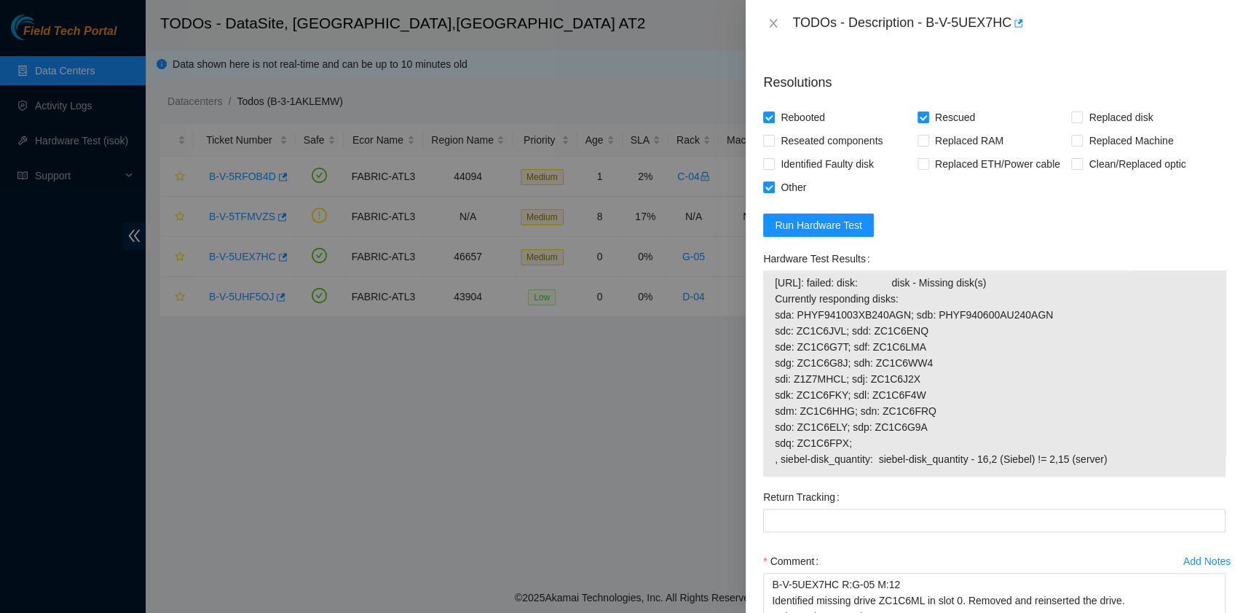
click at [837, 365] on span "23.42.151.47: failed: disk: disk - Missing disk(s) Currently responding disks: …" at bounding box center [994, 371] width 439 height 192
drag, startPoint x: 924, startPoint y: 361, endPoint x: 870, endPoint y: 358, distance: 53.3
click at [870, 358] on span "23.42.151.47: failed: disk: disk - Missing disk(s) Currently responding disks: …" at bounding box center [994, 371] width 439 height 192
copy span "ZC1C6WW4"
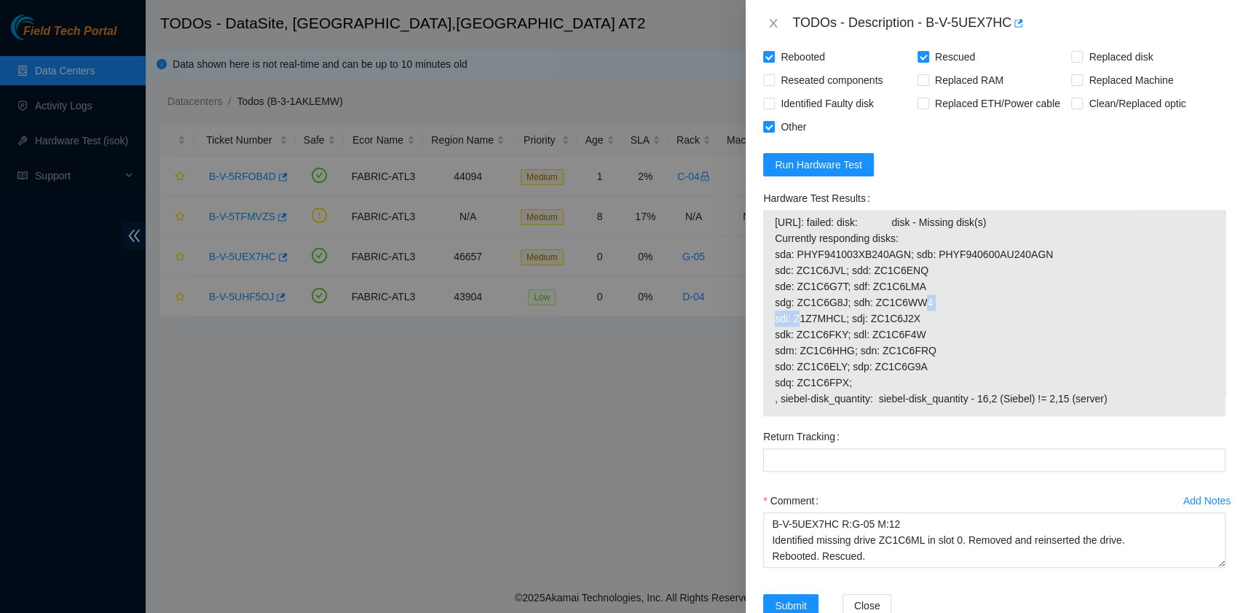
scroll to position [1077, 0]
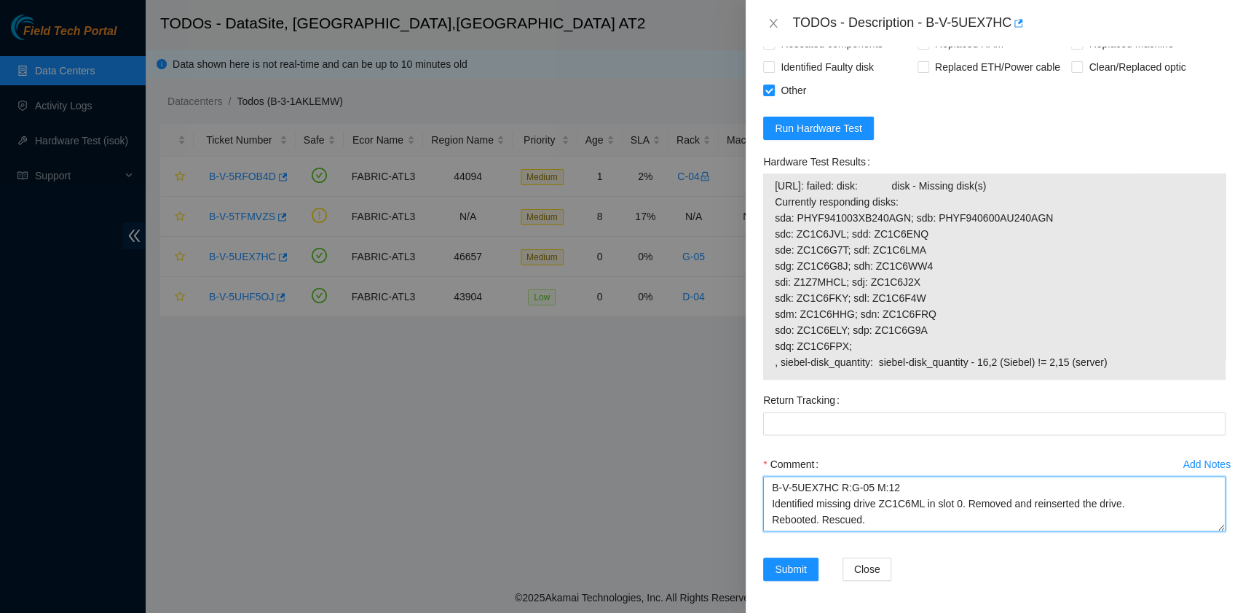
click at [953, 504] on textarea "B-V-5UEX7HC R:G-05 M:12 Identified missing drive ZC1C6ML in slot 0. Removed and…" at bounding box center [994, 503] width 463 height 55
click at [925, 507] on textarea "B-V-5UEX7HC R:G-05 M:12 Identified missing drive ZC1C6ML in tray 0. Removed and…" at bounding box center [994, 503] width 463 height 55
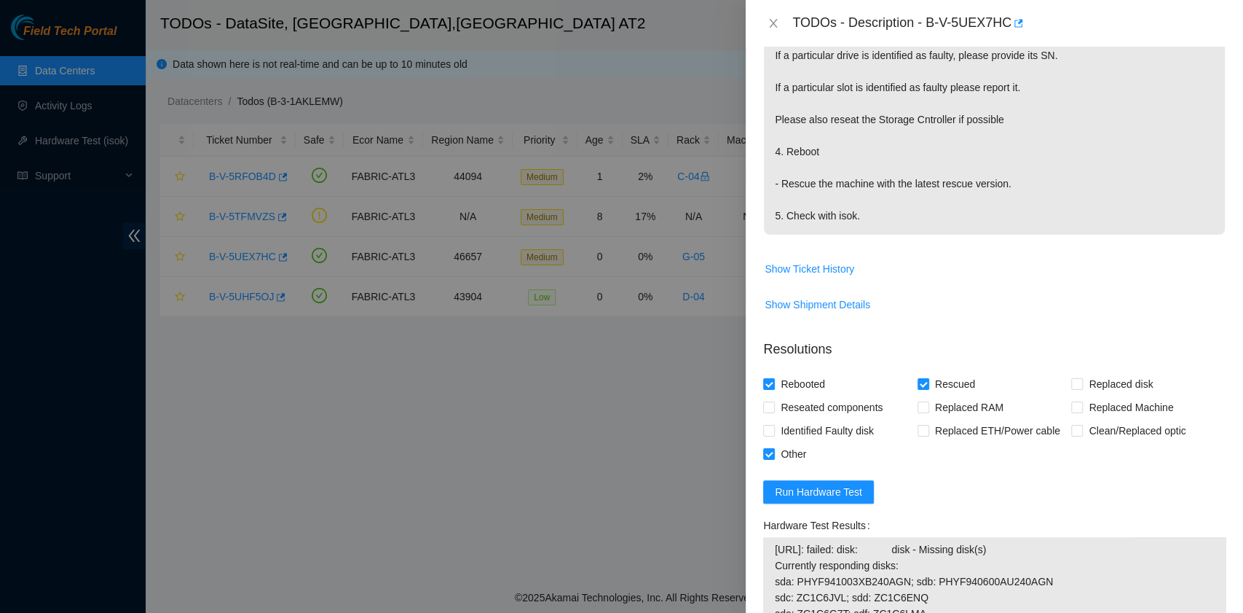
scroll to position [785, 0]
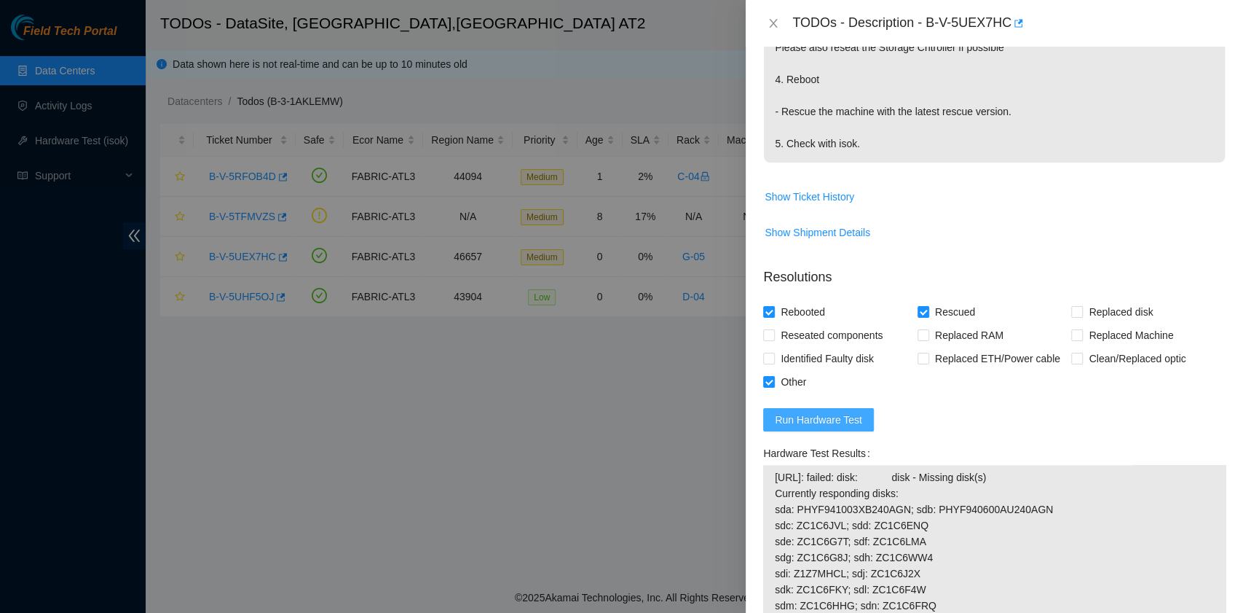
click at [822, 413] on span "Run Hardware Test" at bounding box center [818, 420] width 87 height 16
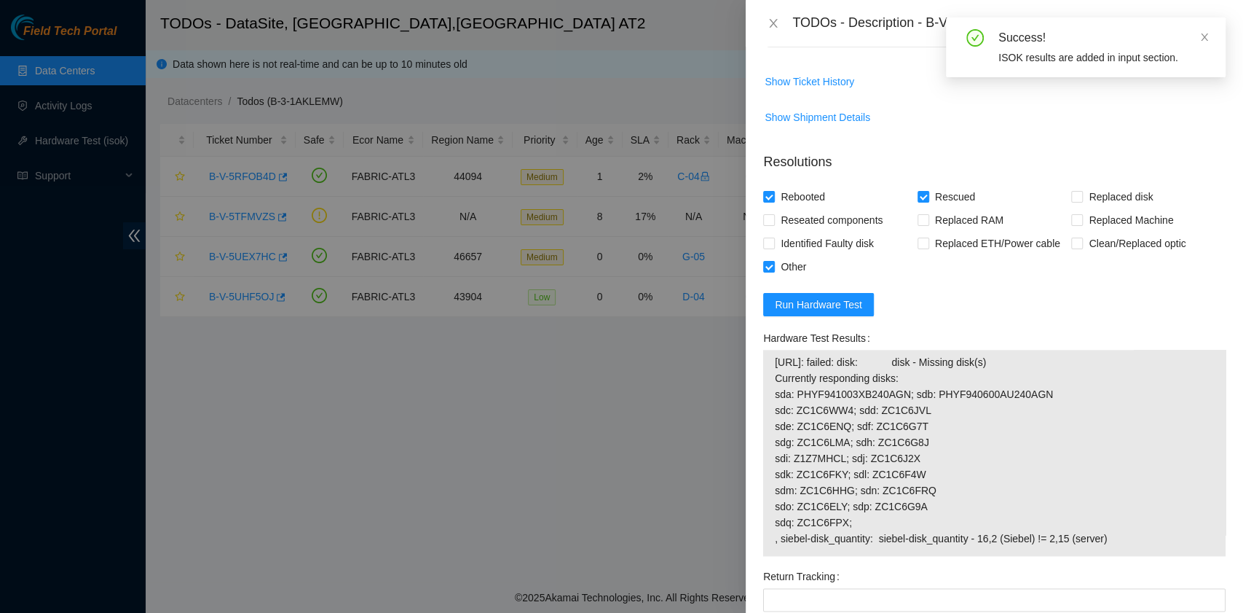
scroll to position [980, 0]
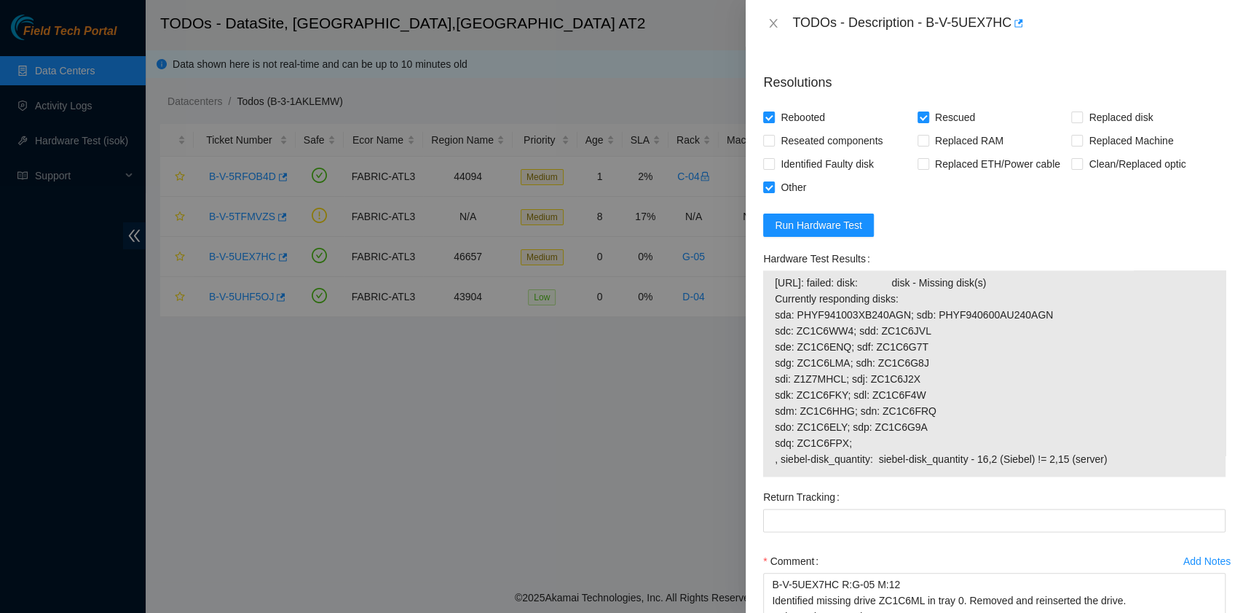
drag, startPoint x: 772, startPoint y: 279, endPoint x: 1141, endPoint y: 460, distance: 410.8
click at [1141, 460] on div "23.42.151.47: failed: disk: disk - Missing disk(s) Currently responding disks: …" at bounding box center [994, 373] width 463 height 206
copy tbody "23.42.151.47: failed: disk: disk - Missing disk(s) Currently responding disks: …"
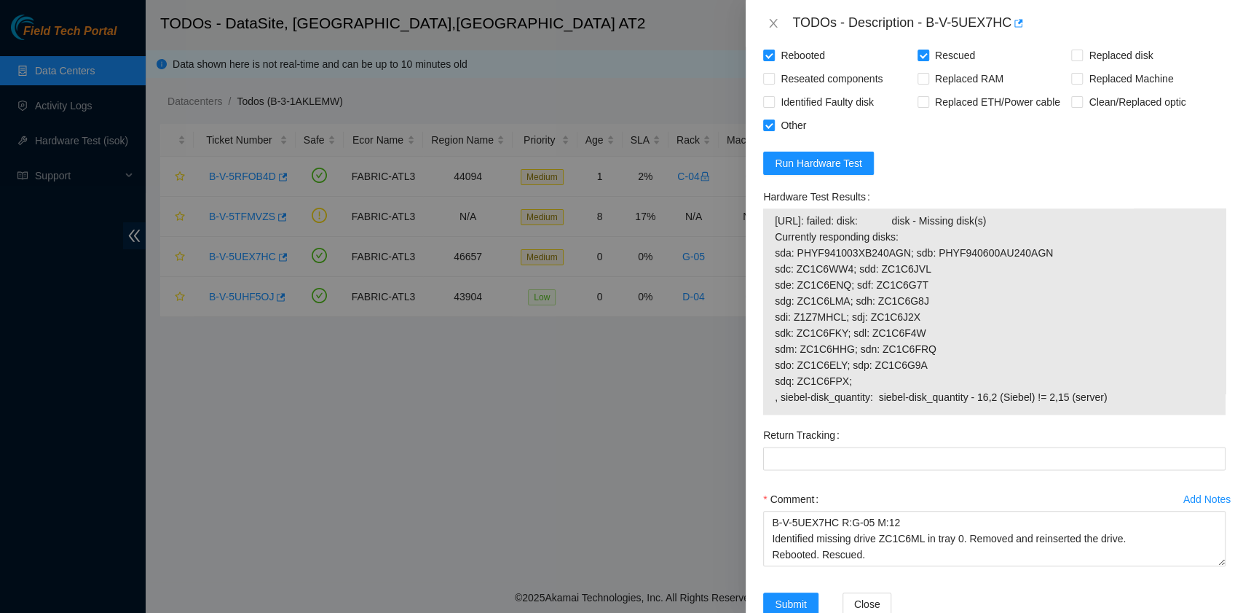
scroll to position [1077, 0]
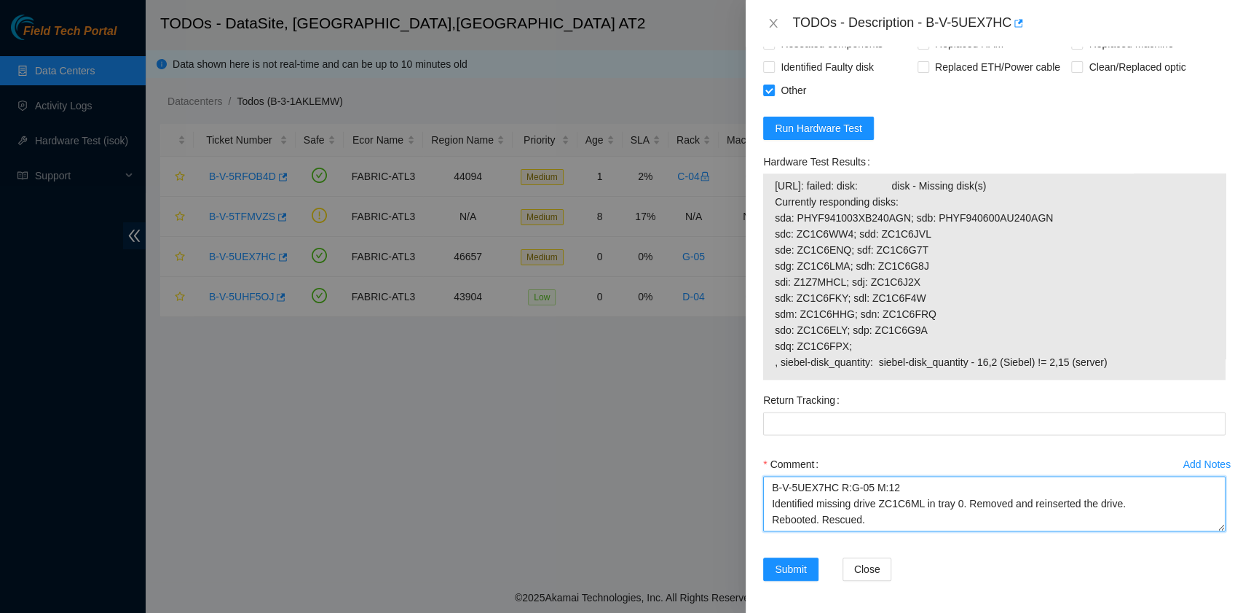
click at [935, 516] on textarea "B-V-5UEX7HC R:G-05 M:12 Identified missing drive ZC1C6ML in tray 0. Removed and…" at bounding box center [994, 503] width 463 height 55
paste textarea "successful. Configured. Checked with ISOK. Jorge Villalobos 8/20/2025 9:03 AM •…"
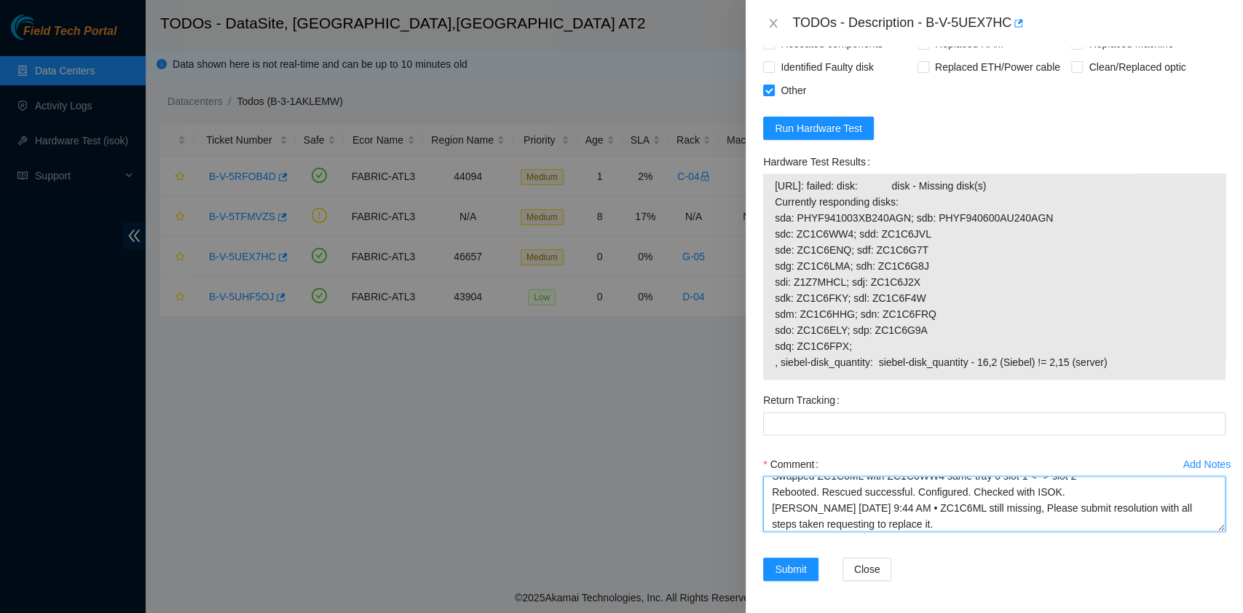
drag, startPoint x: 940, startPoint y: 506, endPoint x: 1038, endPoint y: 510, distance: 97.7
click at [1038, 510] on textarea "B-V-5UEX7HC R:G-05 M:12 Identified missing drive ZC1C6ML in tray 0. Removed and…" at bounding box center [994, 503] width 463 height 55
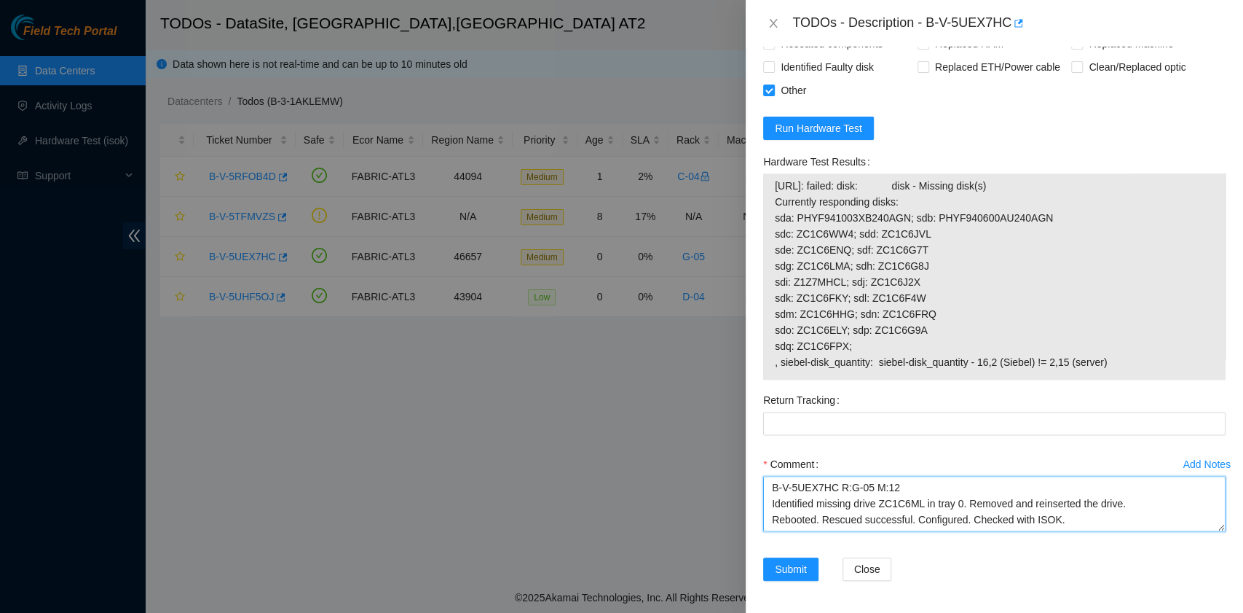
click at [772, 490] on textarea "B-V-5UEX7HC R:G-05 M:12 Identified missing drive ZC1C6ML in tray 0. Removed and…" at bounding box center [994, 503] width 463 height 55
paste textarea "ZC1C6ML still missing"
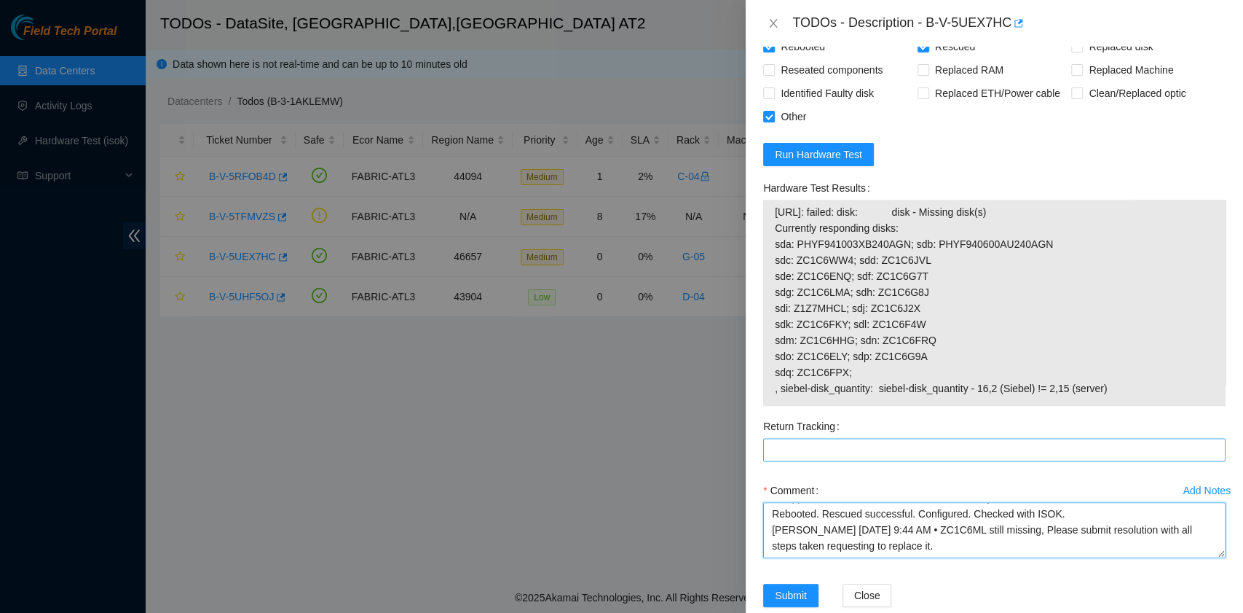
scroll to position [1077, 0]
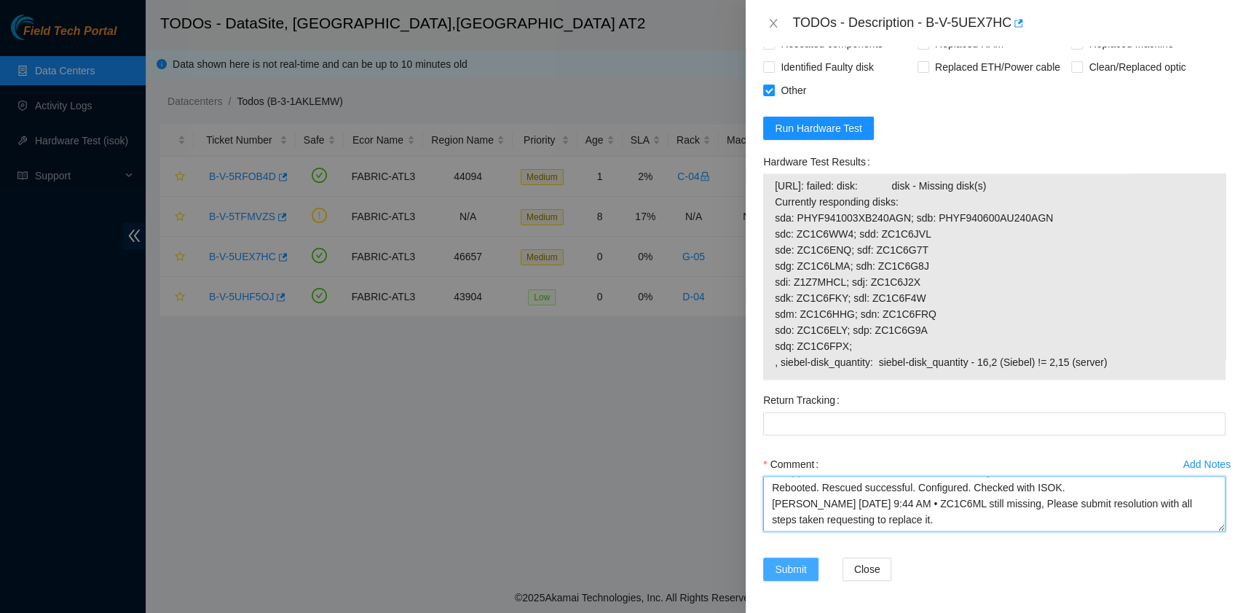
type textarea "ZC1C6ML still missing, request to replace it. B-V-5UEX7HC R:G-05 M:12 Identifie…"
click at [782, 563] on span "Submit" at bounding box center [791, 569] width 32 height 16
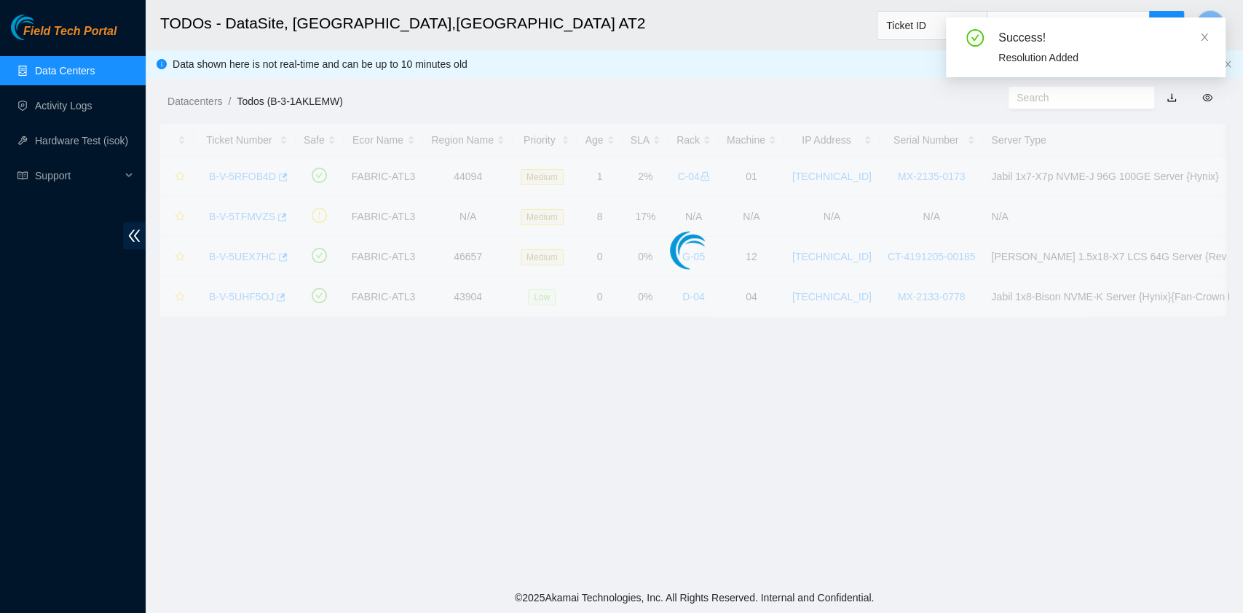
scroll to position [308, 0]
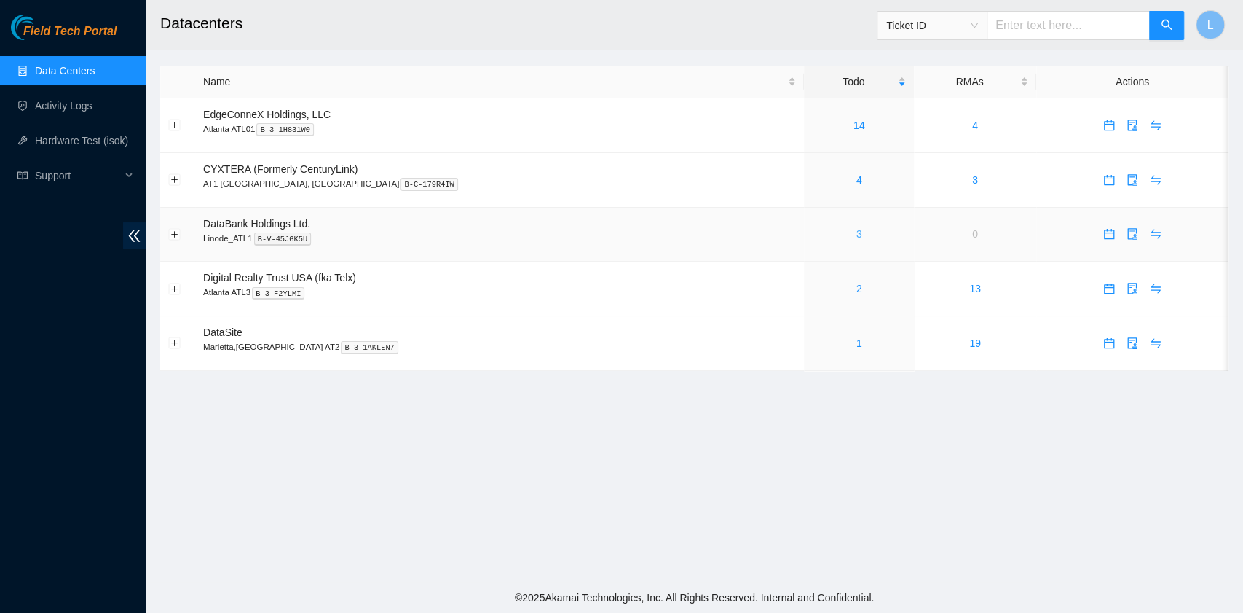
click at [857, 233] on link "3" at bounding box center [860, 234] width 6 height 12
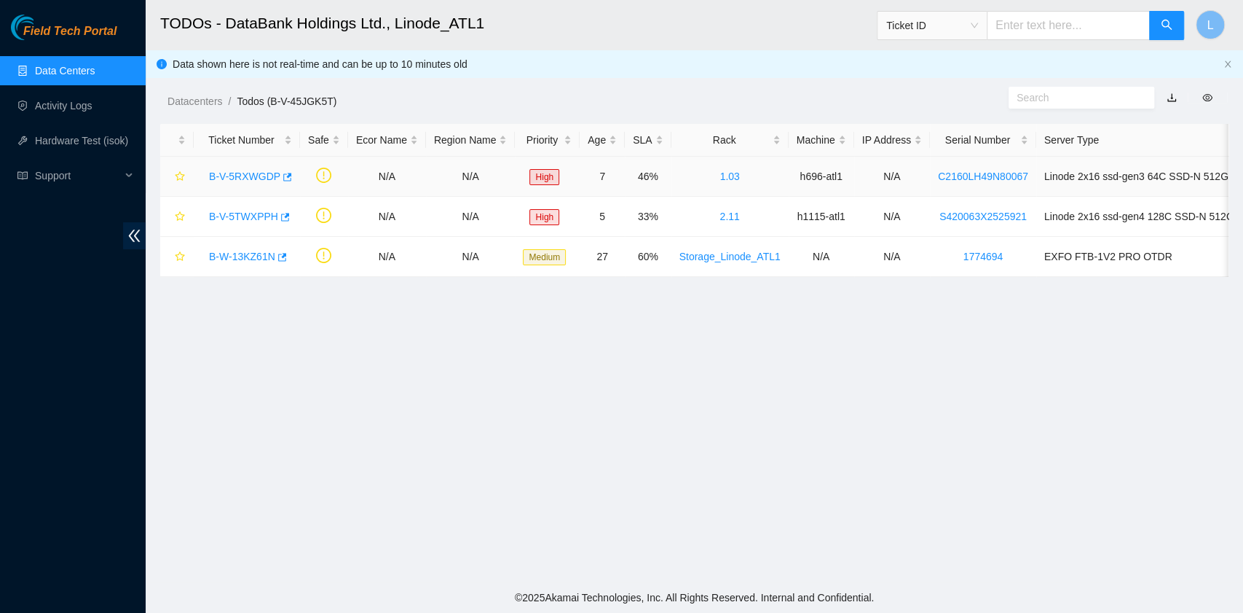
click at [242, 178] on link "B-V-5RXWGDP" at bounding box center [244, 176] width 71 height 12
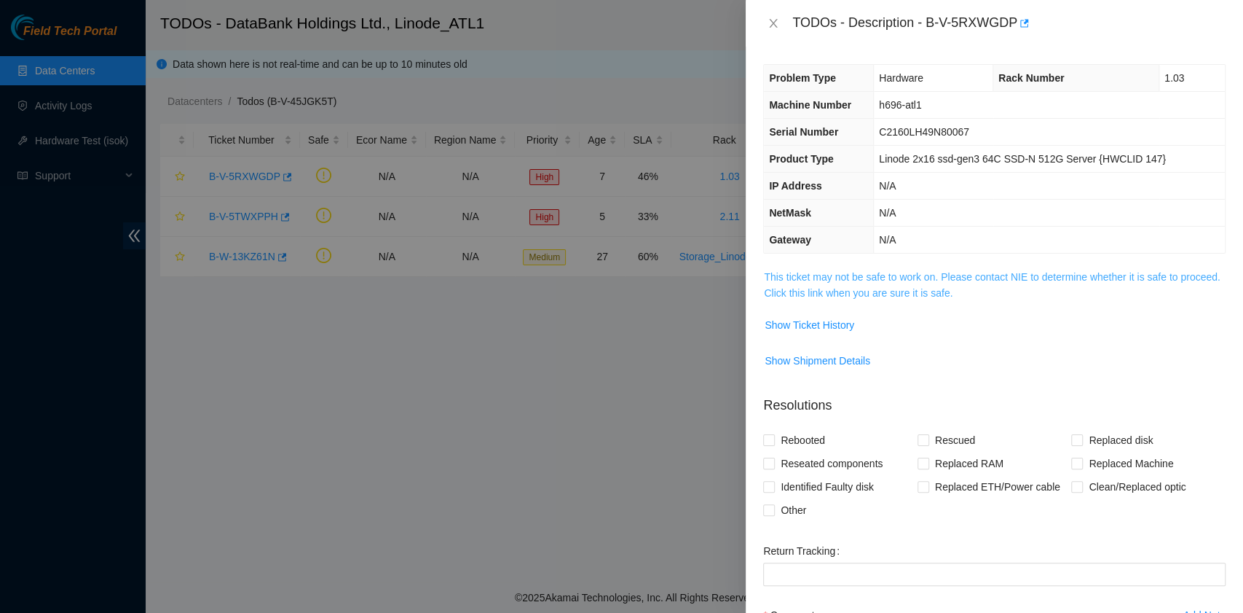
click at [801, 291] on link "This ticket may not be safe to work on. Please contact NIE to determine whether…" at bounding box center [992, 285] width 456 height 28
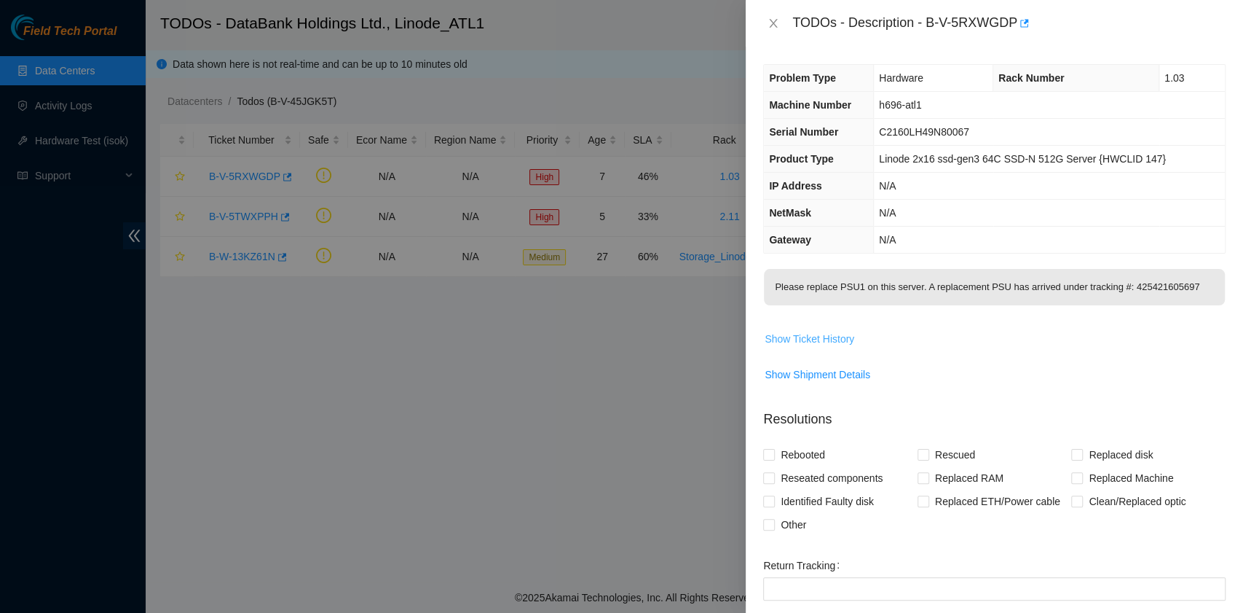
click at [807, 341] on span "Show Ticket History" at bounding box center [810, 339] width 90 height 16
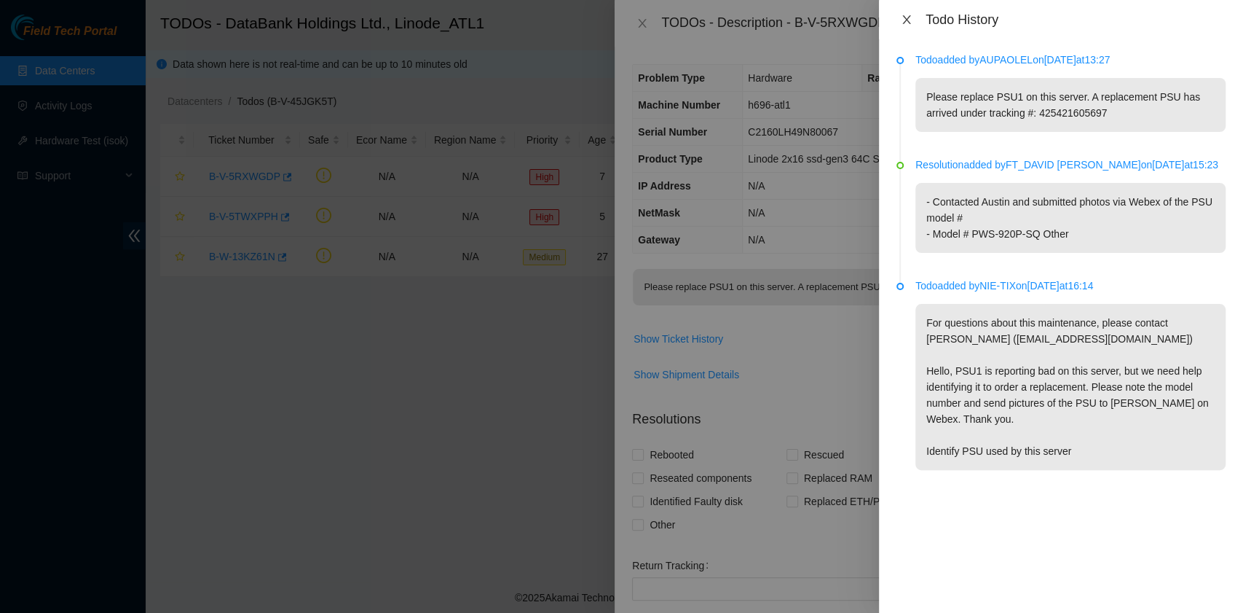
click at [909, 25] on icon "close" at bounding box center [907, 20] width 12 height 12
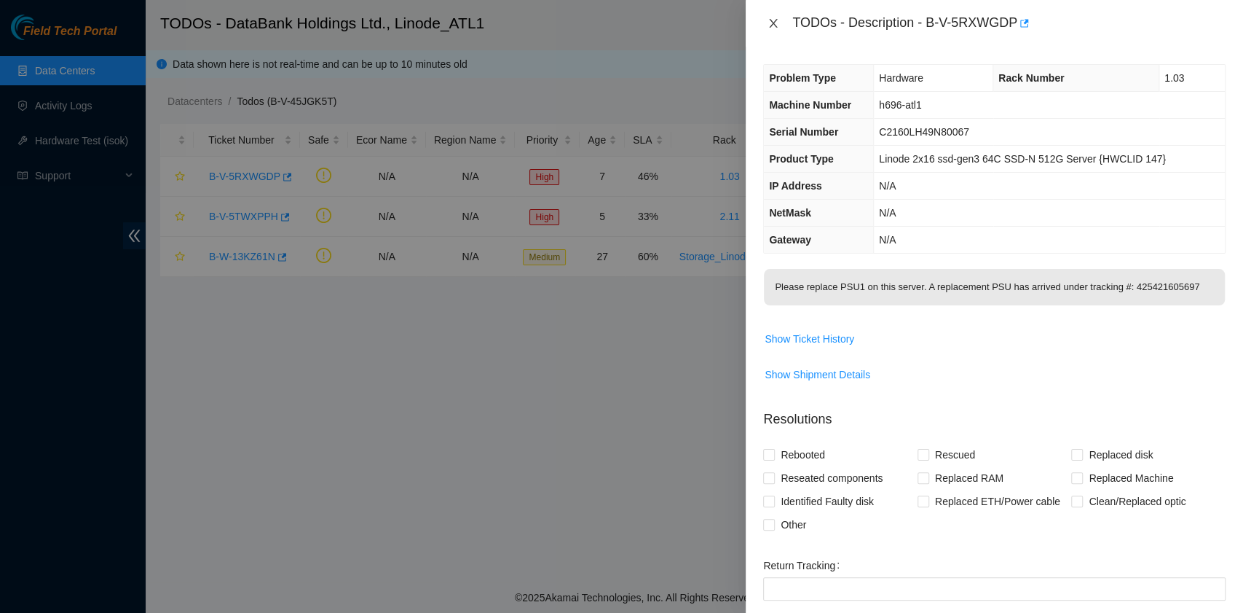
click at [774, 23] on icon "close" at bounding box center [774, 23] width 8 height 9
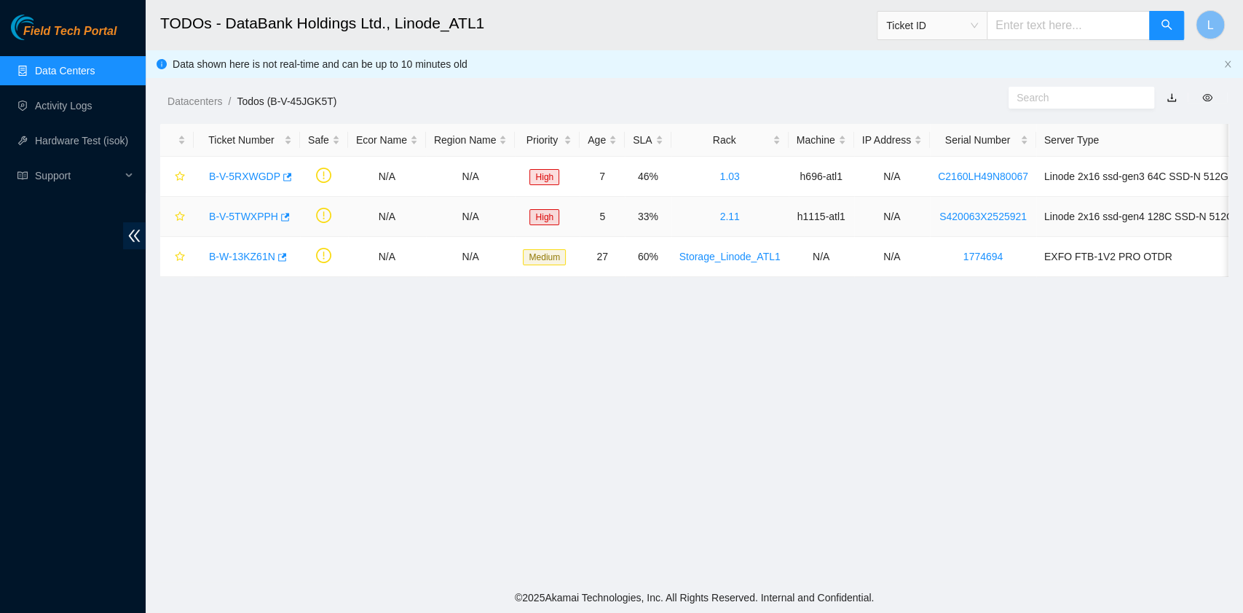
click at [248, 221] on link "B-V-5TWXPPH" at bounding box center [243, 217] width 69 height 12
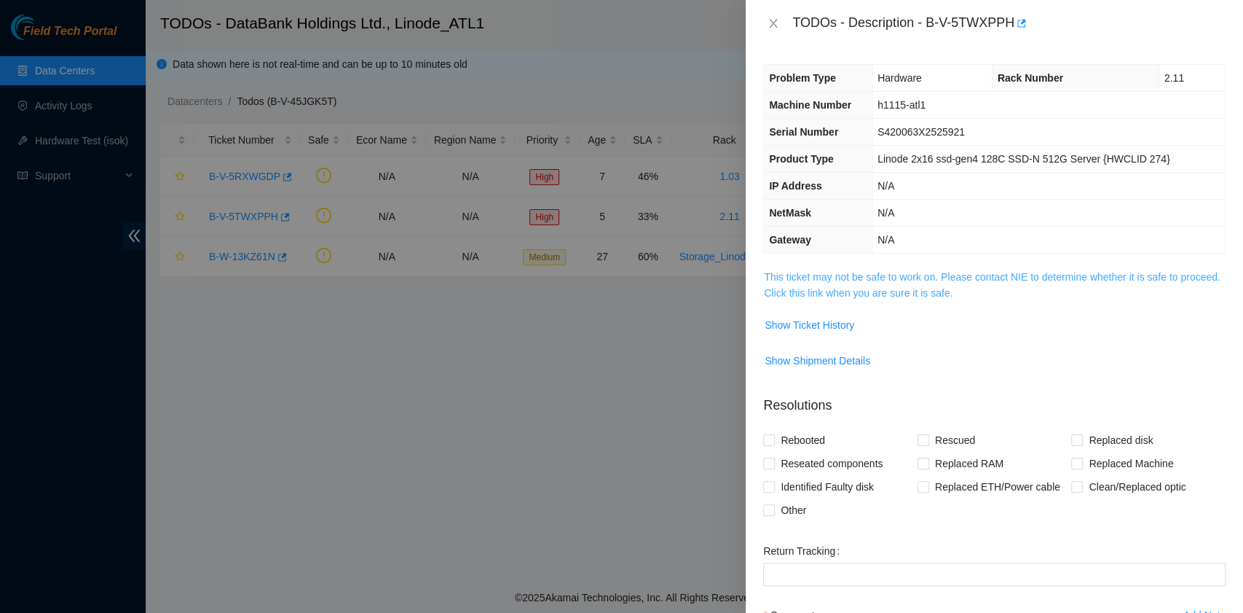
click at [803, 294] on link "This ticket may not be safe to work on. Please contact NIE to determine whether…" at bounding box center [992, 285] width 456 height 28
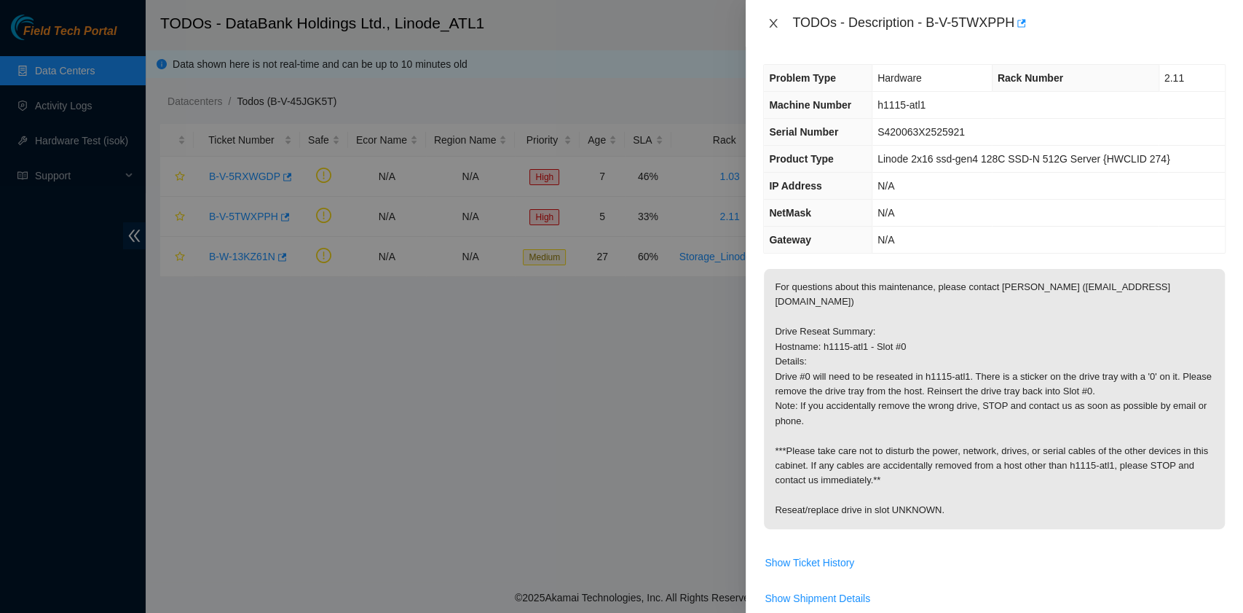
click at [775, 22] on icon "close" at bounding box center [774, 23] width 8 height 9
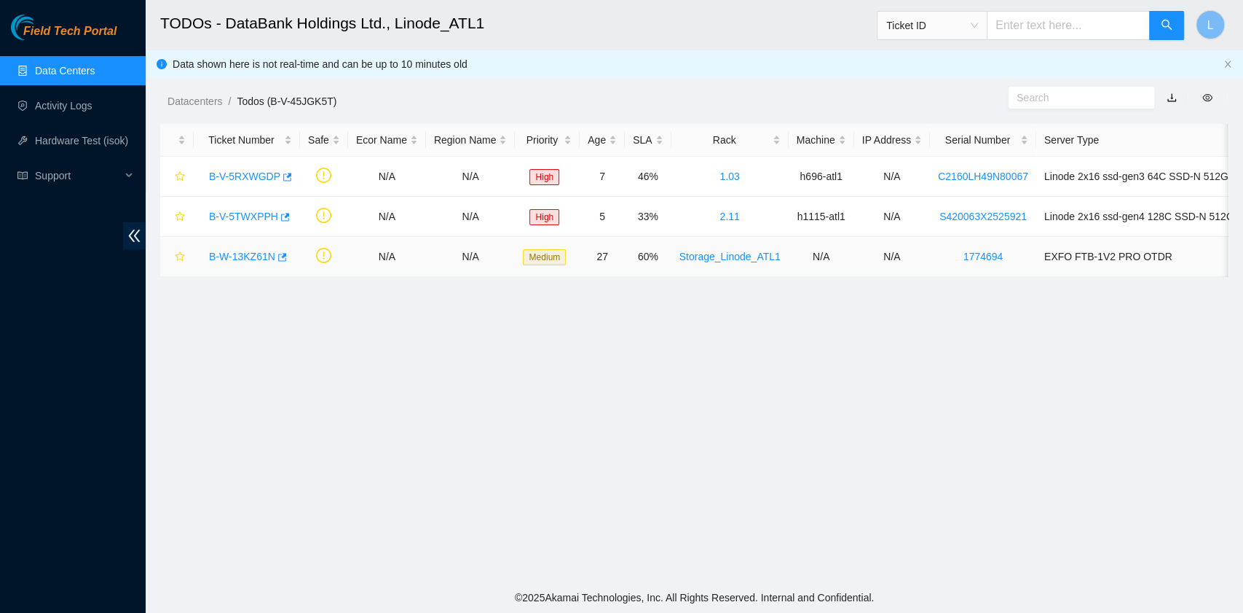
click at [242, 252] on link "B-W-13KZ61N" at bounding box center [242, 257] width 66 height 12
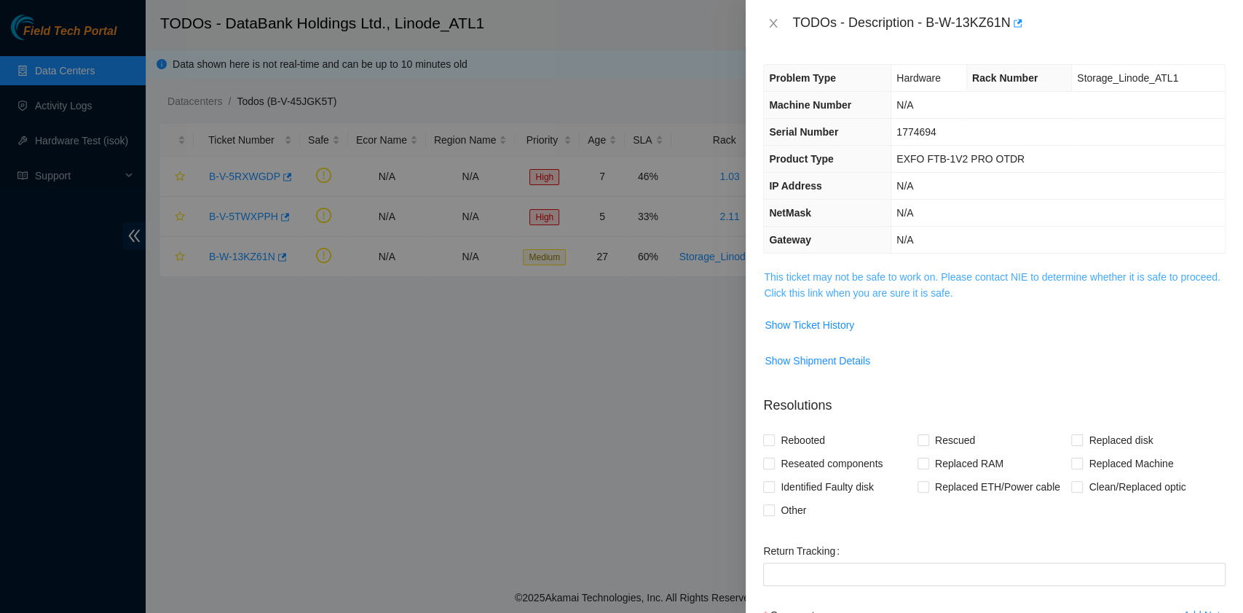
click at [822, 291] on link "This ticket may not be safe to work on. Please contact NIE to determine whether…" at bounding box center [992, 285] width 456 height 28
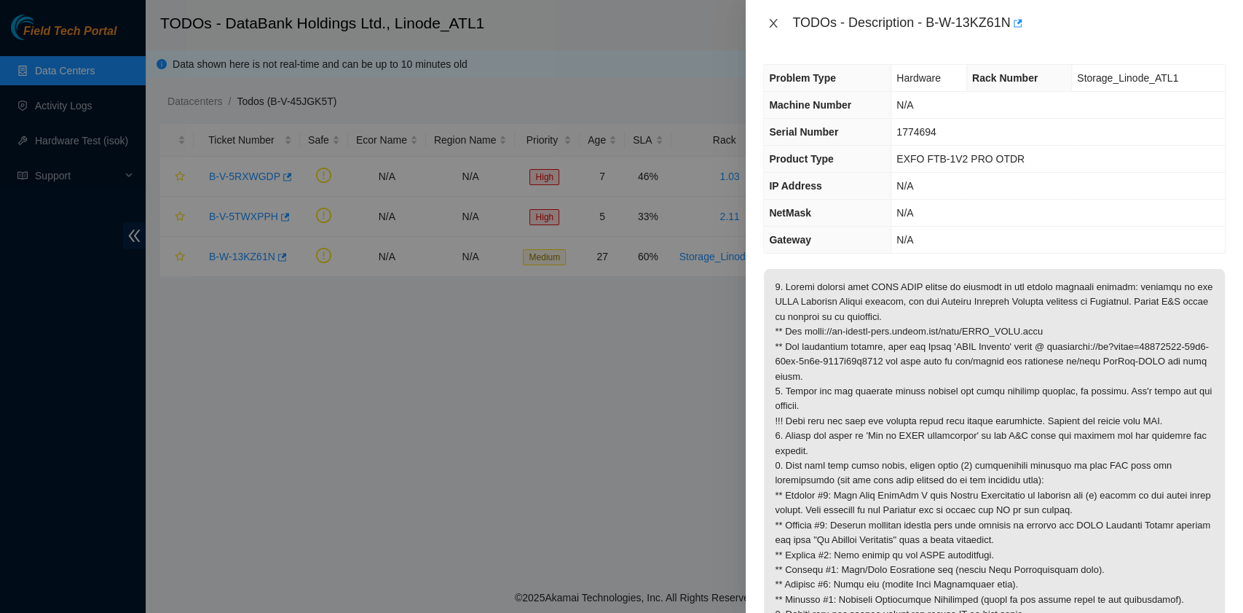
click at [774, 17] on button "Close" at bounding box center [773, 24] width 20 height 14
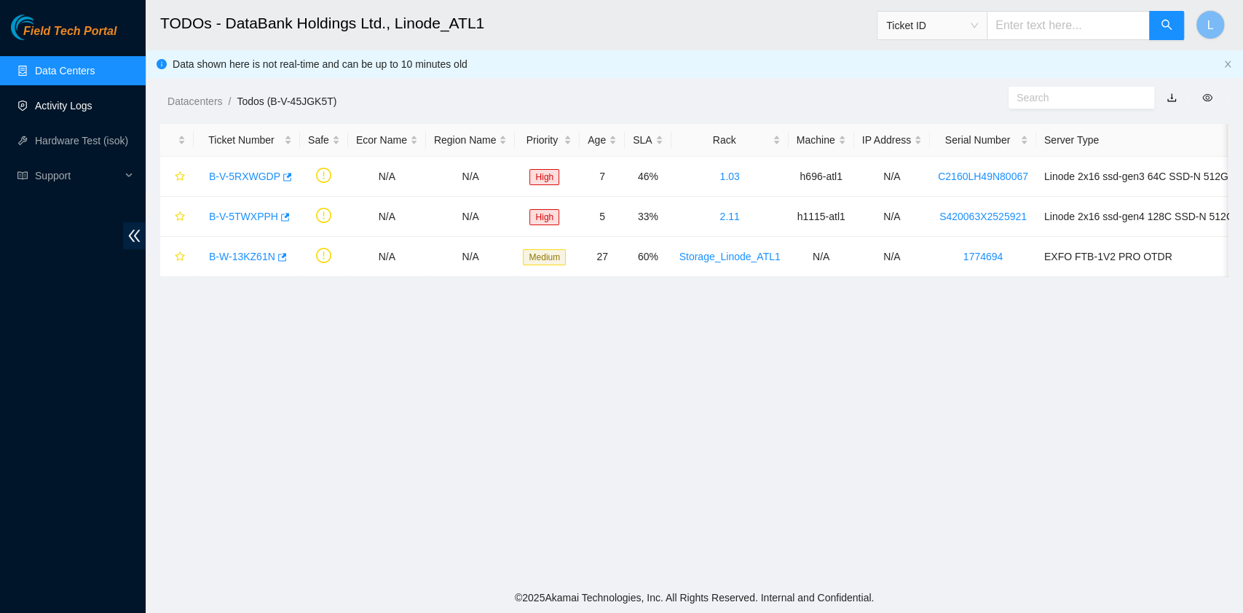
click at [68, 111] on link "Activity Logs" at bounding box center [64, 106] width 58 height 12
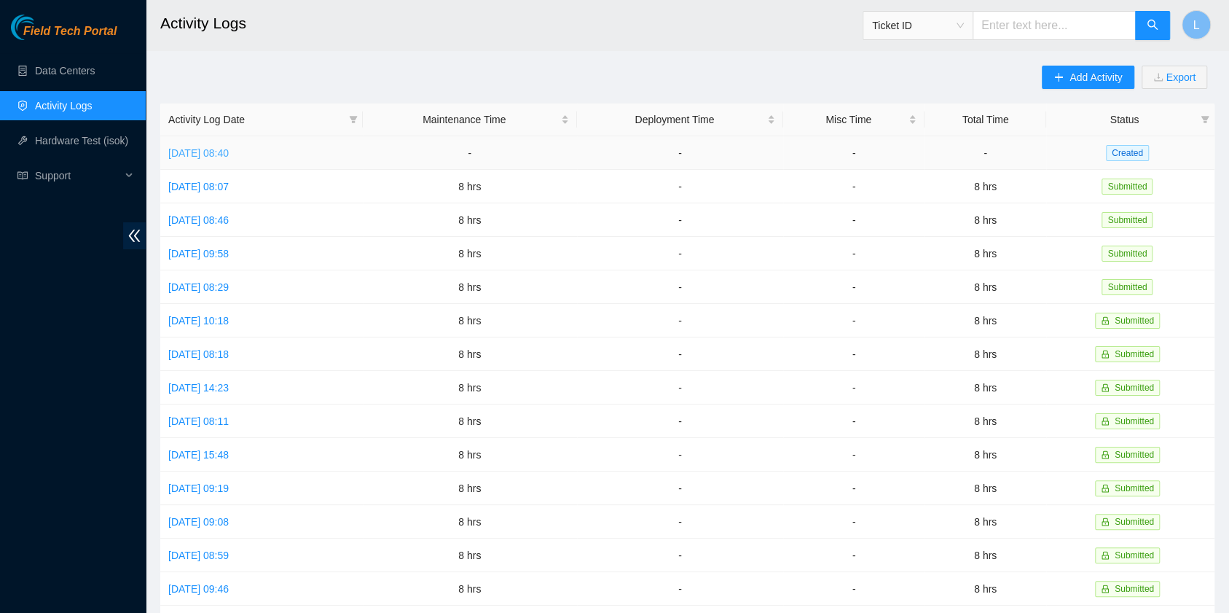
click at [213, 152] on link "[DATE] 08:40" at bounding box center [198, 153] width 60 height 12
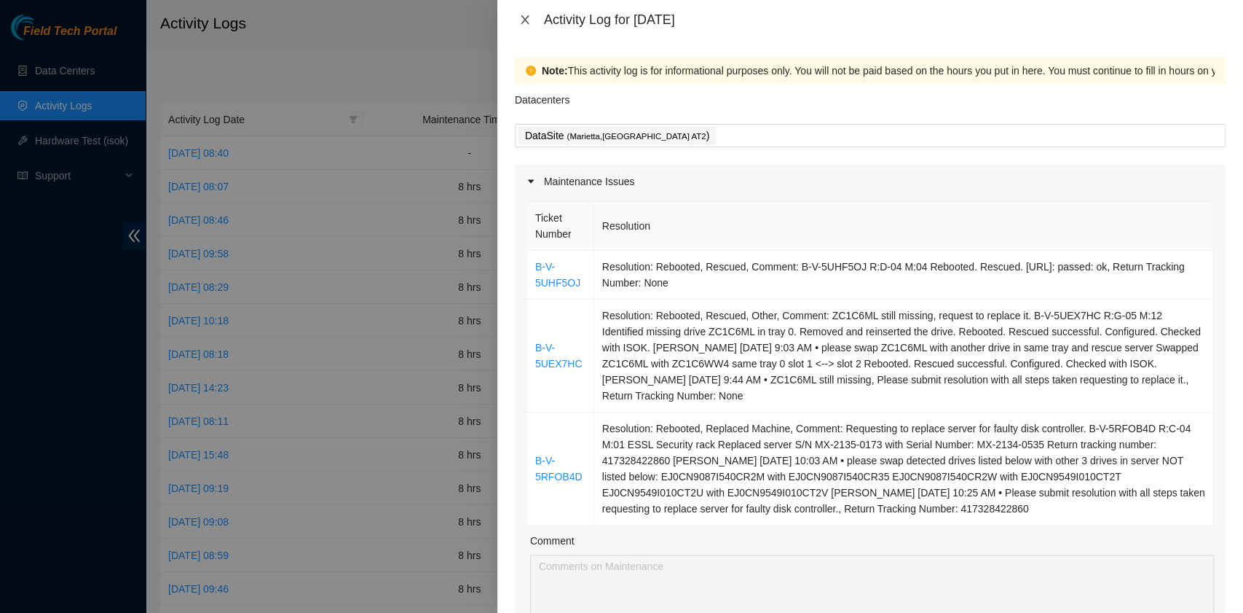
click at [524, 16] on icon "close" at bounding box center [525, 20] width 12 height 12
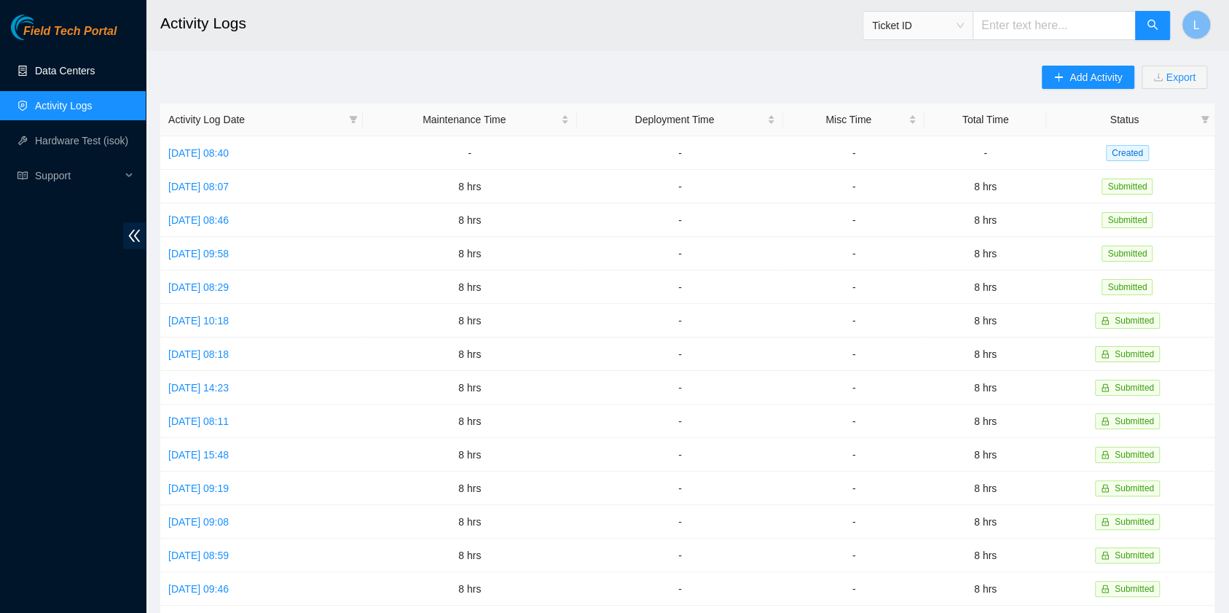
click at [63, 73] on link "Data Centers" at bounding box center [65, 71] width 60 height 12
